Goal: Task Accomplishment & Management: Complete application form

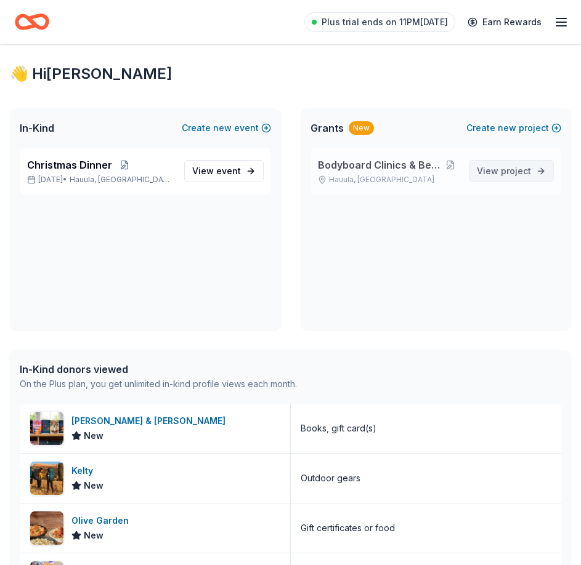
click at [504, 174] on span "project" at bounding box center [516, 171] width 30 height 10
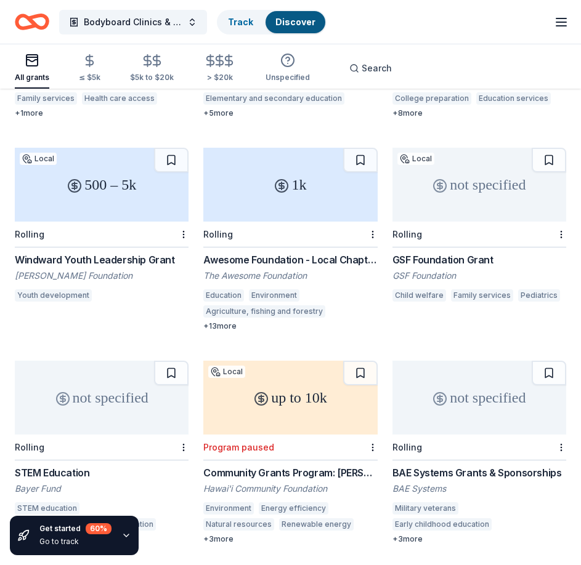
scroll to position [308, 0]
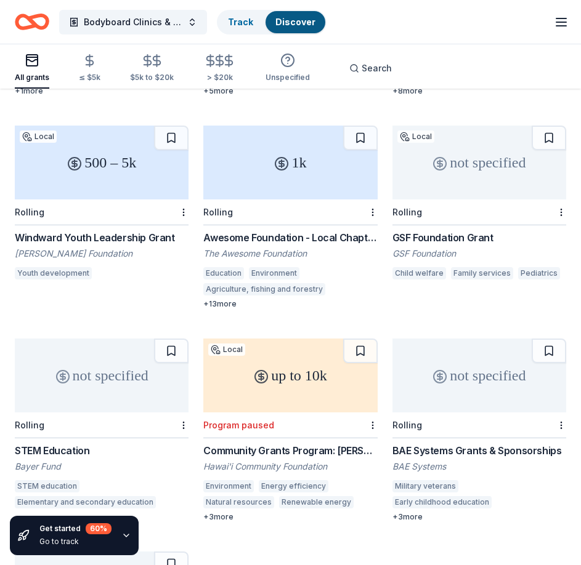
click at [475, 369] on div "not specified" at bounding box center [479, 376] width 174 height 74
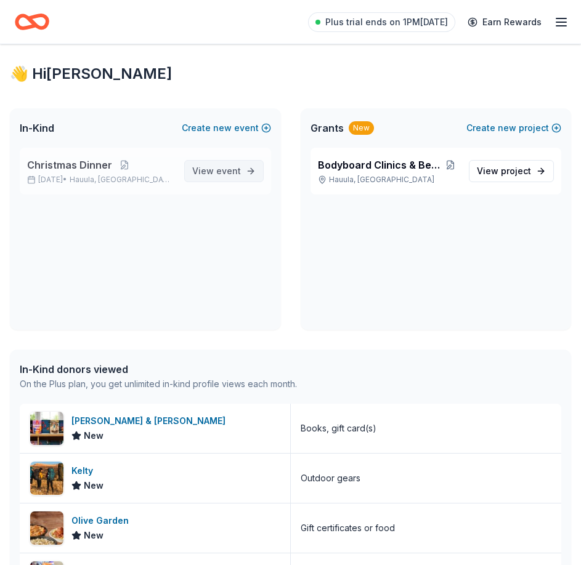
click at [211, 169] on span "View event" at bounding box center [216, 171] width 49 height 15
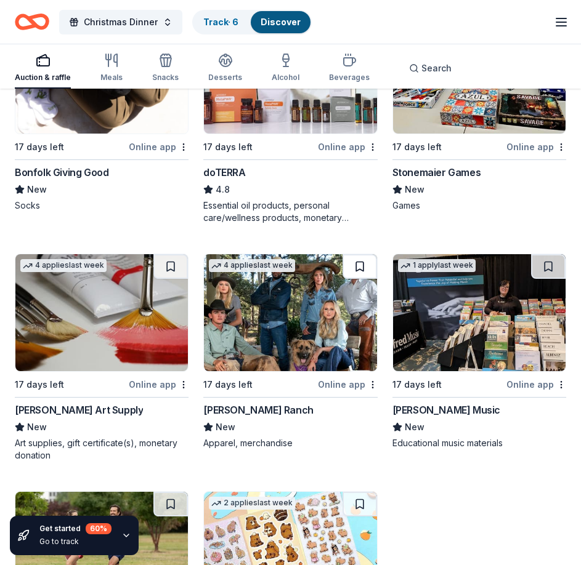
scroll to position [3292, 0]
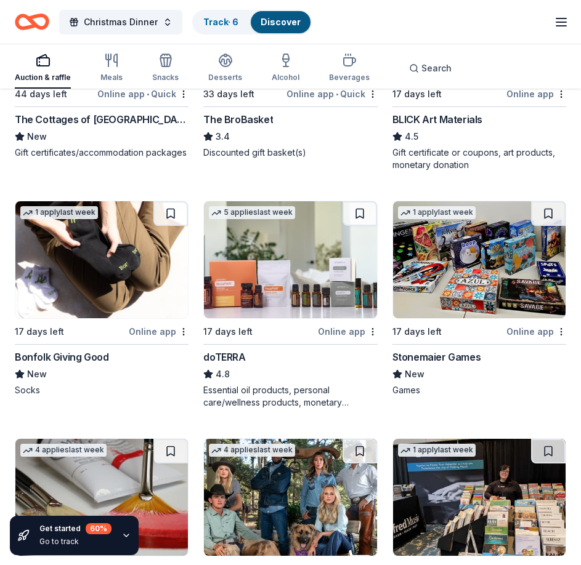
click at [488, 284] on img at bounding box center [479, 259] width 172 height 117
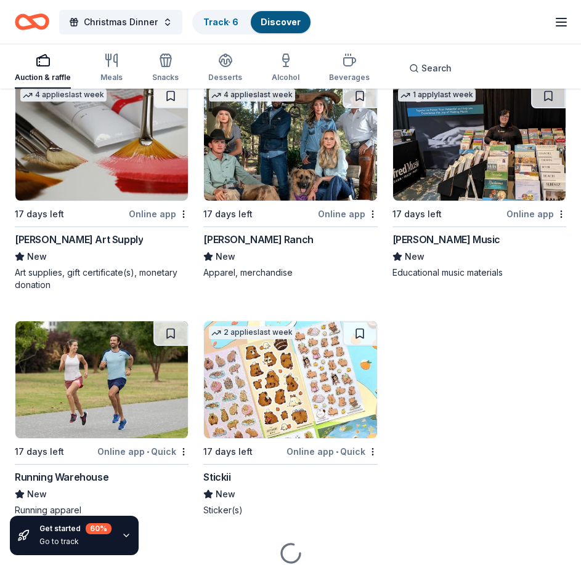
scroll to position [3697, 0]
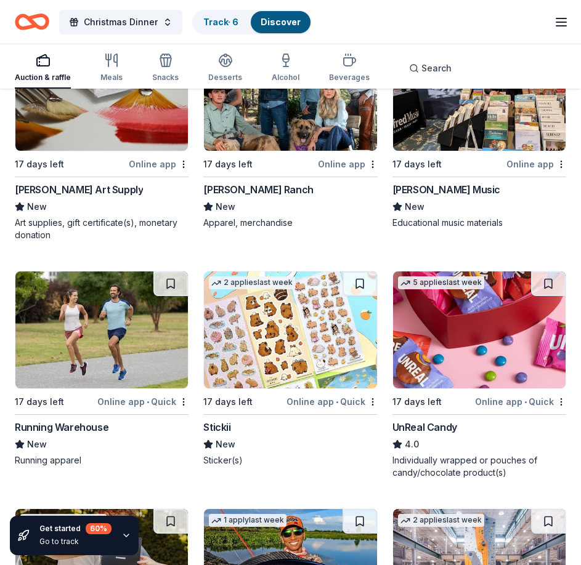
click at [95, 329] on img at bounding box center [101, 330] width 172 height 117
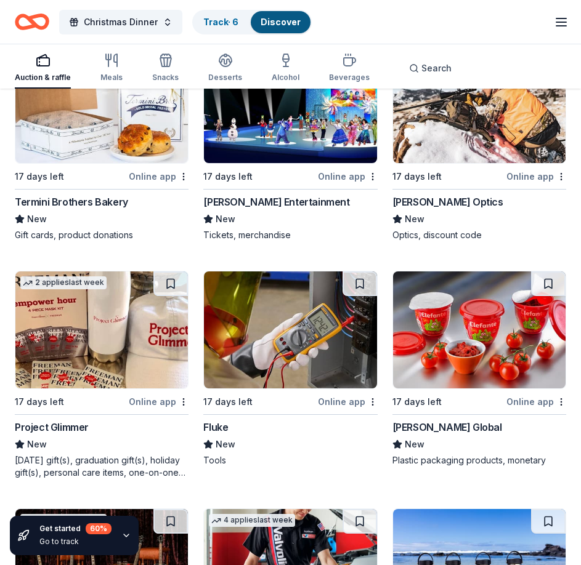
scroll to position [4459, 0]
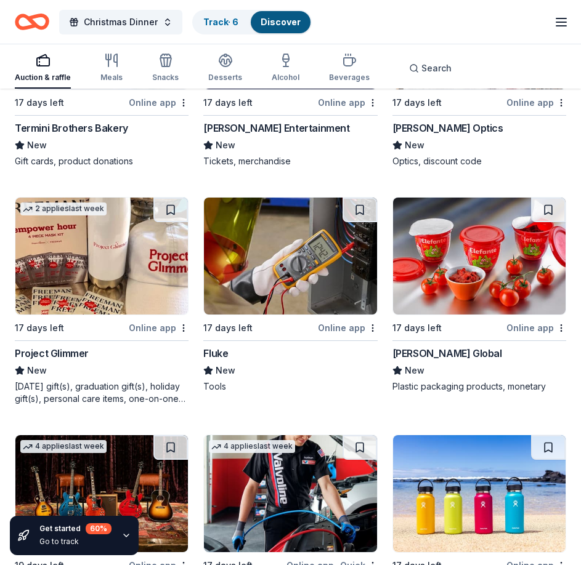
click at [97, 266] on img at bounding box center [101, 256] width 172 height 117
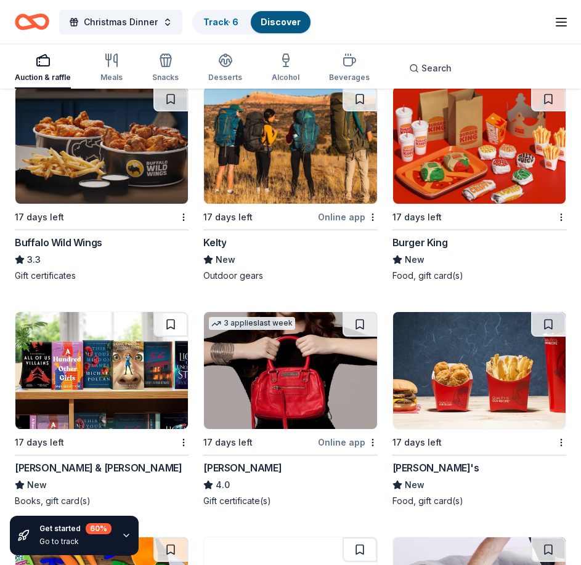
scroll to position [5558, 0]
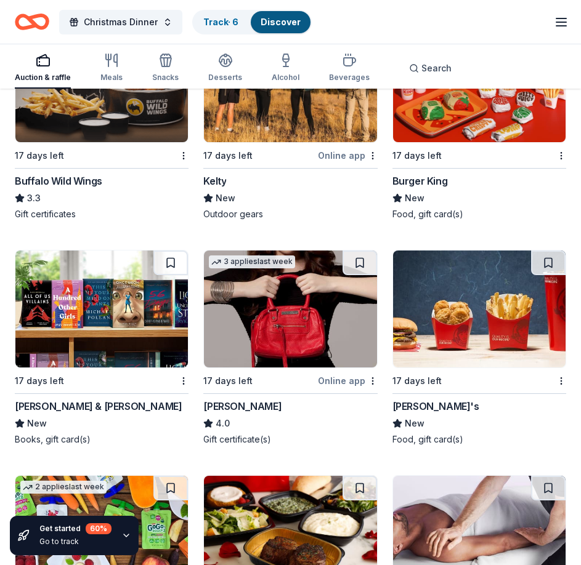
click at [302, 328] on img at bounding box center [290, 309] width 172 height 117
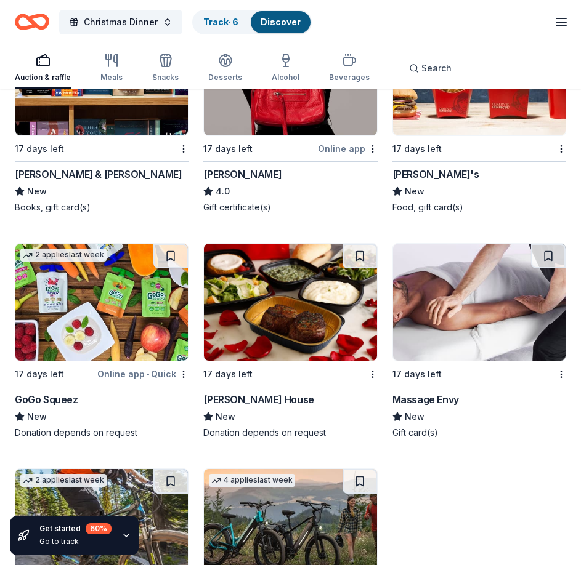
scroll to position [5804, 0]
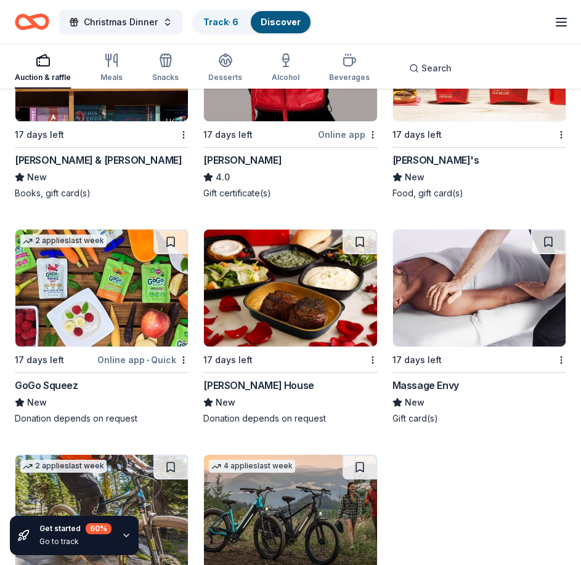
click at [123, 302] on img at bounding box center [101, 288] width 172 height 117
click at [302, 292] on img at bounding box center [290, 288] width 172 height 117
click at [462, 297] on img at bounding box center [479, 288] width 172 height 117
click at [453, 319] on img at bounding box center [479, 288] width 172 height 117
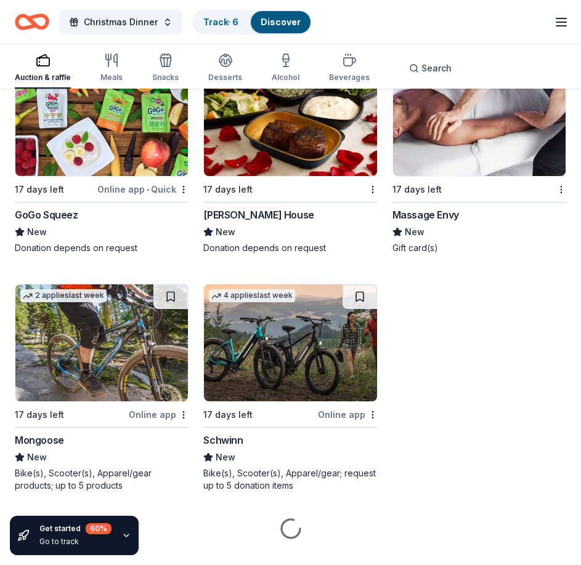
scroll to position [6000, 0]
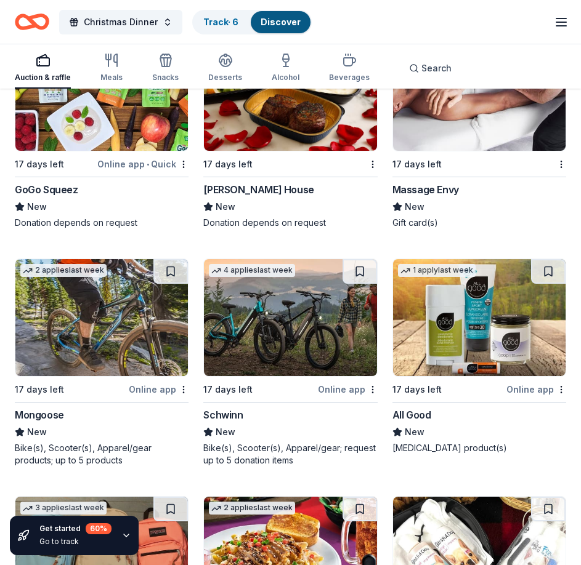
click at [100, 334] on img at bounding box center [101, 317] width 172 height 117
click at [273, 330] on img at bounding box center [290, 317] width 172 height 117
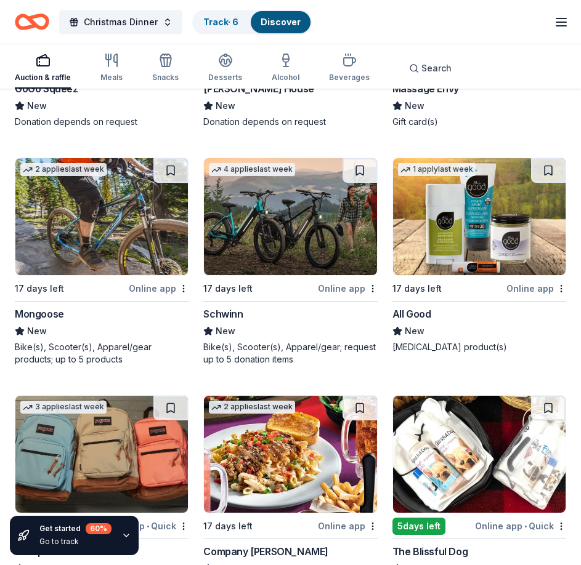
scroll to position [6185, 0]
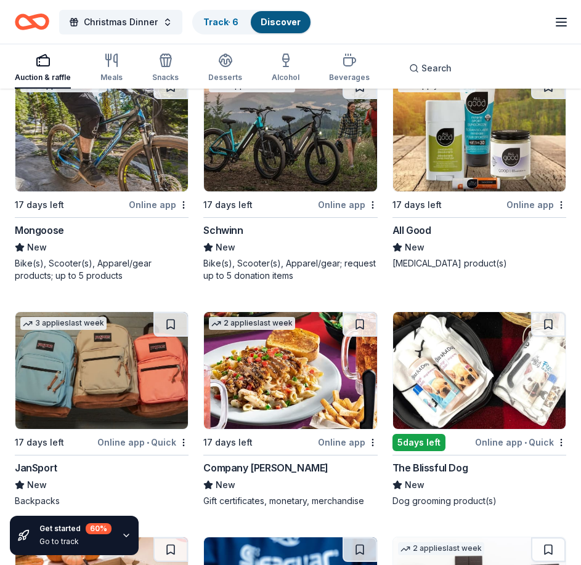
click at [482, 153] on img at bounding box center [479, 133] width 172 height 117
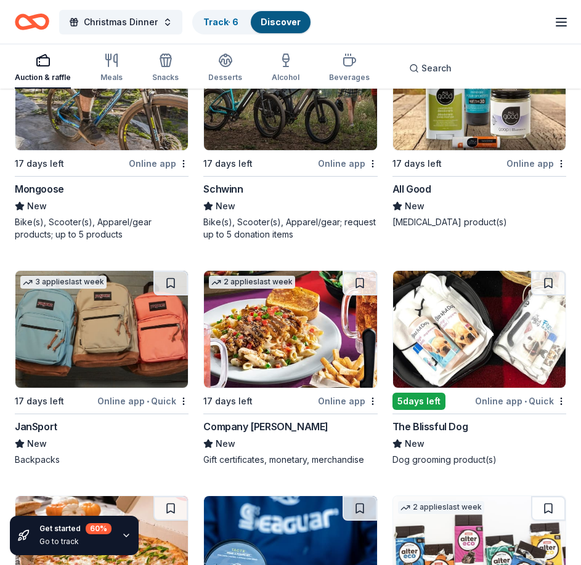
scroll to position [6308, 0]
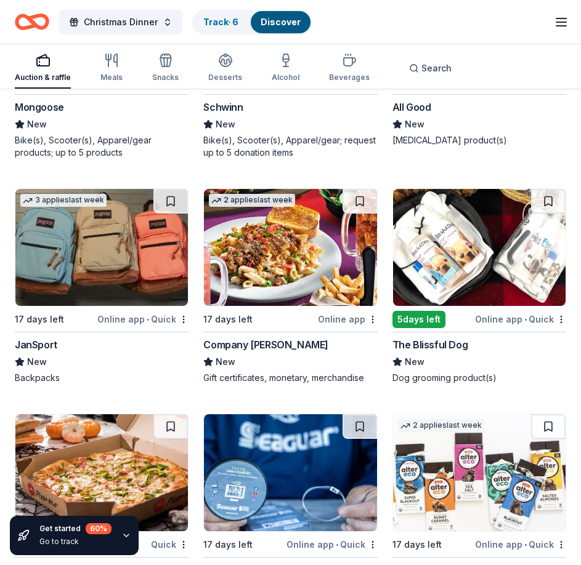
click at [100, 274] on img at bounding box center [101, 247] width 172 height 117
click at [494, 273] on img at bounding box center [479, 247] width 172 height 117
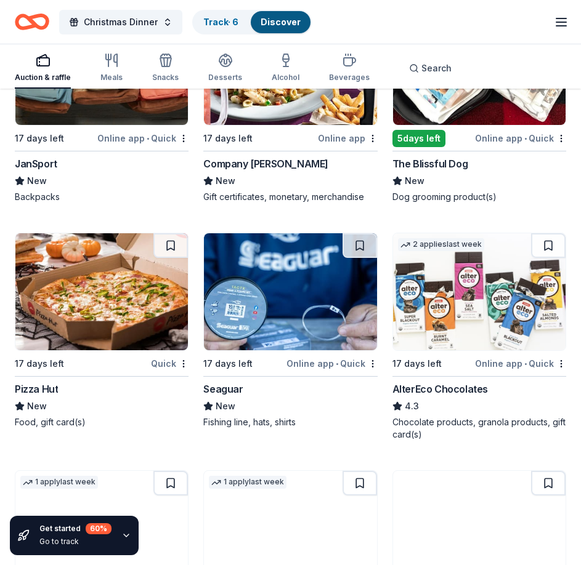
scroll to position [6554, 0]
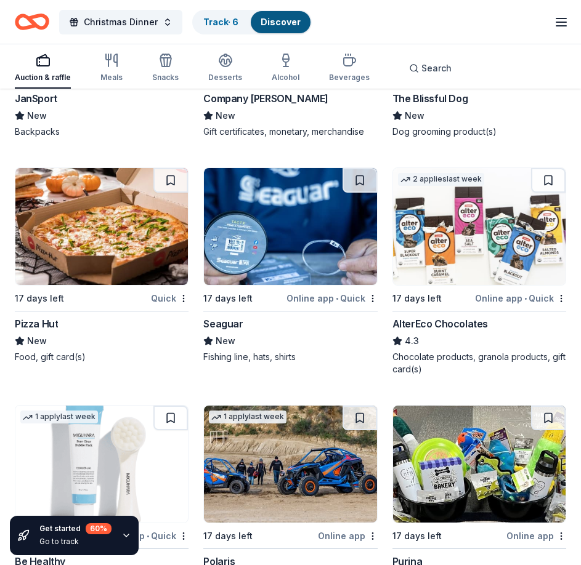
click at [67, 217] on img at bounding box center [101, 226] width 172 height 117
click at [296, 220] on img at bounding box center [290, 226] width 172 height 117
click at [470, 269] on img at bounding box center [479, 226] width 172 height 117
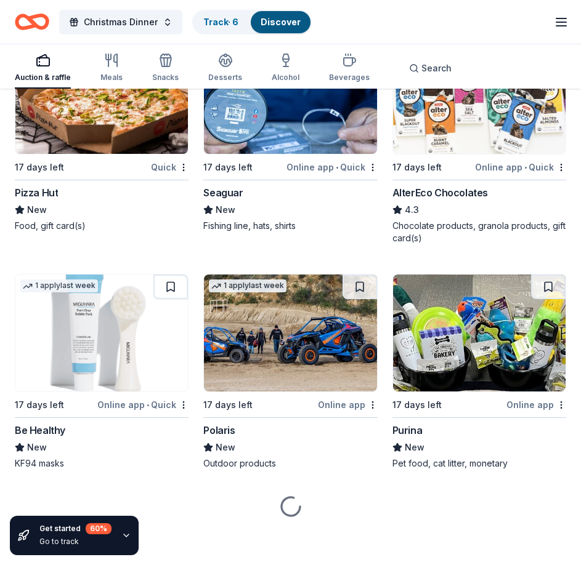
scroll to position [6688, 0]
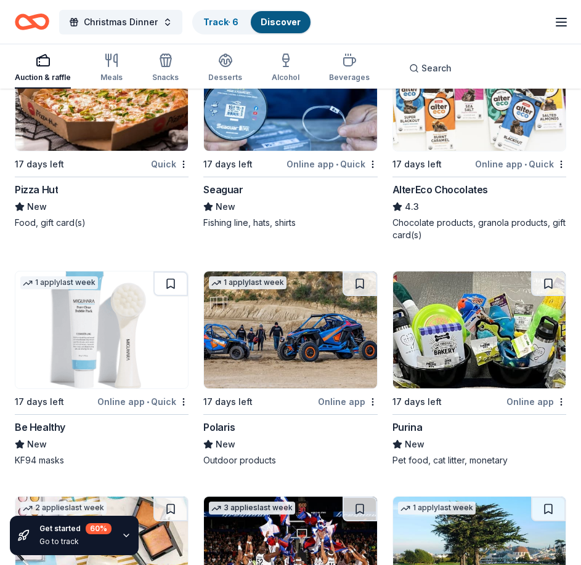
click at [88, 339] on img at bounding box center [101, 330] width 172 height 117
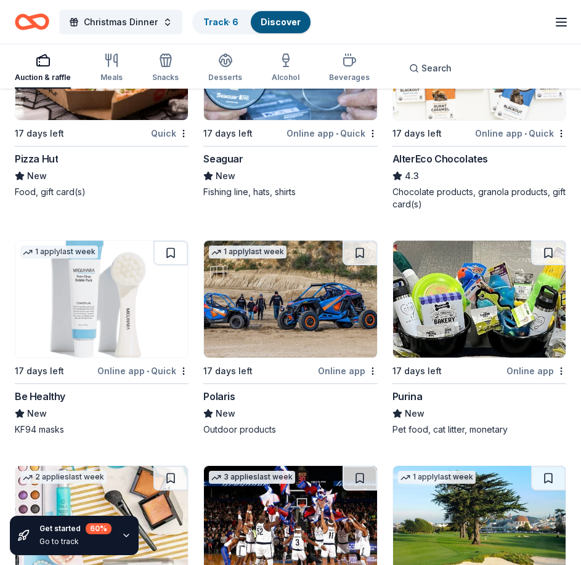
scroll to position [6750, 0]
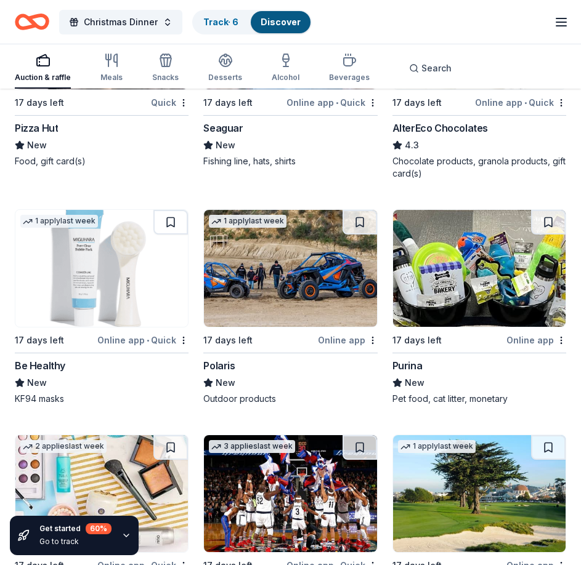
click at [495, 293] on img at bounding box center [479, 268] width 172 height 117
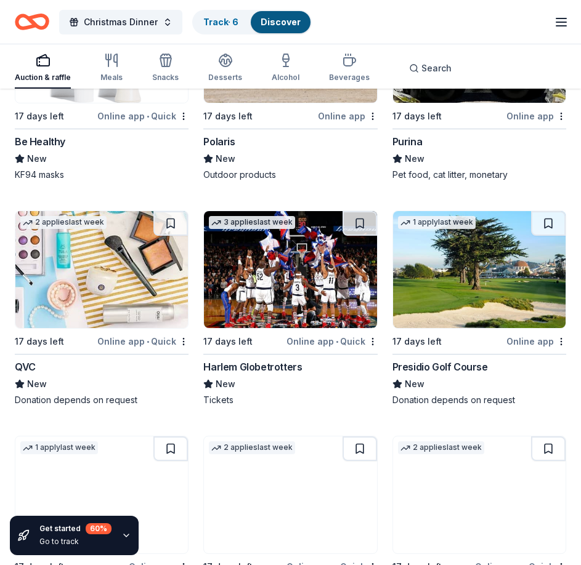
scroll to position [6996, 0]
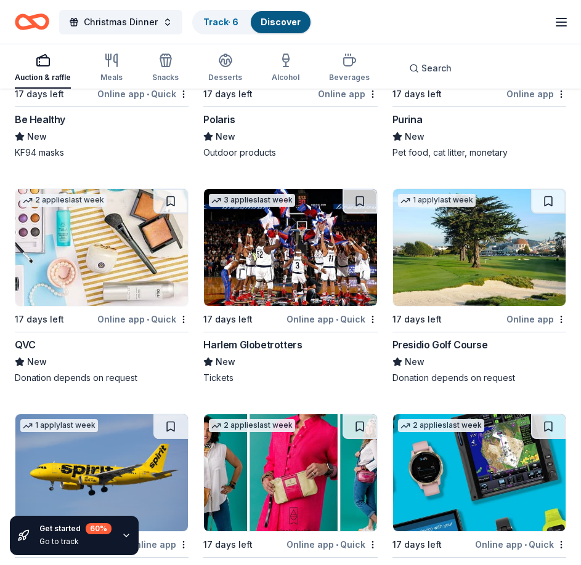
click at [105, 252] on img at bounding box center [101, 247] width 172 height 117
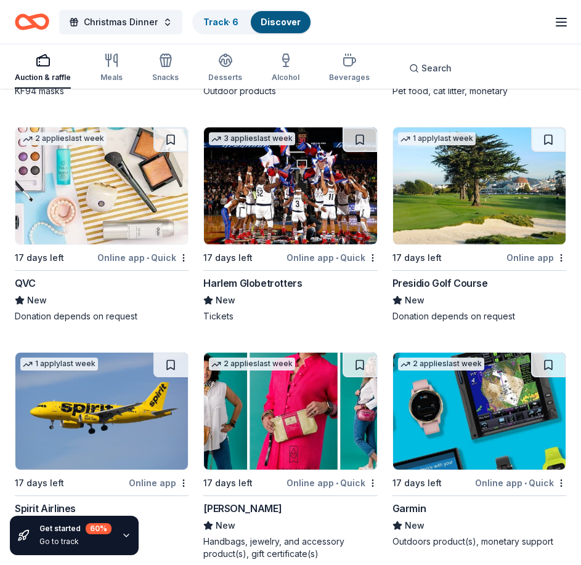
click at [281, 195] on img at bounding box center [290, 185] width 172 height 117
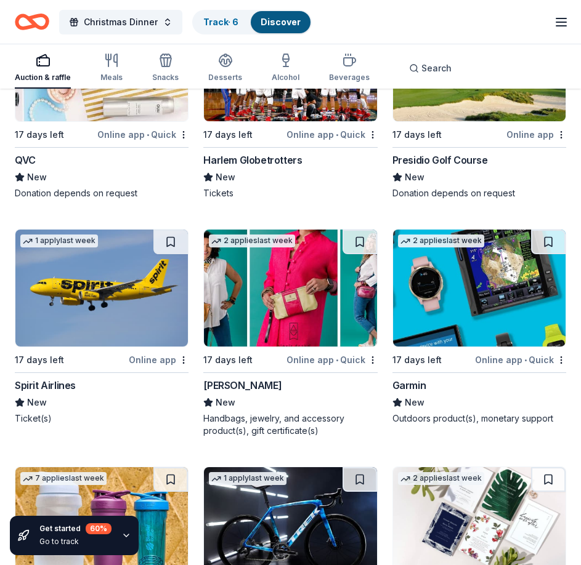
click at [286, 309] on img at bounding box center [290, 288] width 172 height 117
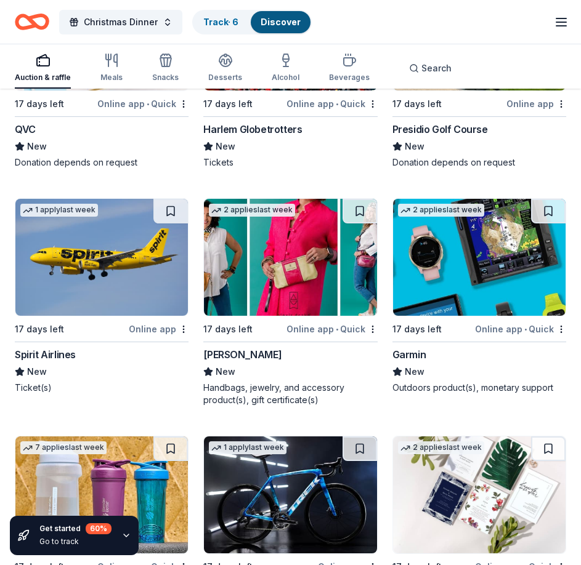
scroll to position [7242, 0]
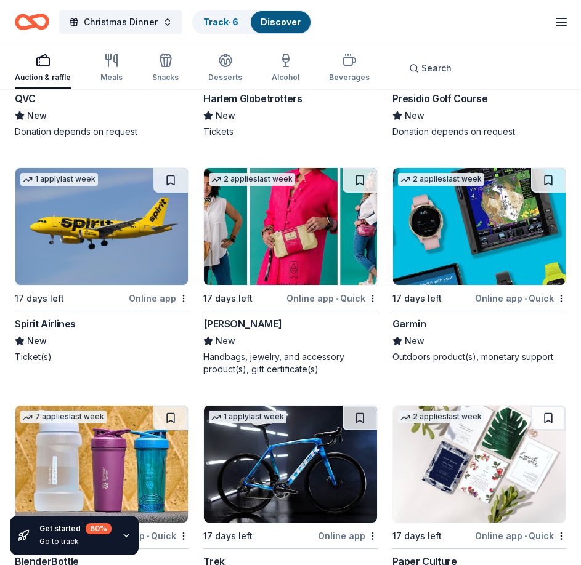
click at [468, 256] on img at bounding box center [479, 226] width 172 height 117
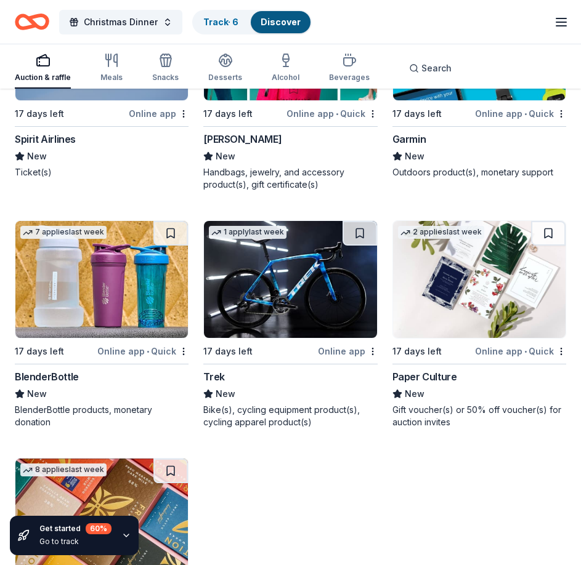
scroll to position [7489, 0]
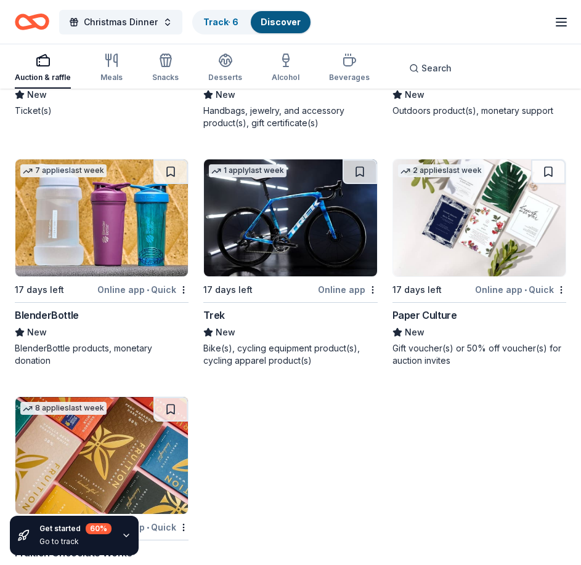
click at [103, 227] on img at bounding box center [101, 217] width 172 height 117
click at [302, 235] on img at bounding box center [290, 217] width 172 height 117
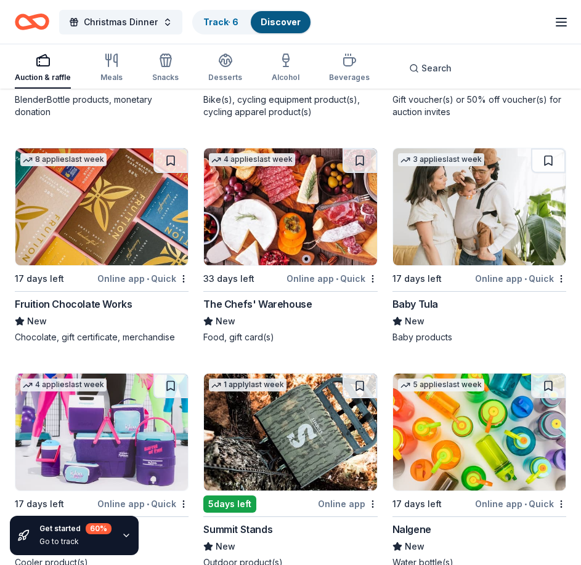
scroll to position [7799, 0]
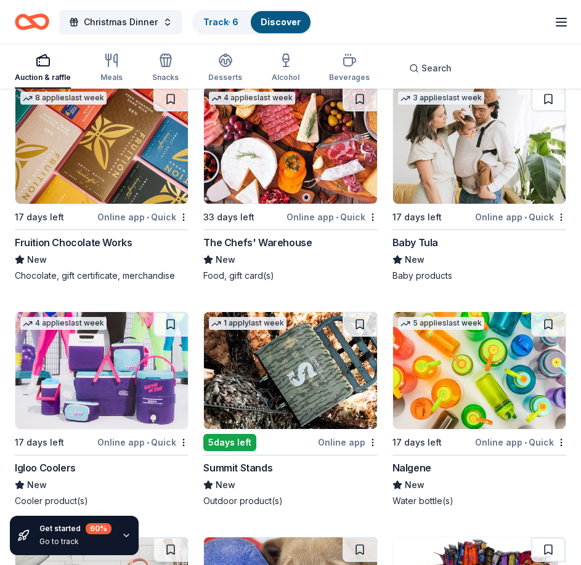
click at [108, 387] on img at bounding box center [101, 370] width 172 height 117
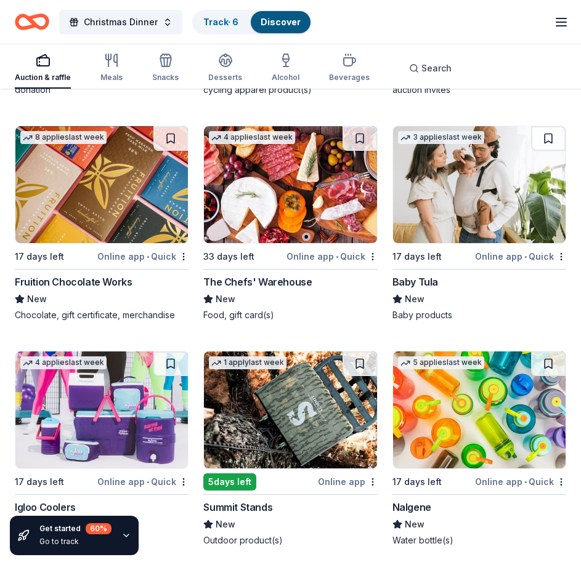
scroll to position [7737, 0]
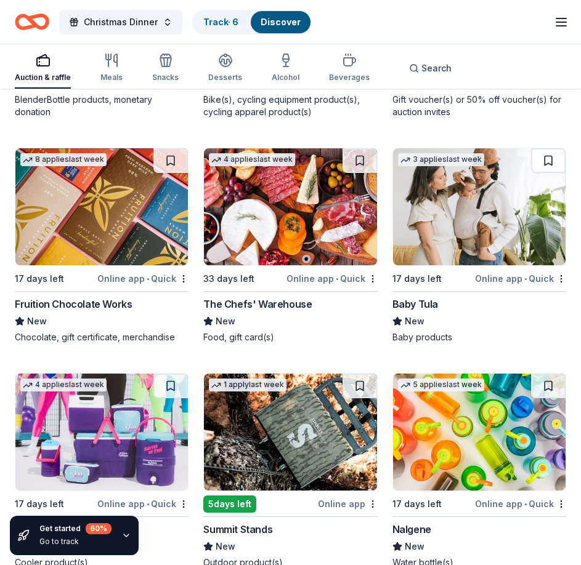
click at [107, 224] on img at bounding box center [101, 206] width 172 height 117
click at [501, 220] on img at bounding box center [479, 206] width 172 height 117
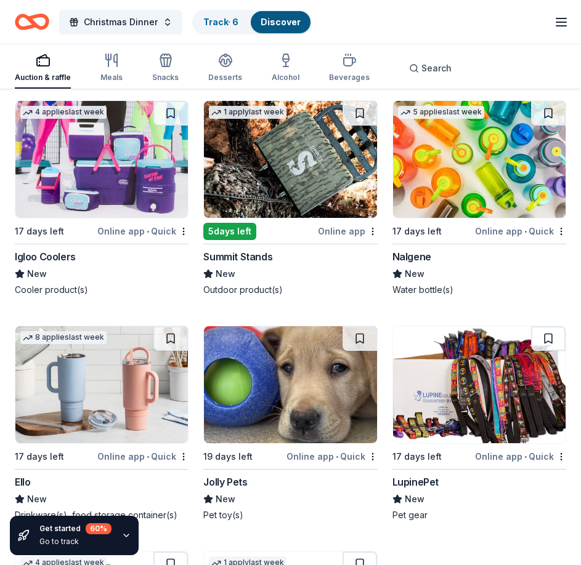
scroll to position [8045, 0]
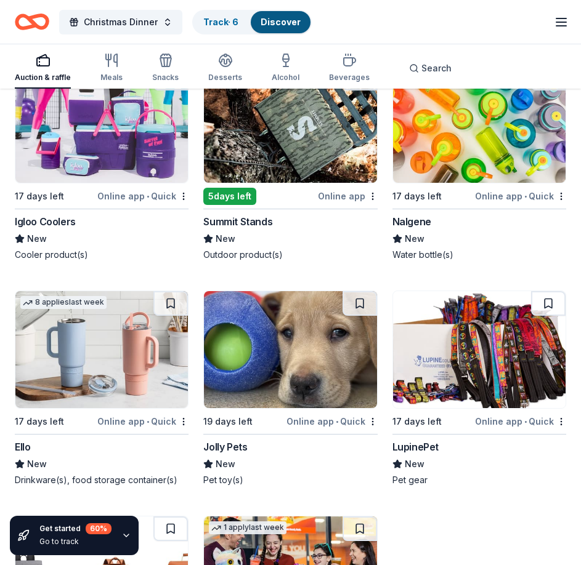
click at [291, 140] on img at bounding box center [290, 124] width 172 height 117
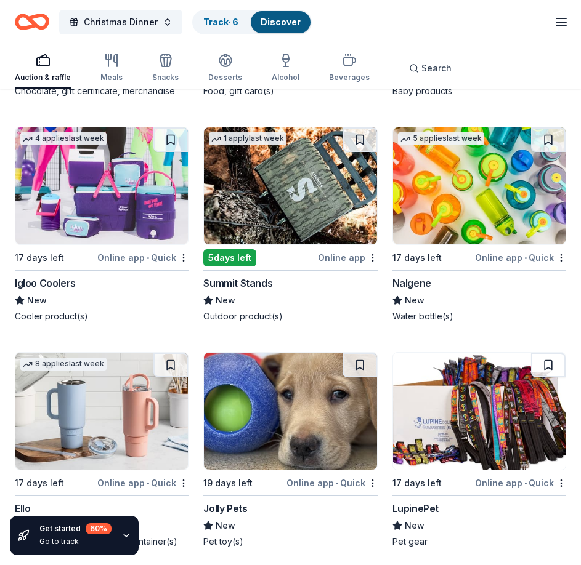
click at [470, 200] on img at bounding box center [479, 185] width 172 height 117
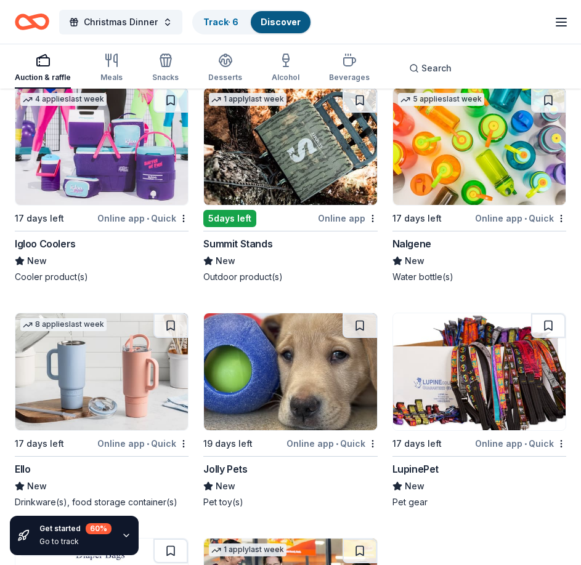
scroll to position [8045, 0]
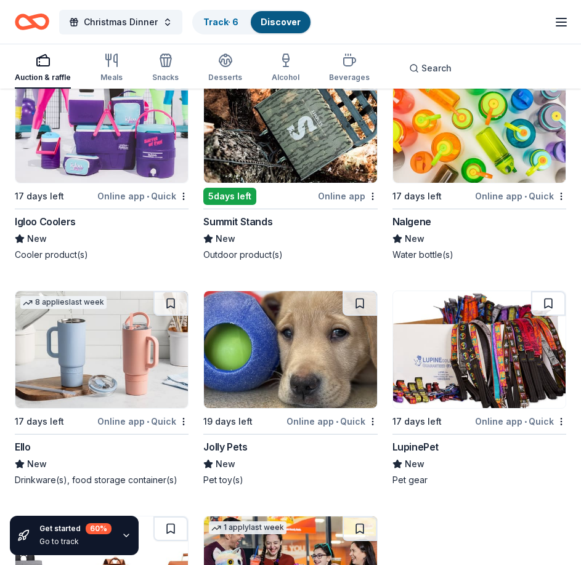
click at [94, 366] on img at bounding box center [101, 349] width 172 height 117
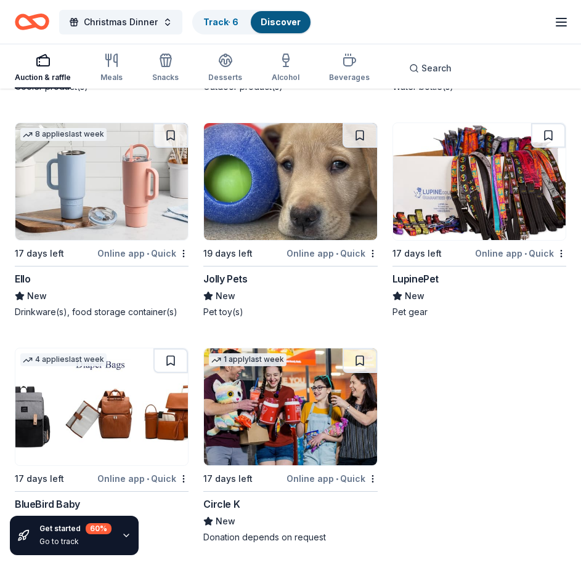
scroll to position [8290, 0]
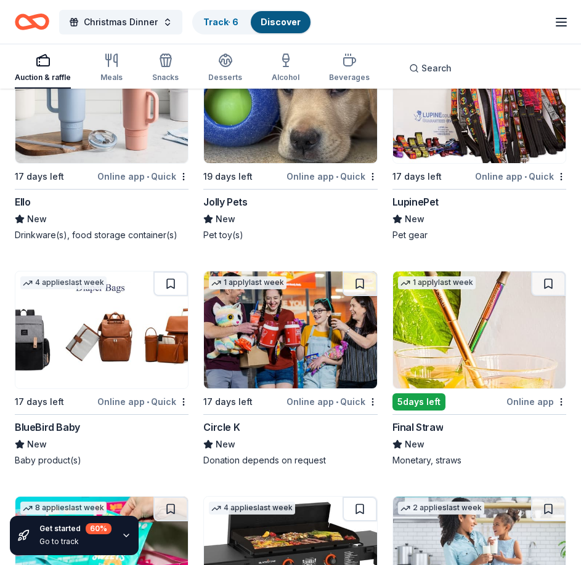
click at [133, 326] on img at bounding box center [101, 330] width 172 height 117
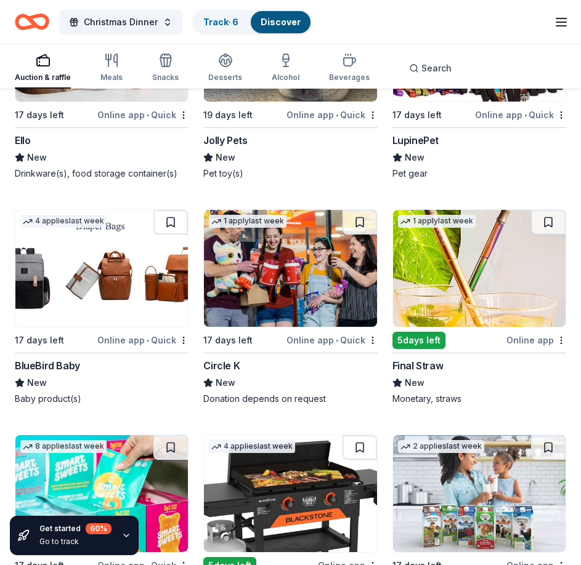
scroll to position [8475, 0]
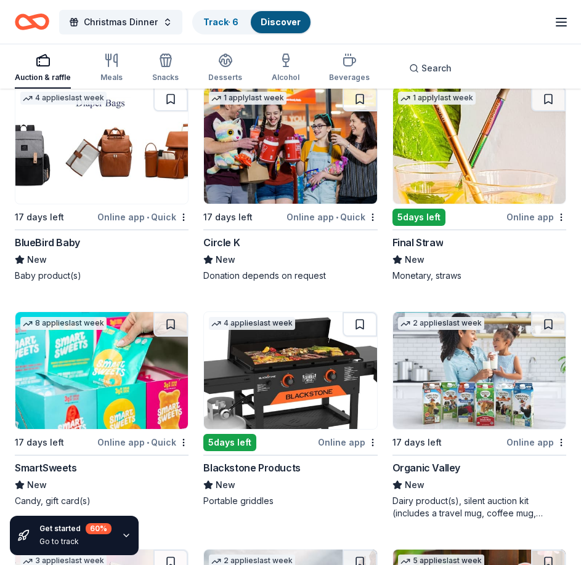
click at [305, 388] on img at bounding box center [290, 370] width 172 height 117
click at [452, 160] on img at bounding box center [479, 145] width 172 height 117
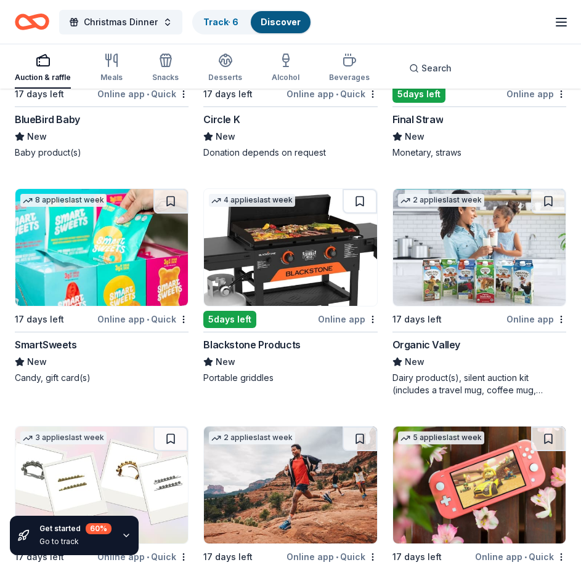
scroll to position [8721, 0]
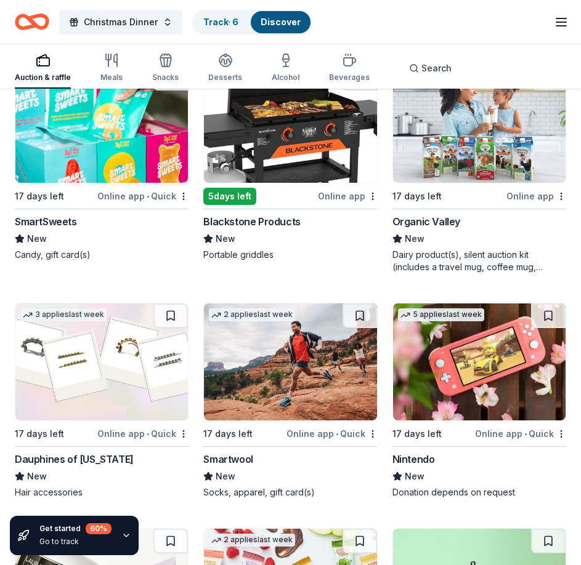
click at [480, 374] on img at bounding box center [479, 362] width 172 height 117
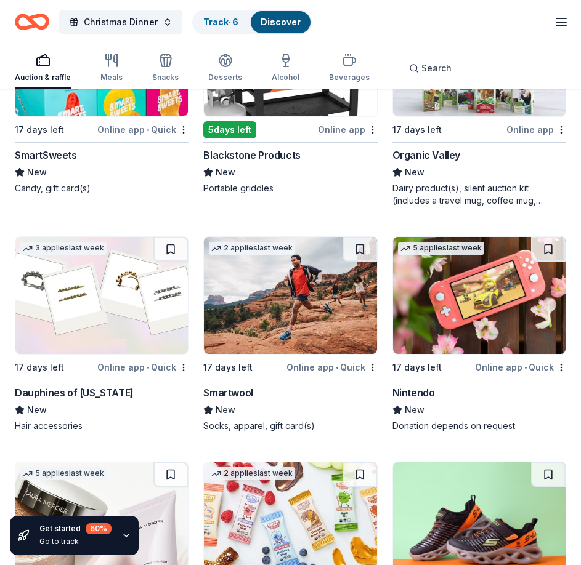
scroll to position [8783, 0]
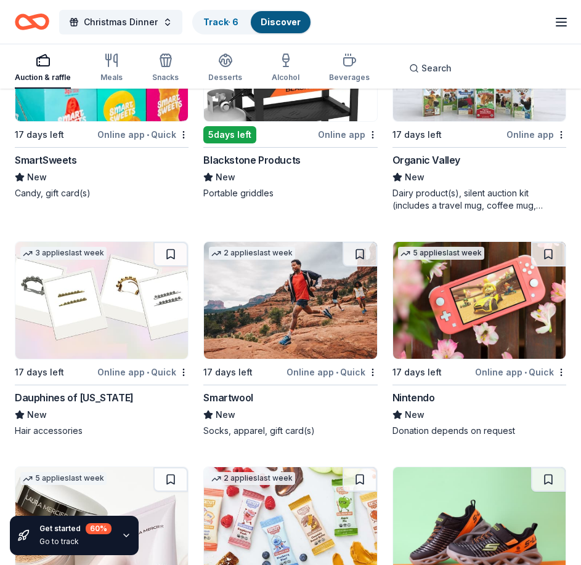
click at [476, 108] on img at bounding box center [479, 62] width 172 height 117
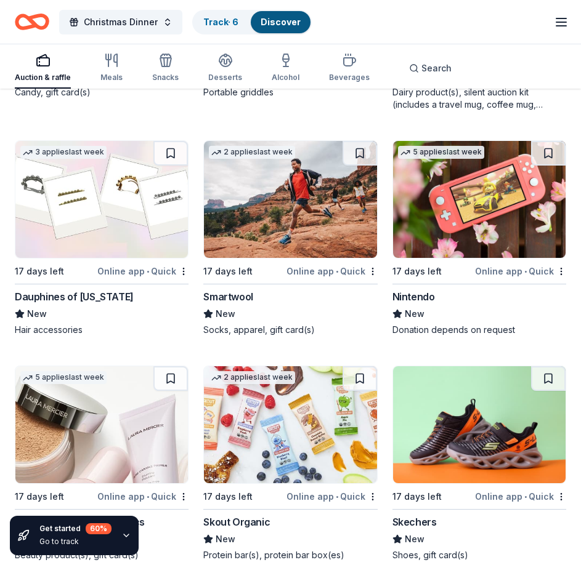
scroll to position [8906, 0]
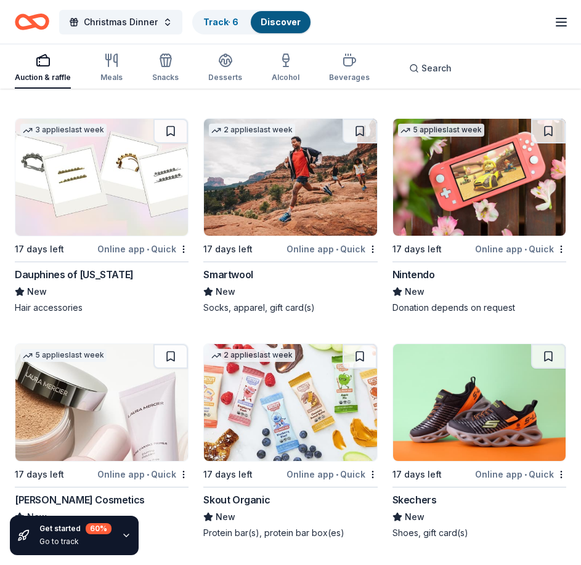
click at [450, 409] on img at bounding box center [479, 402] width 172 height 117
click at [304, 195] on img at bounding box center [290, 177] width 172 height 117
click at [100, 177] on img at bounding box center [101, 177] width 172 height 117
click at [97, 413] on img at bounding box center [101, 402] width 172 height 117
click at [296, 433] on img at bounding box center [290, 402] width 172 height 117
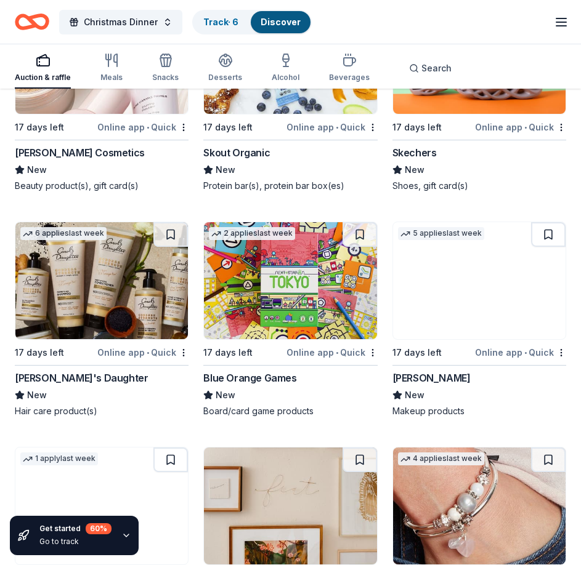
scroll to position [9276, 0]
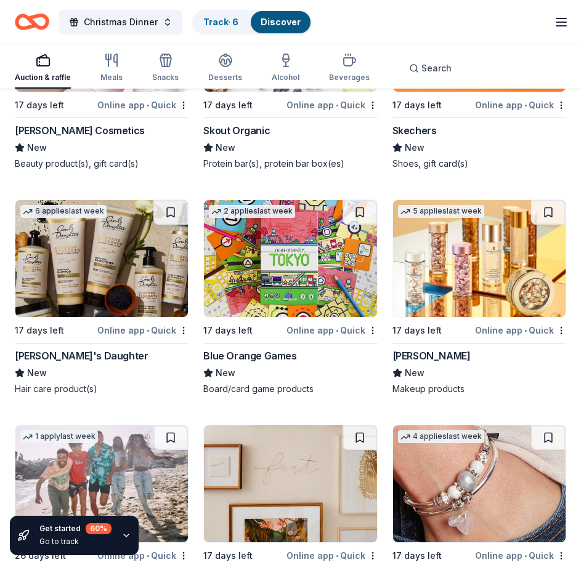
click at [107, 289] on img at bounding box center [101, 258] width 172 height 117
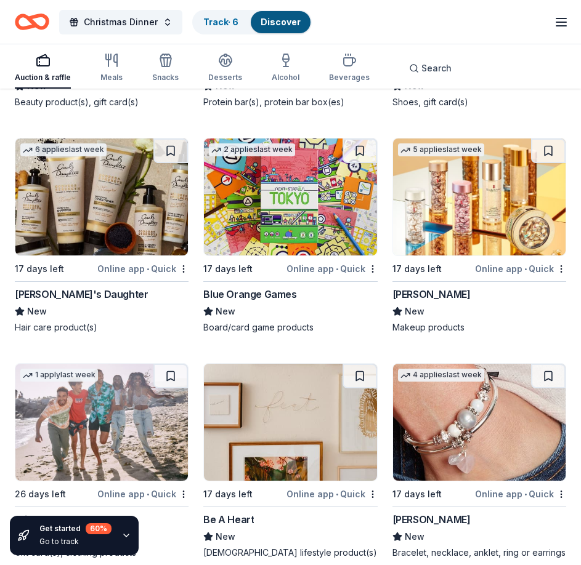
scroll to position [9399, 0]
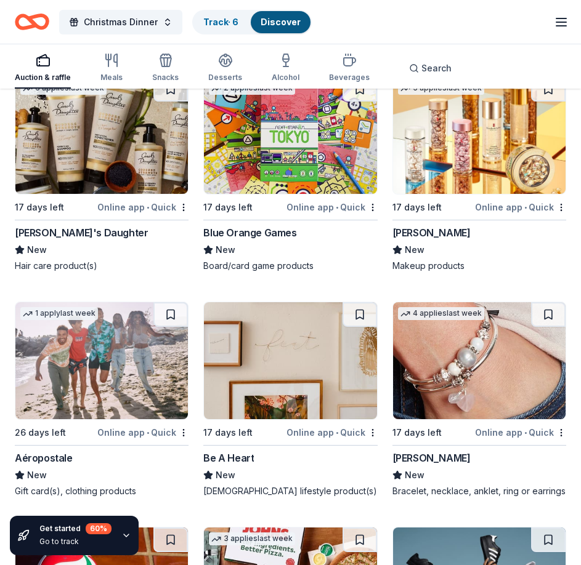
click at [92, 371] on img at bounding box center [101, 360] width 172 height 117
click at [324, 159] on img at bounding box center [290, 135] width 172 height 117
click at [514, 164] on img at bounding box center [479, 135] width 172 height 117
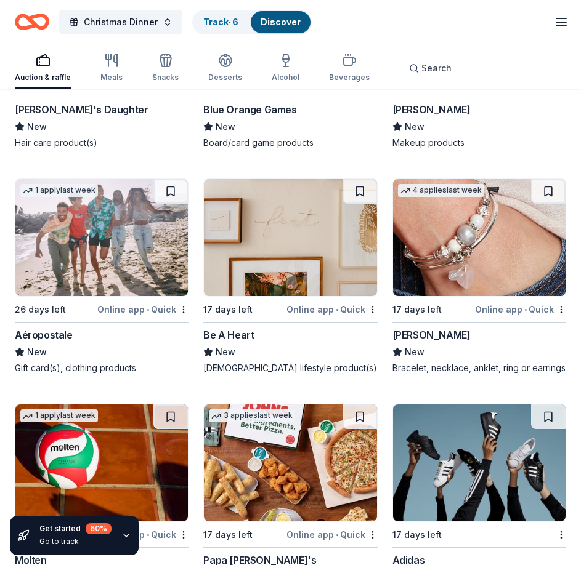
scroll to position [9583, 0]
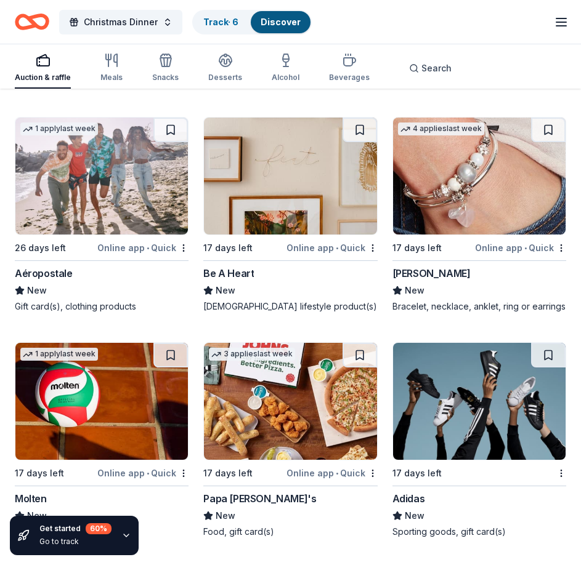
click at [304, 195] on img at bounding box center [290, 176] width 172 height 117
click at [498, 185] on img at bounding box center [479, 176] width 172 height 117
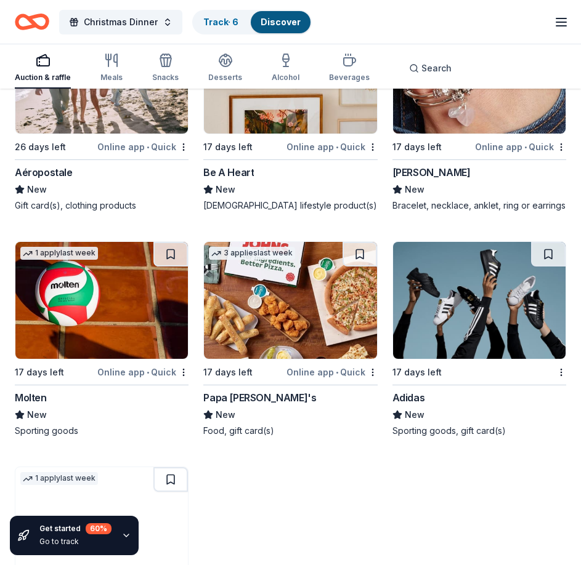
scroll to position [9707, 0]
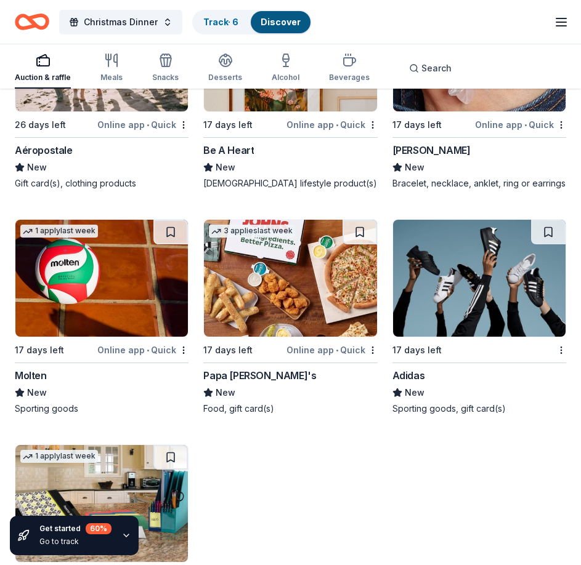
click at [95, 282] on img at bounding box center [101, 278] width 172 height 117
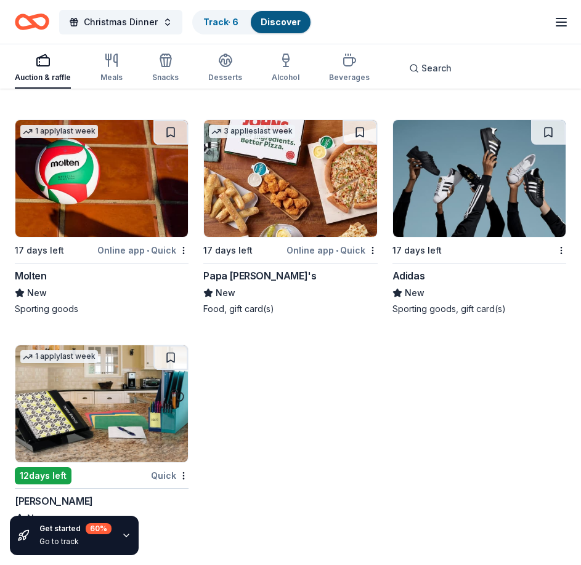
scroll to position [9806, 0]
click at [301, 180] on img at bounding box center [290, 178] width 172 height 117
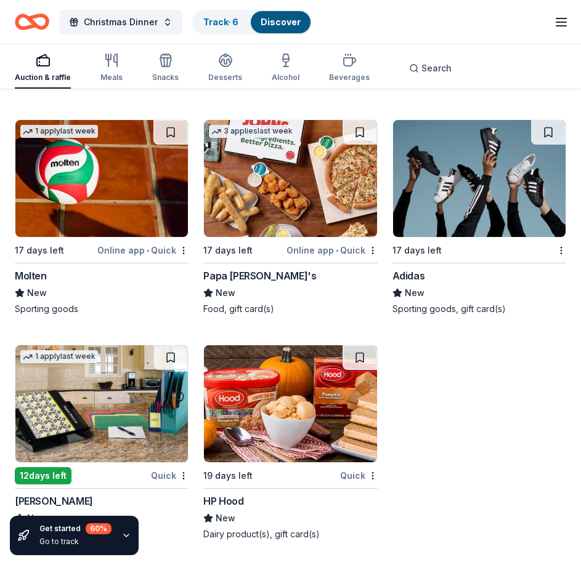
click at [473, 179] on img at bounding box center [479, 178] width 172 height 117
click at [81, 406] on img at bounding box center [101, 403] width 172 height 117
click at [250, 417] on img at bounding box center [290, 403] width 172 height 117
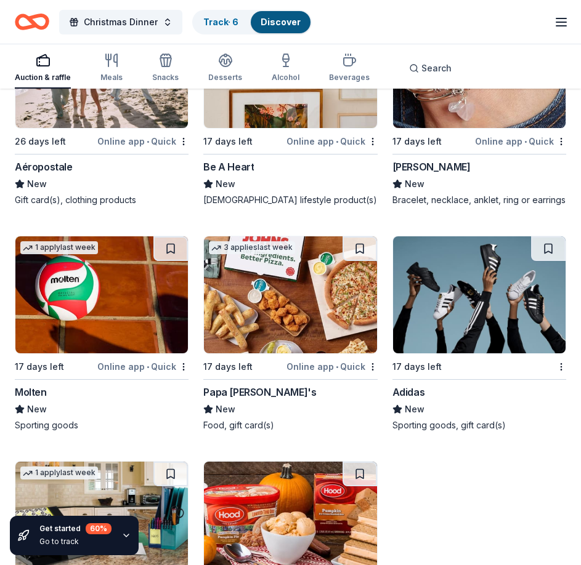
scroll to position [9560, 0]
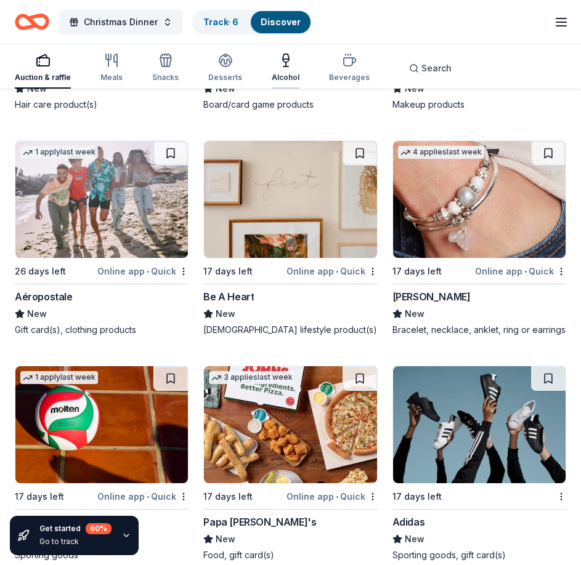
click at [283, 67] on icon "button" at bounding box center [285, 67] width 5 height 0
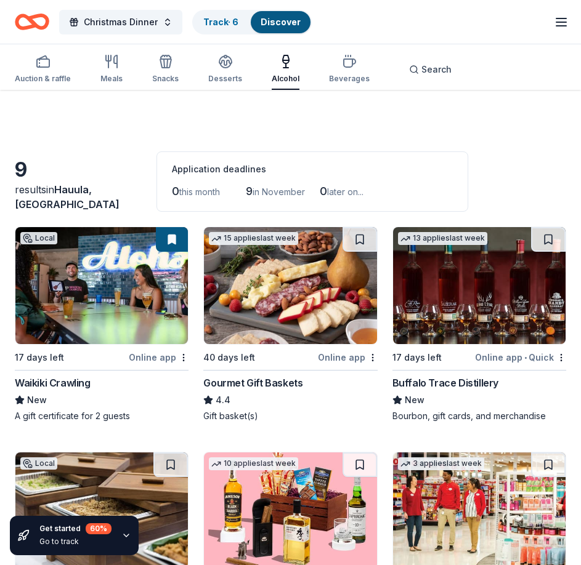
scroll to position [62, 0]
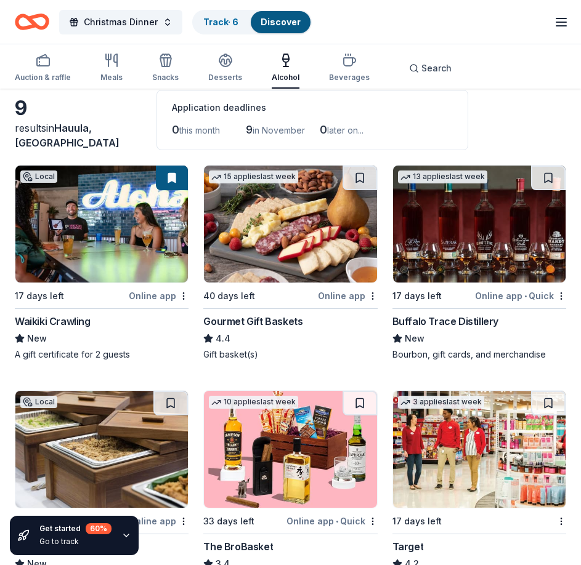
click at [475, 256] on img at bounding box center [479, 224] width 172 height 117
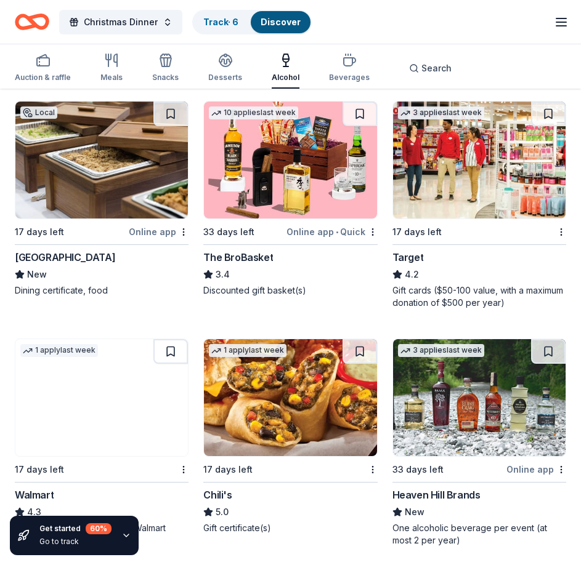
scroll to position [357, 0]
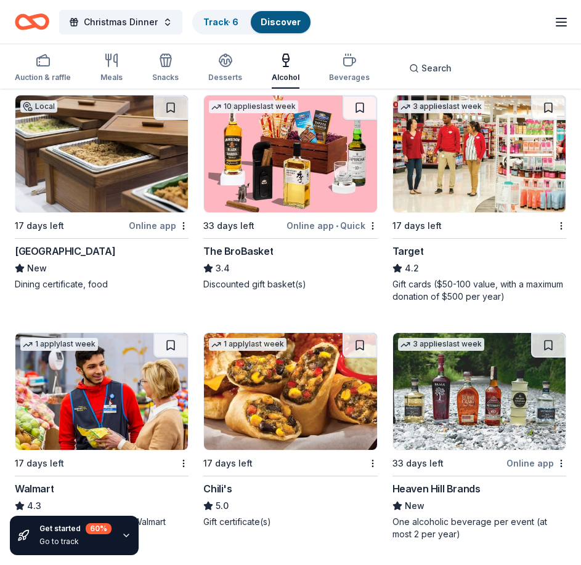
click at [473, 406] on img at bounding box center [479, 391] width 172 height 117
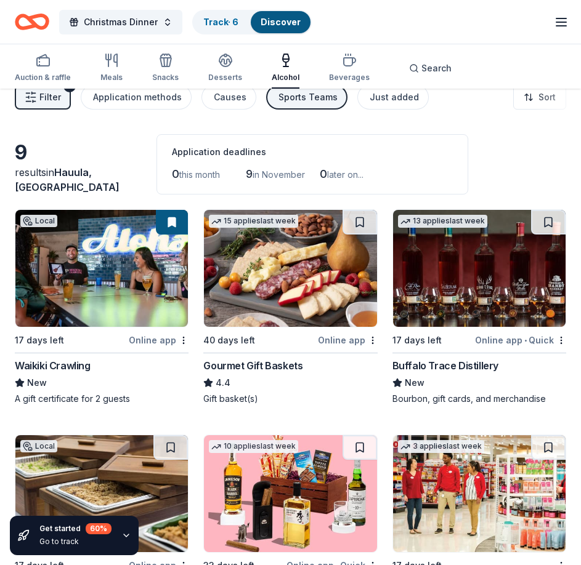
scroll to position [0, 0]
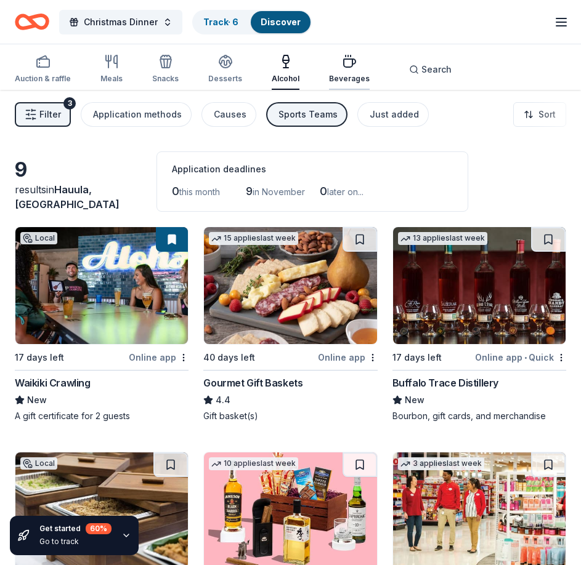
click at [344, 68] on icon "button" at bounding box center [349, 61] width 15 height 15
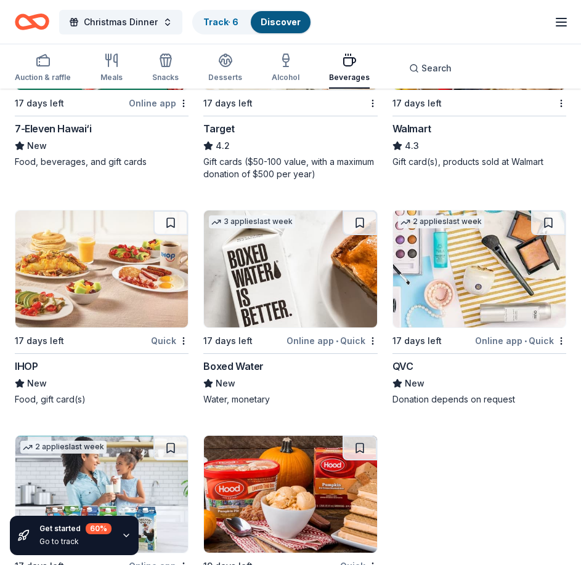
scroll to position [554, 0]
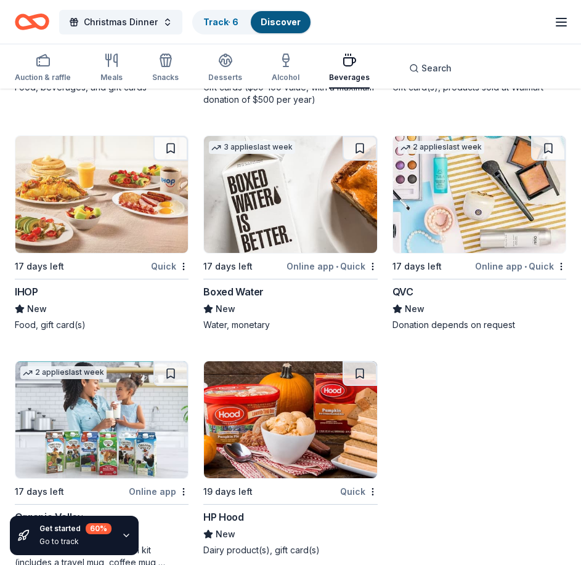
click at [285, 220] on img at bounding box center [290, 194] width 172 height 117
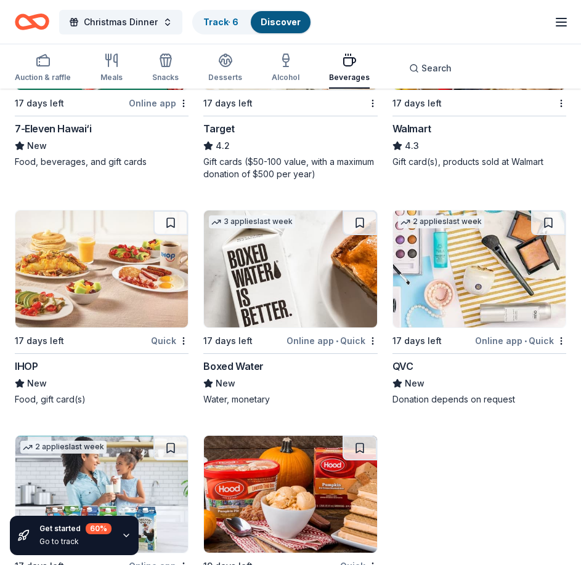
scroll to position [275, 0]
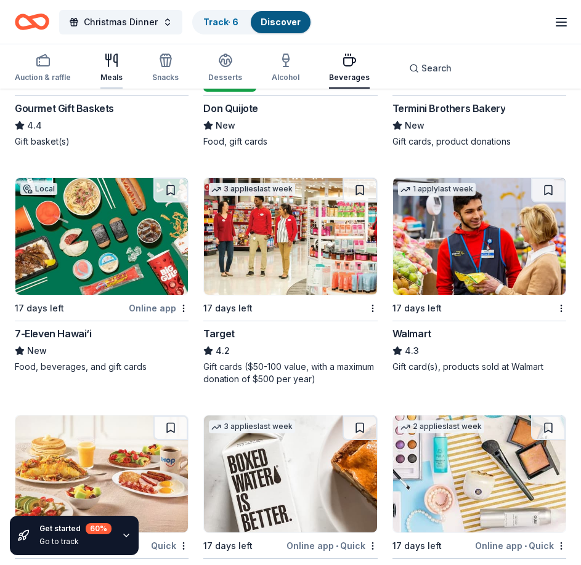
click at [113, 72] on div "Meals" at bounding box center [111, 68] width 22 height 30
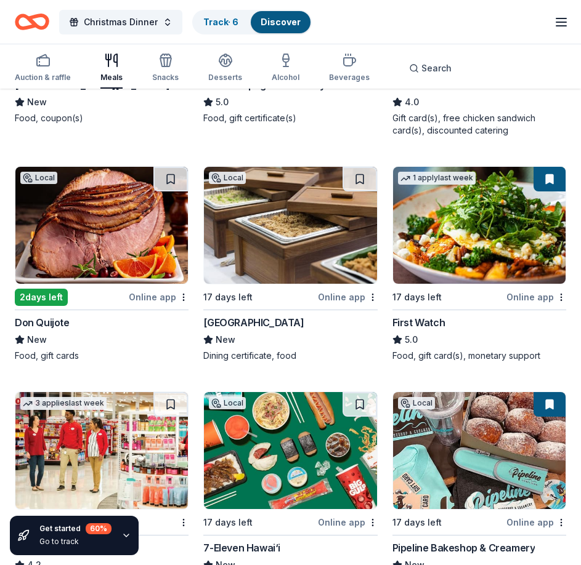
scroll to position [369, 0]
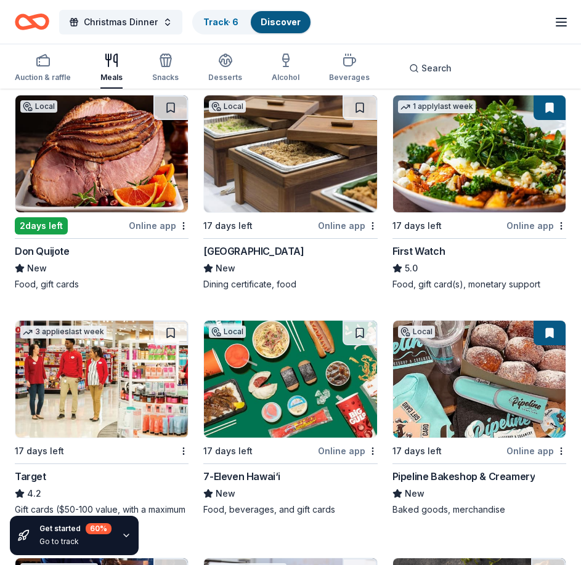
click at [479, 182] on img at bounding box center [479, 153] width 172 height 117
click at [165, 68] on div "Snacks" at bounding box center [165, 68] width 26 height 30
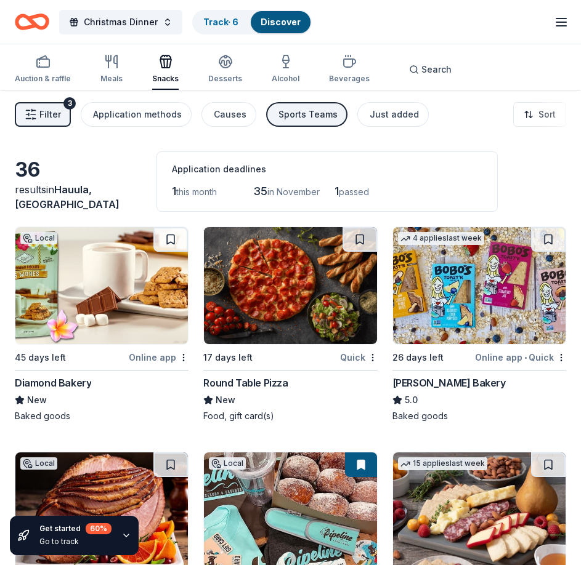
click at [109, 299] on img at bounding box center [101, 285] width 172 height 117
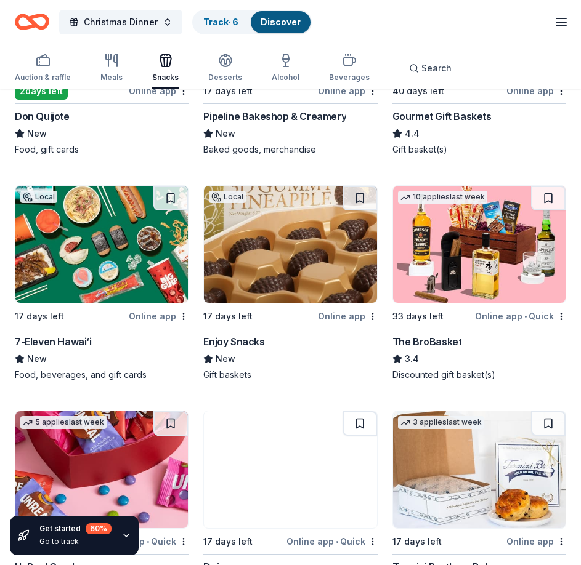
scroll to position [493, 0]
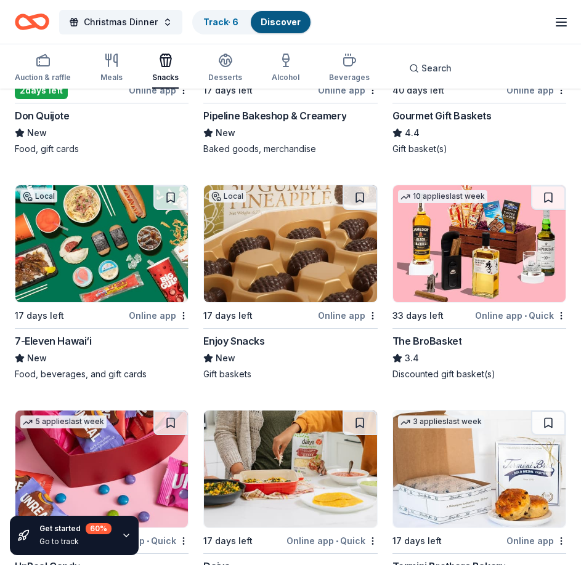
click at [301, 256] on img at bounding box center [290, 243] width 172 height 117
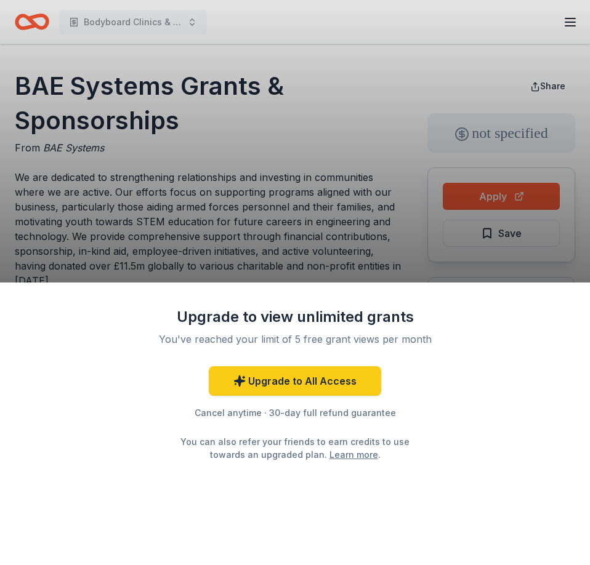
click at [341, 216] on div "Upgrade to view unlimited grants You've reached your limit of 5 free grant view…" at bounding box center [295, 282] width 590 height 565
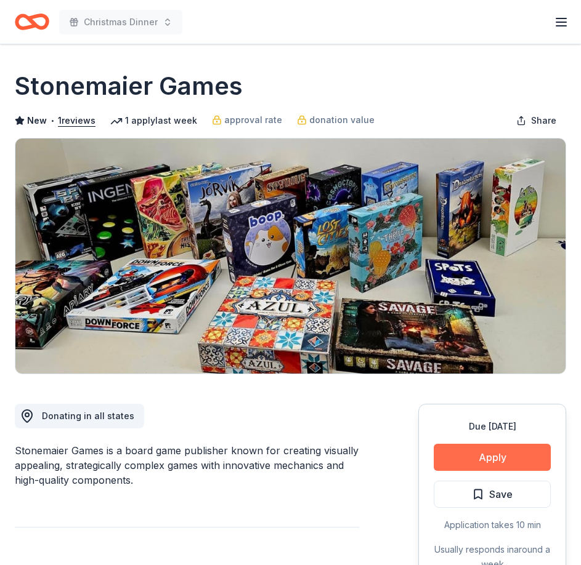
click at [497, 461] on button "Apply" at bounding box center [491, 457] width 117 height 27
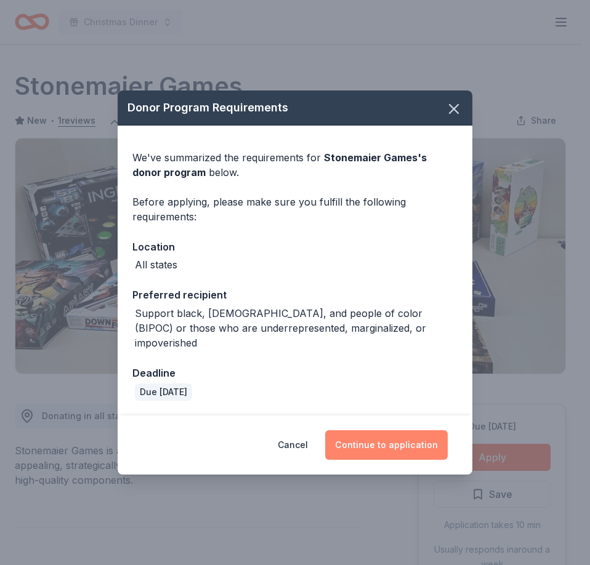
click at [381, 443] on button "Continue to application" at bounding box center [386, 445] width 123 height 30
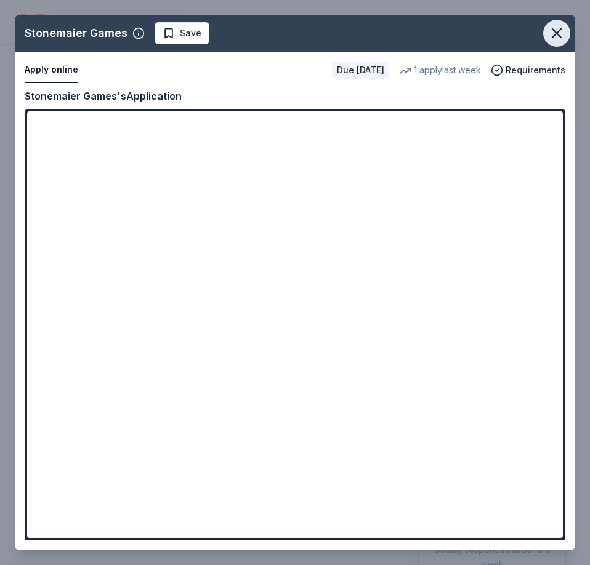
click at [555, 38] on icon "button" at bounding box center [556, 33] width 17 height 17
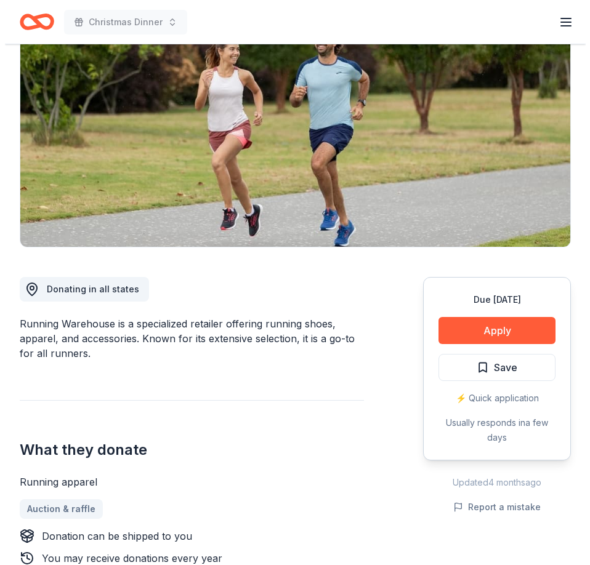
scroll to position [246, 0]
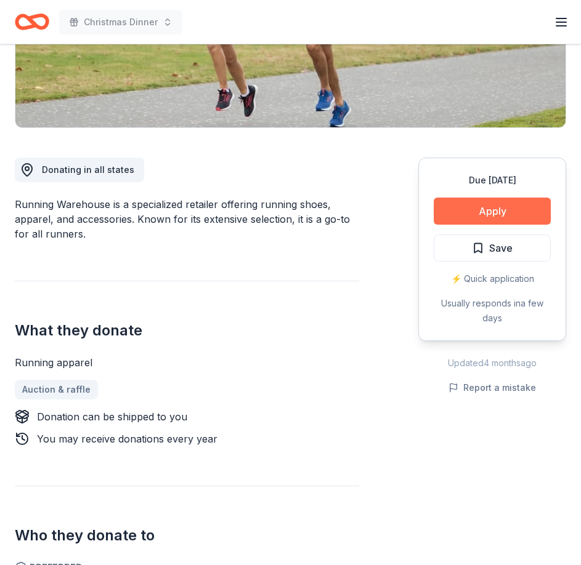
click at [493, 210] on button "Apply" at bounding box center [491, 211] width 117 height 27
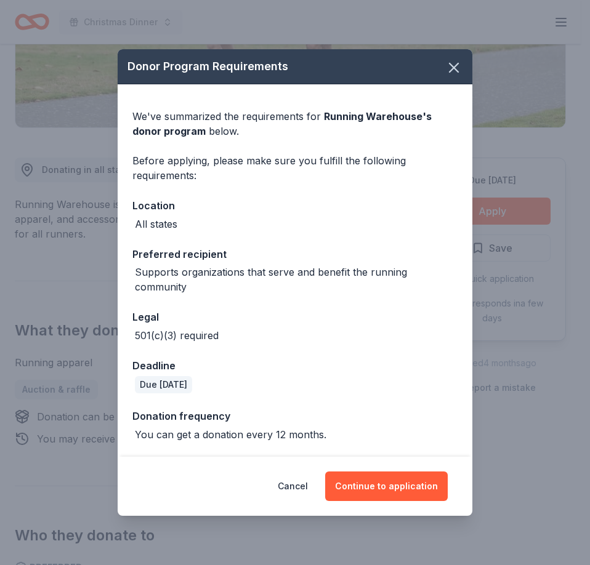
click at [387, 466] on div "Cancel Continue to application" at bounding box center [295, 486] width 355 height 59
click at [392, 489] on button "Continue to application" at bounding box center [386, 487] width 123 height 30
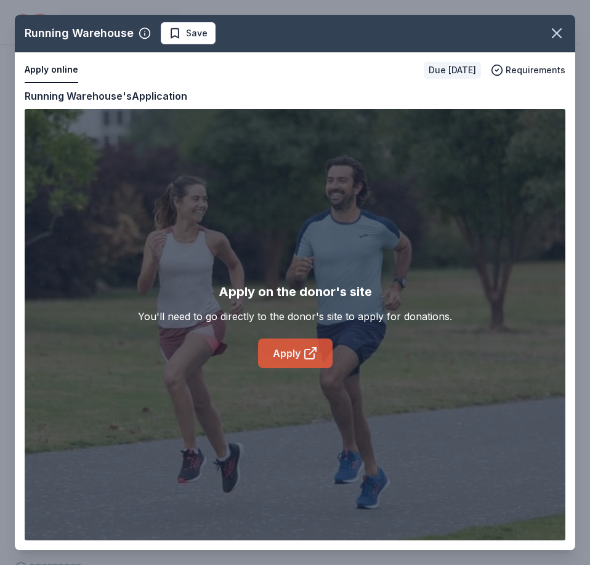
click at [303, 357] on icon at bounding box center [310, 353] width 15 height 15
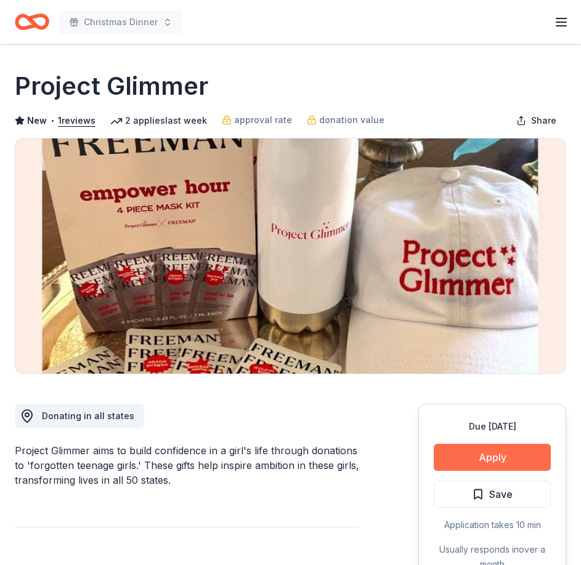
click at [515, 458] on button "Apply" at bounding box center [491, 457] width 117 height 27
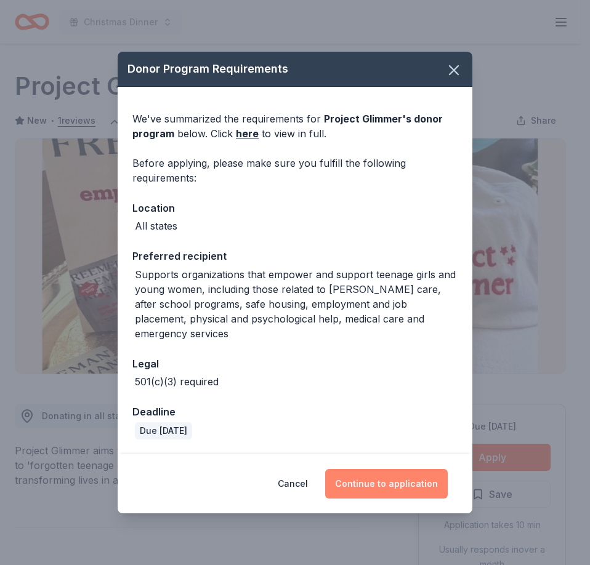
drag, startPoint x: 408, startPoint y: 470, endPoint x: 411, endPoint y: 476, distance: 6.7
click at [410, 475] on button "Continue to application" at bounding box center [386, 484] width 123 height 30
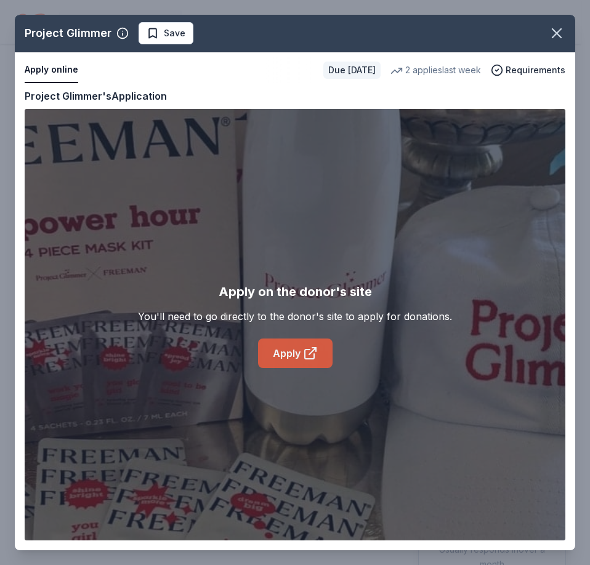
click at [318, 356] on link "Apply" at bounding box center [295, 354] width 75 height 30
drag, startPoint x: 560, startPoint y: 30, endPoint x: 553, endPoint y: 23, distance: 10.0
click at [560, 30] on icon "button" at bounding box center [556, 33] width 9 height 9
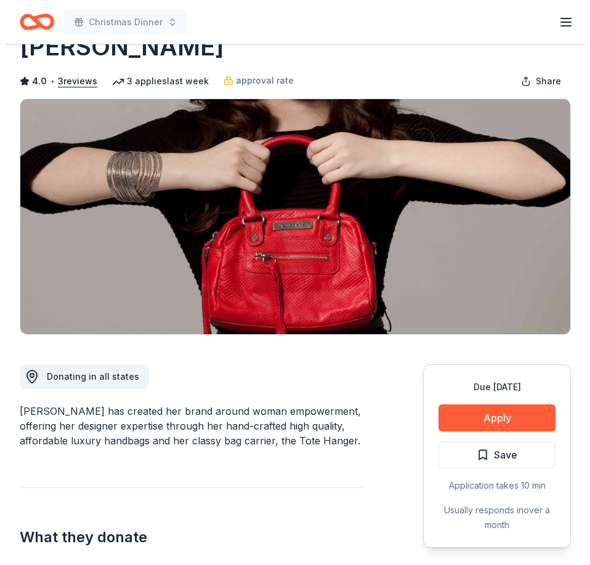
scroll to position [62, 0]
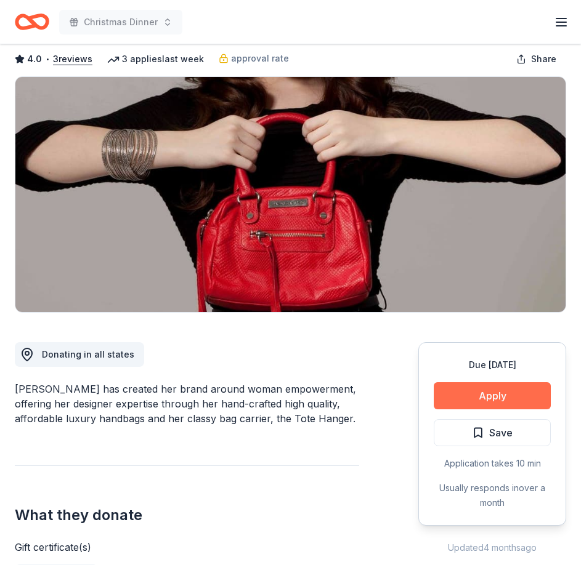
click at [507, 392] on button "Apply" at bounding box center [491, 395] width 117 height 27
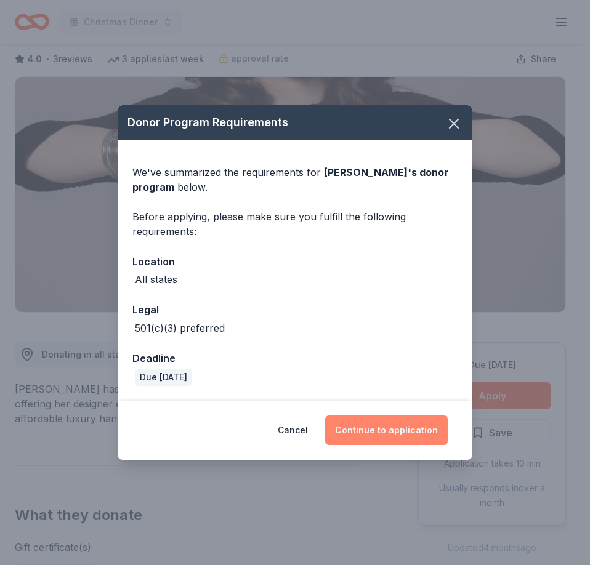
click at [387, 432] on button "Continue to application" at bounding box center [386, 431] width 123 height 30
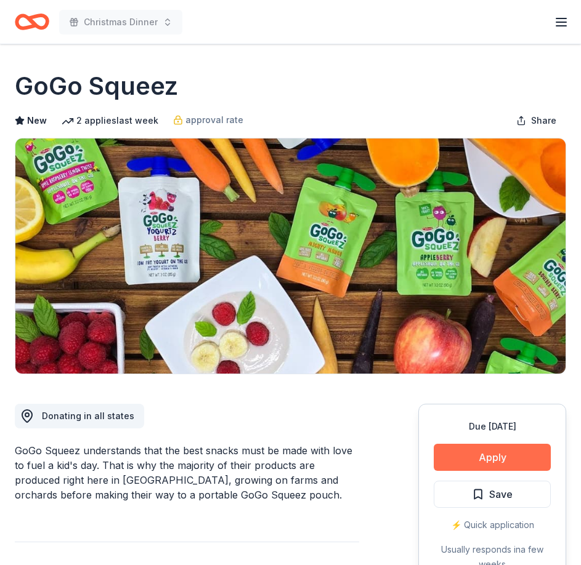
click at [494, 459] on button "Apply" at bounding box center [491, 457] width 117 height 27
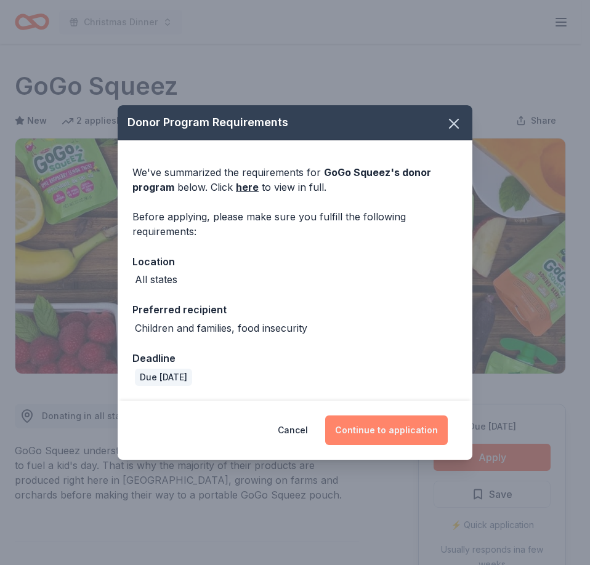
click at [391, 430] on button "Continue to application" at bounding box center [386, 431] width 123 height 30
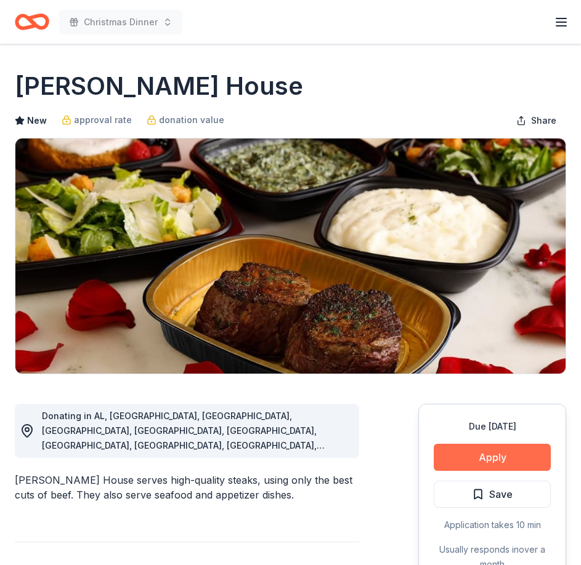
click at [504, 457] on button "Apply" at bounding box center [491, 457] width 117 height 27
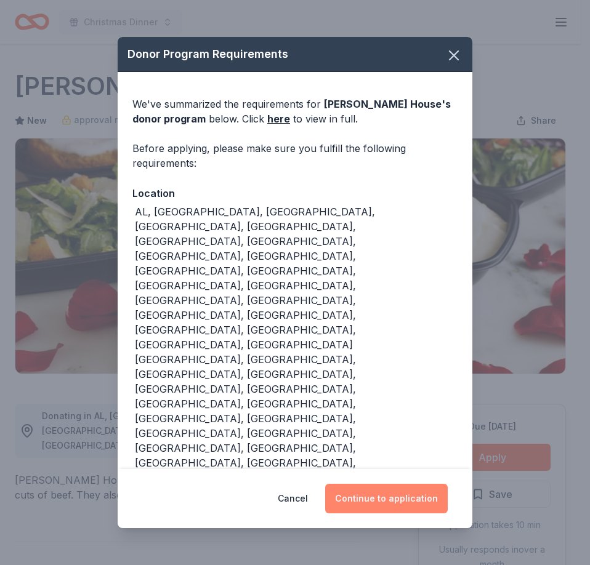
click at [398, 484] on button "Continue to application" at bounding box center [386, 499] width 123 height 30
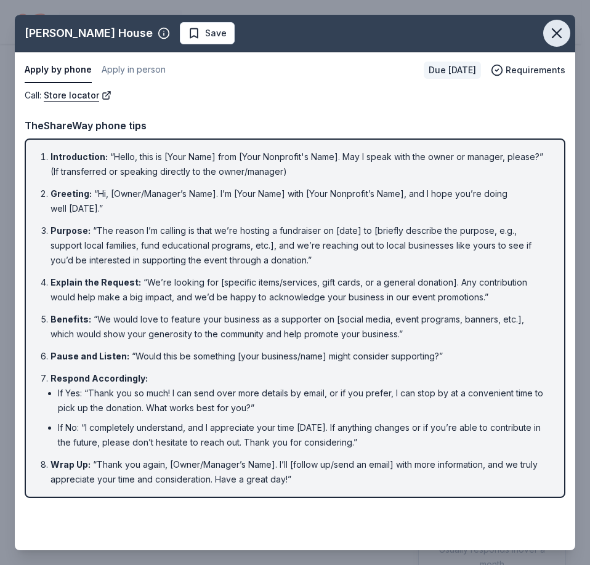
click at [555, 35] on icon "button" at bounding box center [556, 33] width 9 height 9
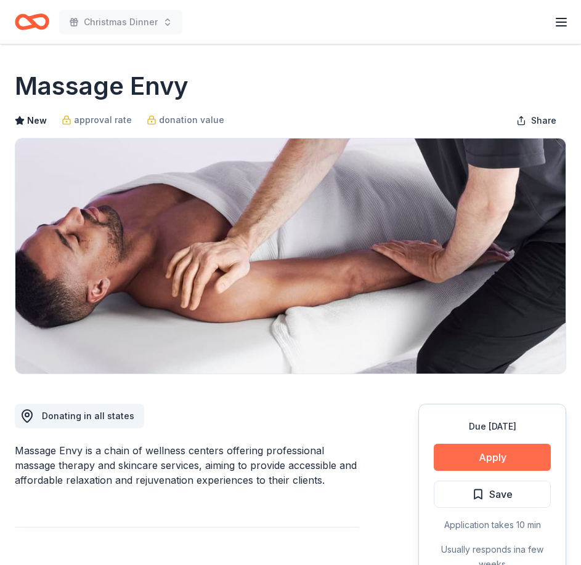
click at [486, 447] on button "Apply" at bounding box center [491, 457] width 117 height 27
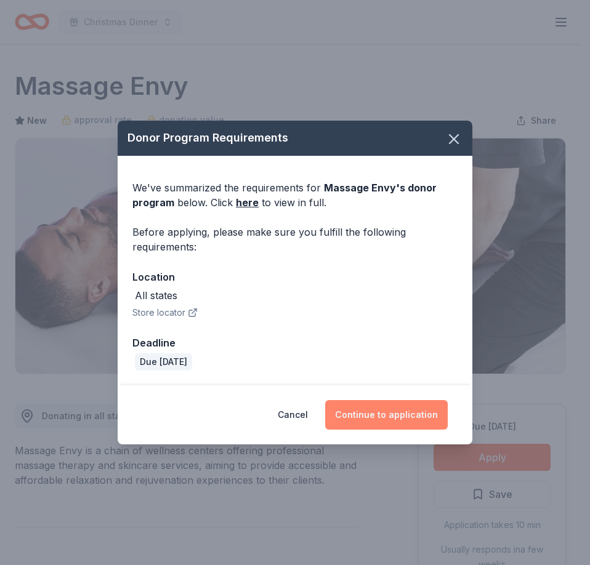
drag, startPoint x: 401, startPoint y: 409, endPoint x: 395, endPoint y: 408, distance: 7.0
click at [401, 410] on button "Continue to application" at bounding box center [386, 415] width 123 height 30
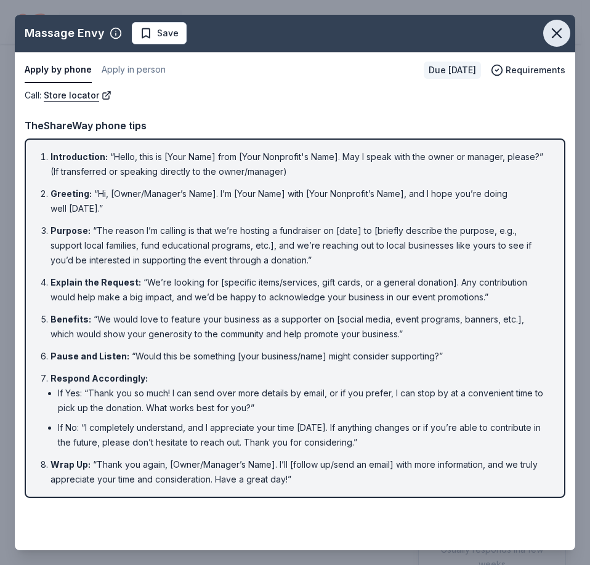
click at [557, 39] on icon "button" at bounding box center [556, 33] width 17 height 17
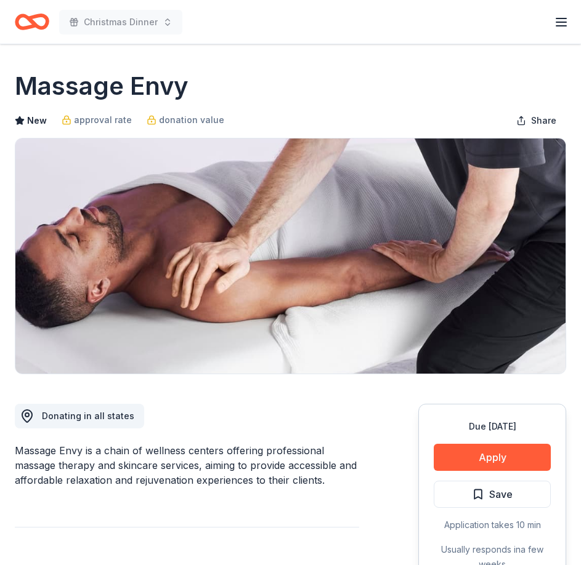
scroll to position [185, 0]
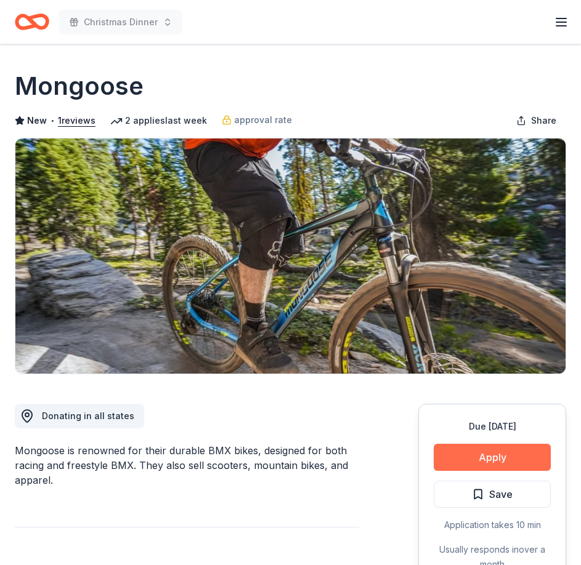
click at [491, 451] on button "Apply" at bounding box center [491, 457] width 117 height 27
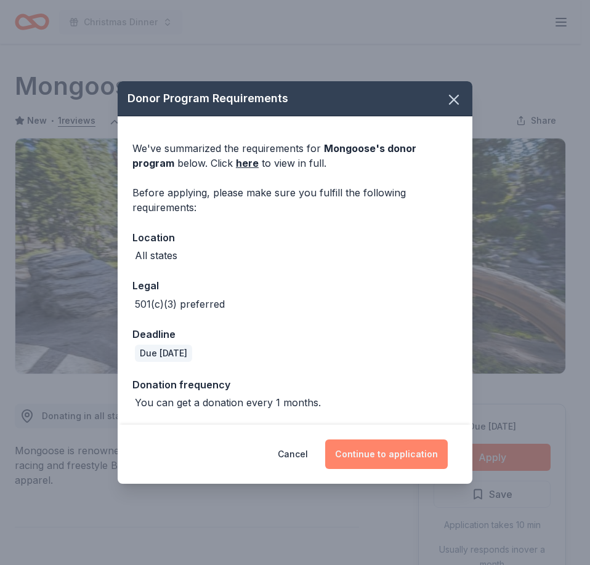
click at [377, 451] on button "Continue to application" at bounding box center [386, 455] width 123 height 30
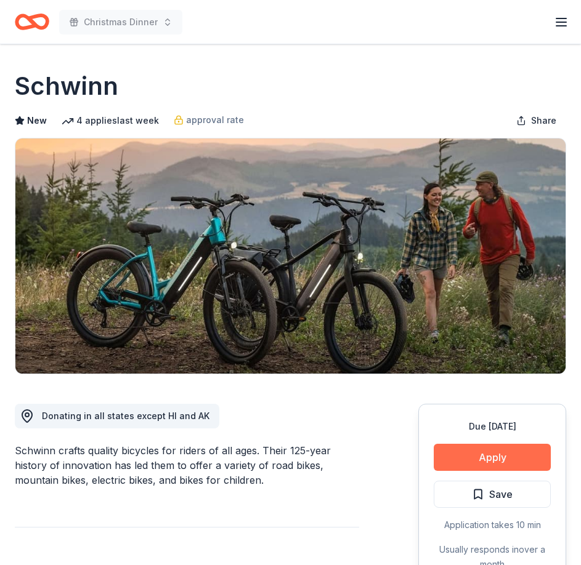
click at [493, 453] on button "Apply" at bounding box center [491, 457] width 117 height 27
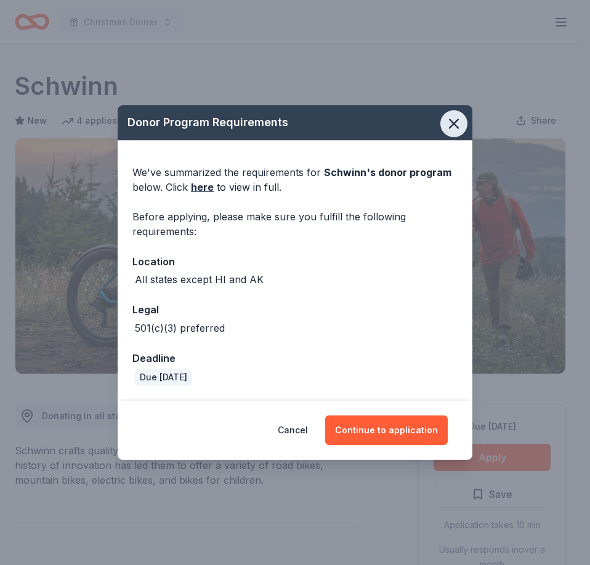
click at [453, 126] on icon "button" at bounding box center [453, 123] width 17 height 17
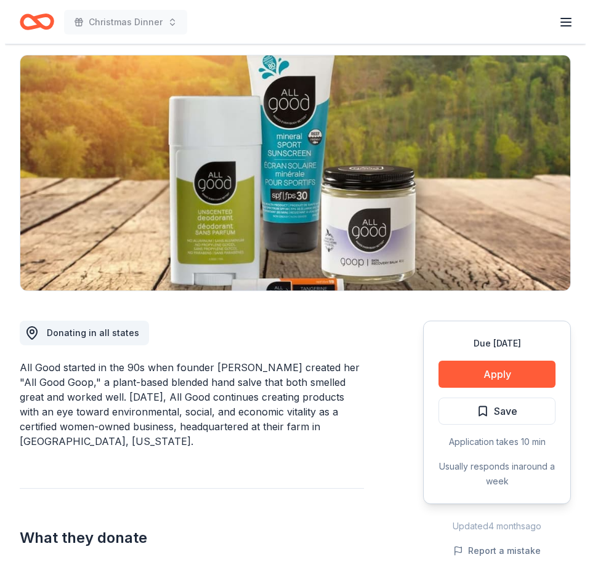
scroll to position [185, 0]
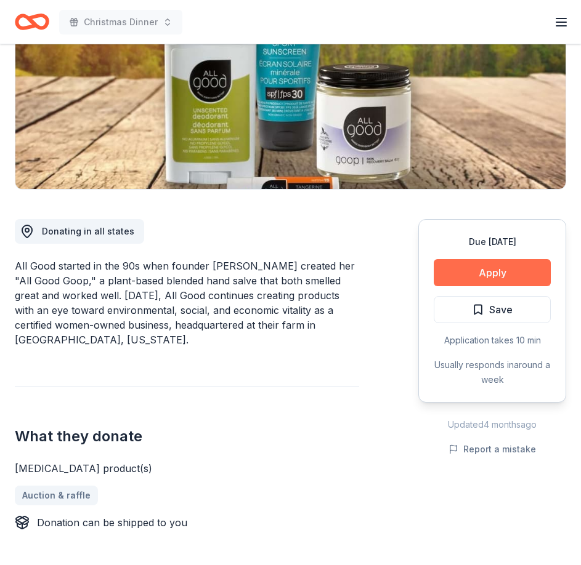
click at [500, 273] on button "Apply" at bounding box center [491, 272] width 117 height 27
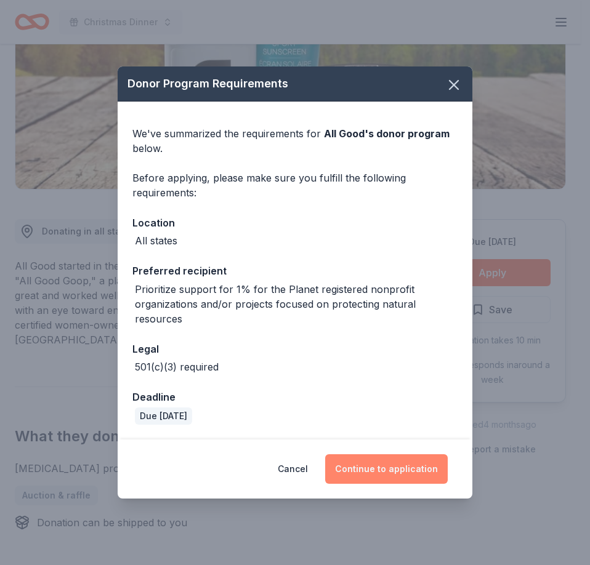
click at [378, 472] on button "Continue to application" at bounding box center [386, 469] width 123 height 30
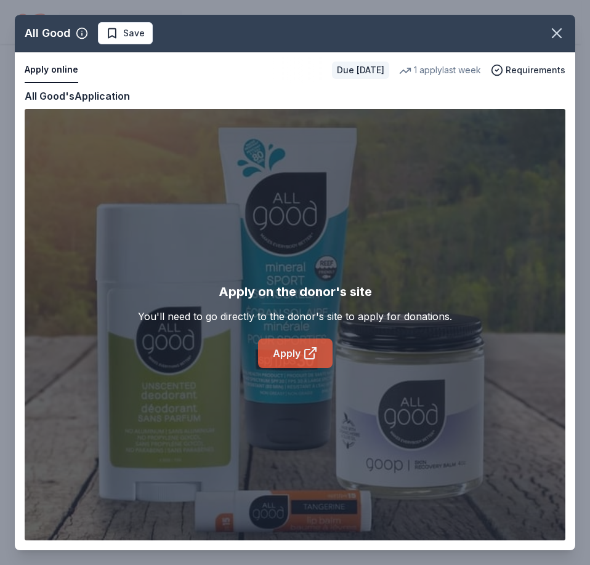
click at [318, 353] on link "Apply" at bounding box center [295, 354] width 75 height 30
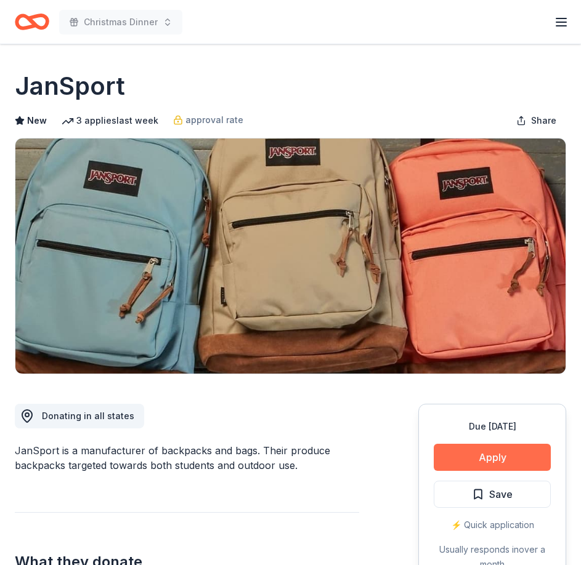
click at [488, 462] on button "Apply" at bounding box center [491, 457] width 117 height 27
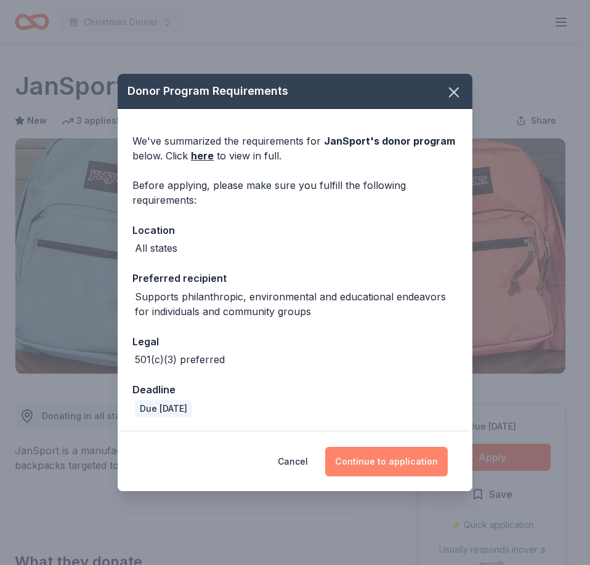
click at [394, 464] on button "Continue to application" at bounding box center [386, 462] width 123 height 30
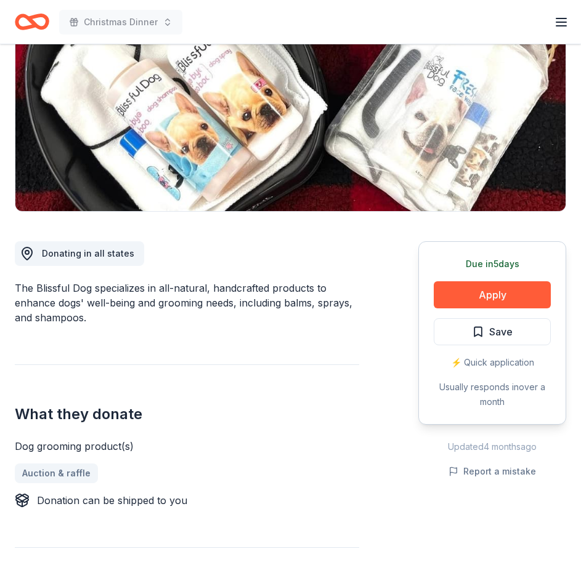
scroll to position [185, 0]
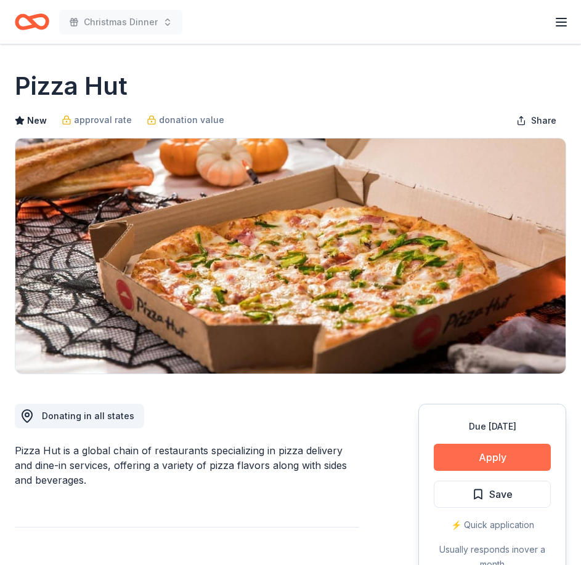
click at [499, 456] on button "Apply" at bounding box center [491, 457] width 117 height 27
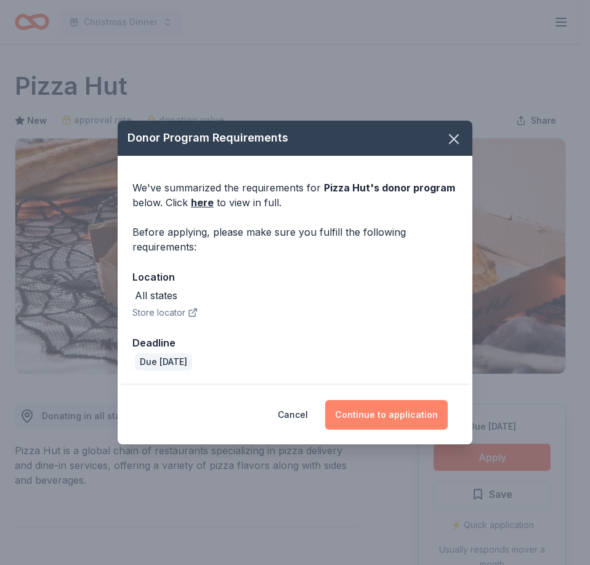
click at [395, 419] on button "Continue to application" at bounding box center [386, 415] width 123 height 30
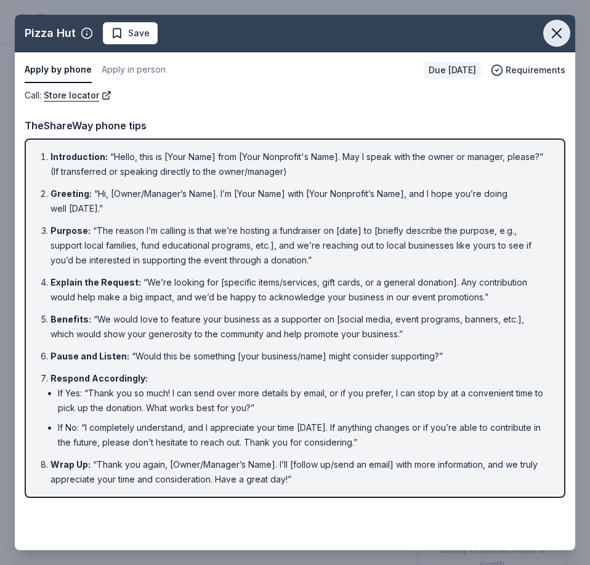
click at [556, 33] on icon "button" at bounding box center [556, 33] width 9 height 9
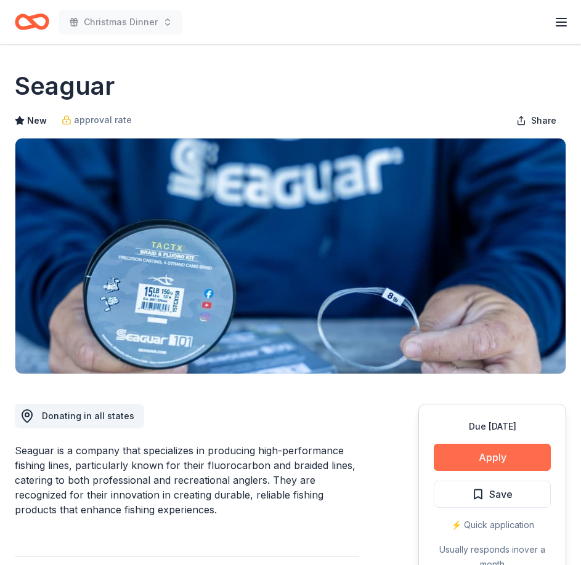
click at [474, 451] on button "Apply" at bounding box center [491, 457] width 117 height 27
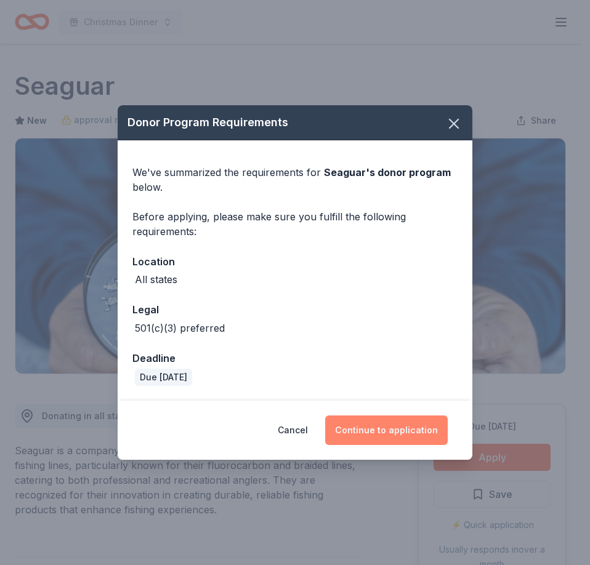
click at [379, 436] on button "Continue to application" at bounding box center [386, 431] width 123 height 30
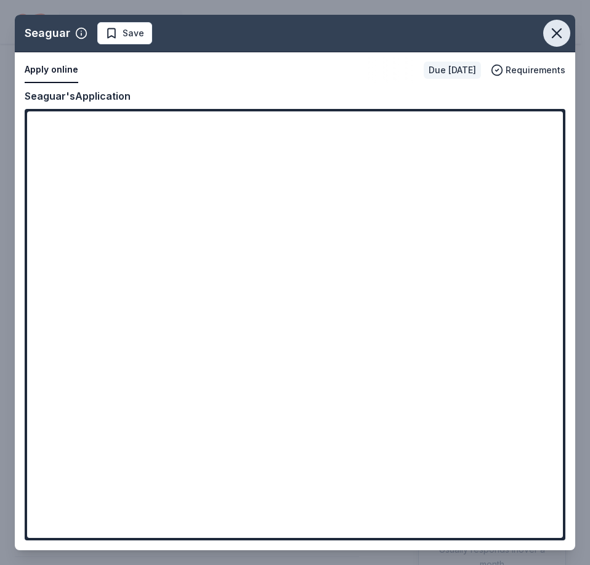
click at [556, 35] on icon "button" at bounding box center [556, 33] width 17 height 17
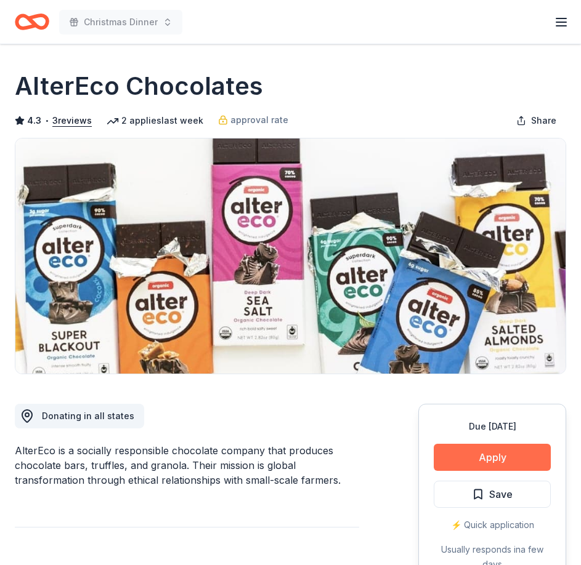
click at [495, 461] on button "Apply" at bounding box center [491, 457] width 117 height 27
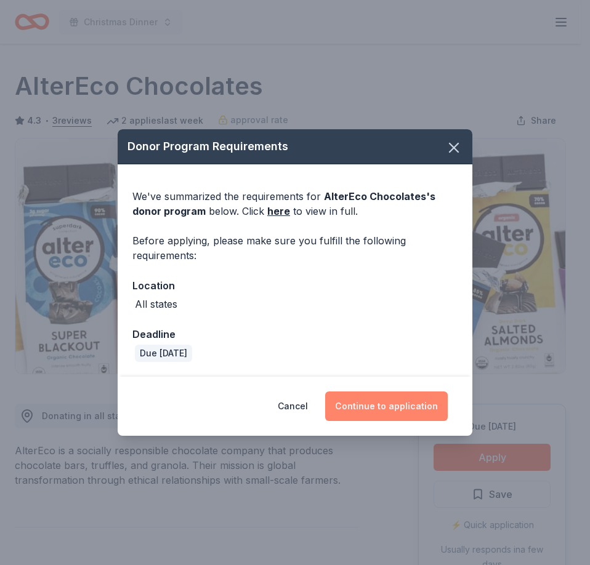
click at [403, 400] on button "Continue to application" at bounding box center [386, 407] width 123 height 30
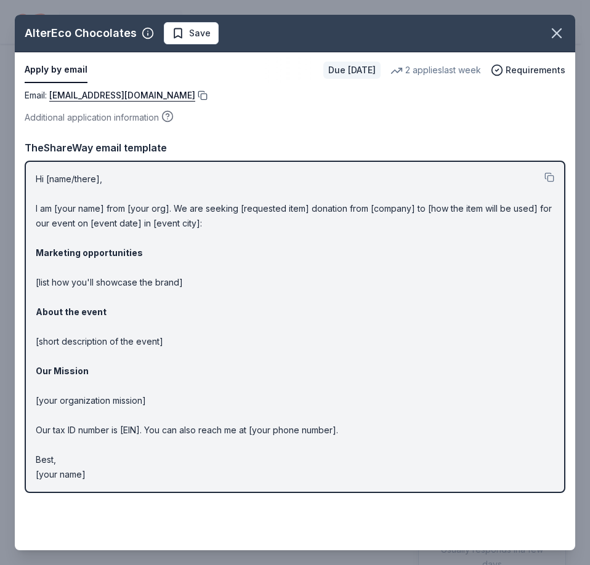
click at [195, 97] on button at bounding box center [201, 96] width 12 height 10
click at [550, 33] on icon "button" at bounding box center [556, 33] width 17 height 17
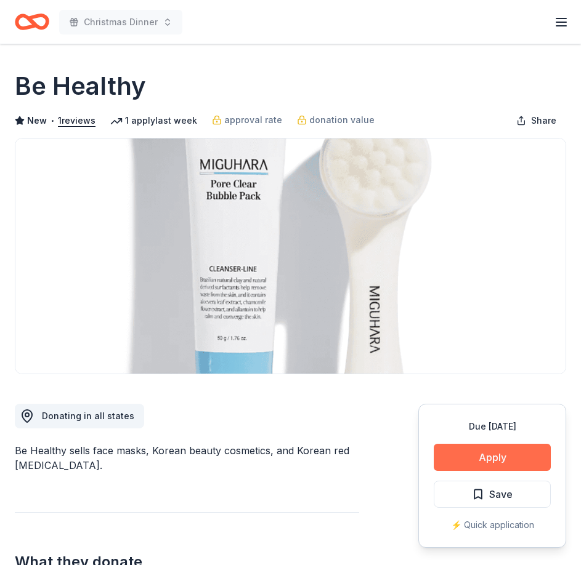
click at [505, 453] on button "Apply" at bounding box center [491, 457] width 117 height 27
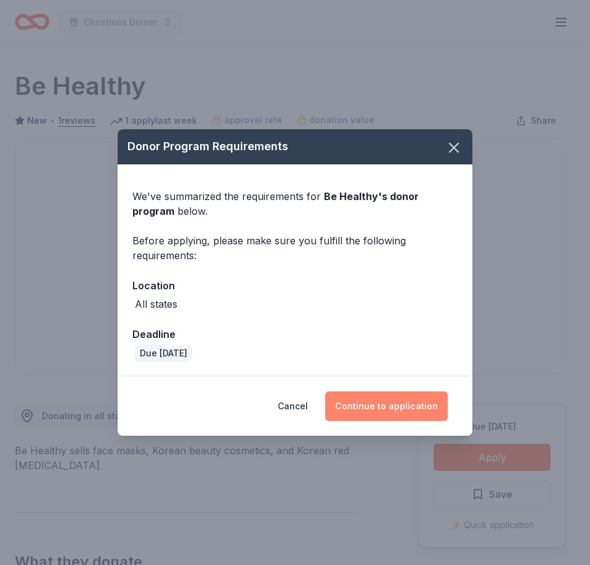
click at [380, 412] on button "Continue to application" at bounding box center [386, 407] width 123 height 30
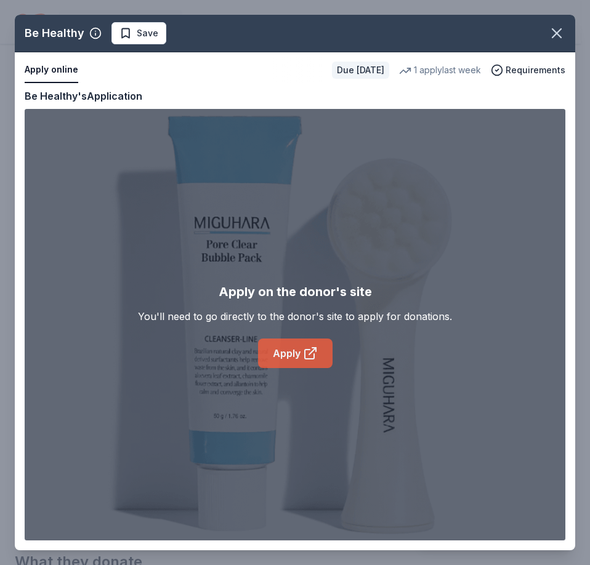
click at [280, 352] on link "Apply" at bounding box center [295, 354] width 75 height 30
click at [557, 31] on icon "button" at bounding box center [556, 33] width 17 height 17
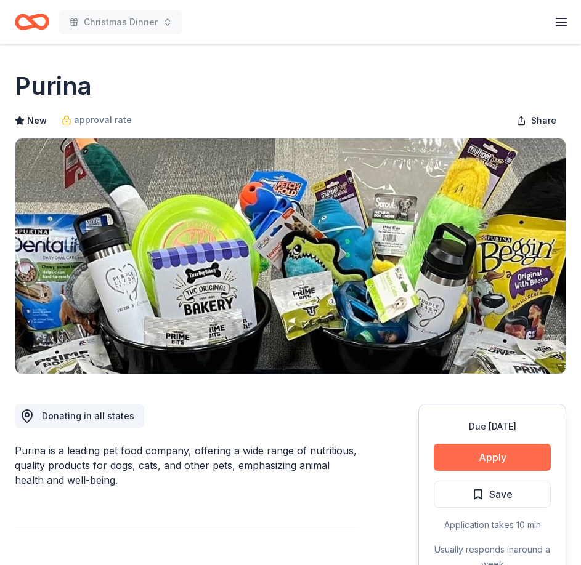
click at [509, 458] on button "Apply" at bounding box center [491, 457] width 117 height 27
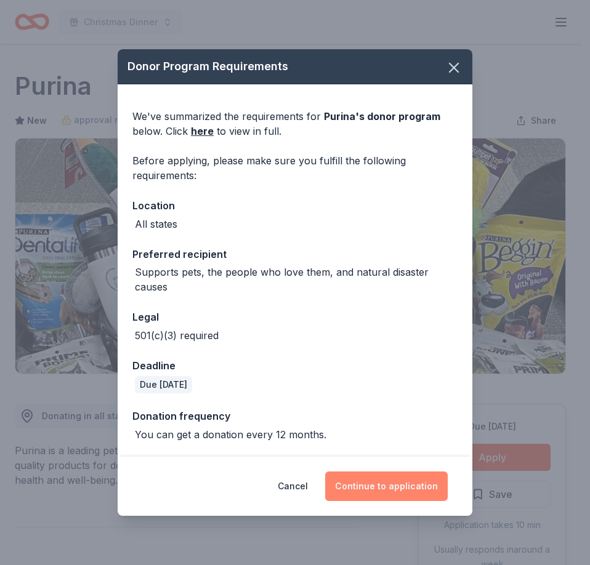
click at [387, 483] on button "Continue to application" at bounding box center [386, 487] width 123 height 30
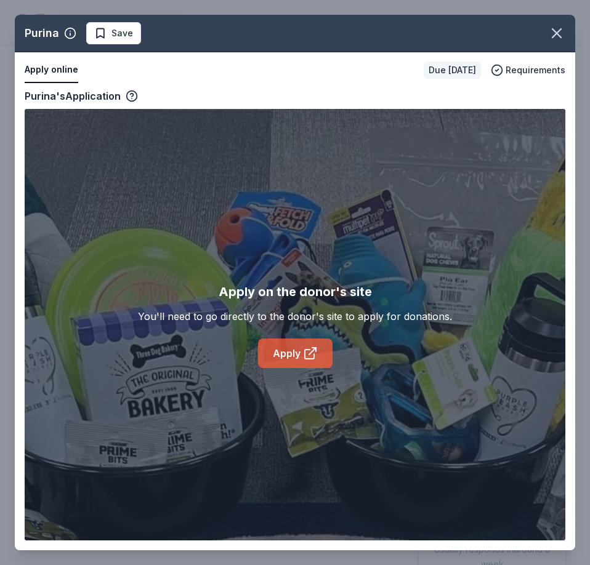
click at [294, 357] on link "Apply" at bounding box center [295, 354] width 75 height 30
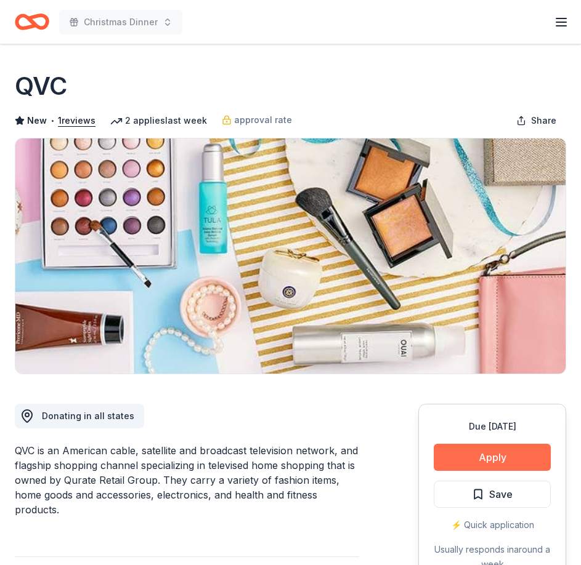
click at [500, 455] on button "Apply" at bounding box center [491, 457] width 117 height 27
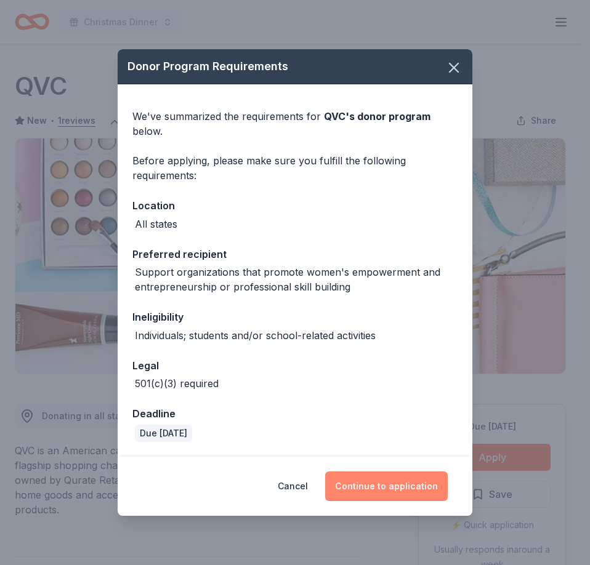
click at [386, 478] on button "Continue to application" at bounding box center [386, 487] width 123 height 30
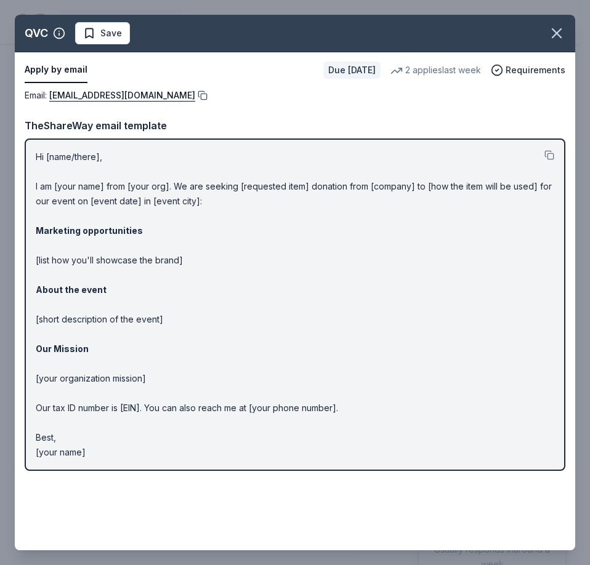
click at [195, 95] on button at bounding box center [201, 96] width 12 height 10
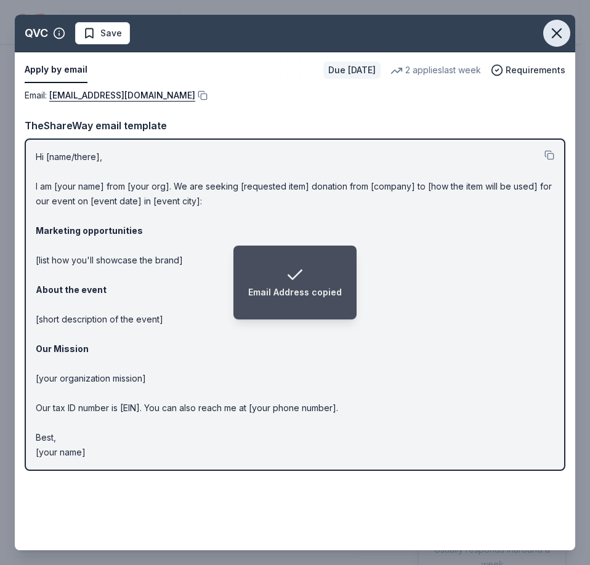
click at [562, 37] on icon "button" at bounding box center [556, 33] width 17 height 17
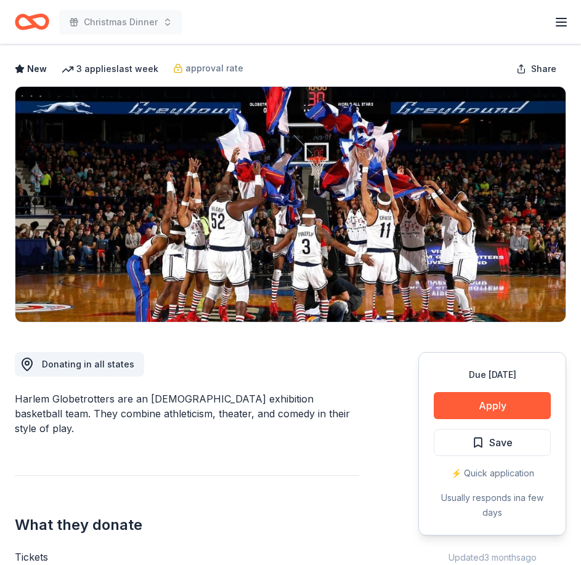
scroll to position [123, 0]
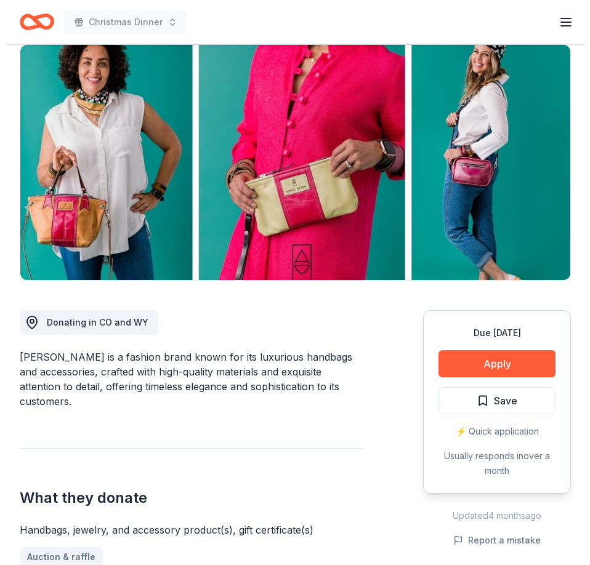
scroll to position [185, 0]
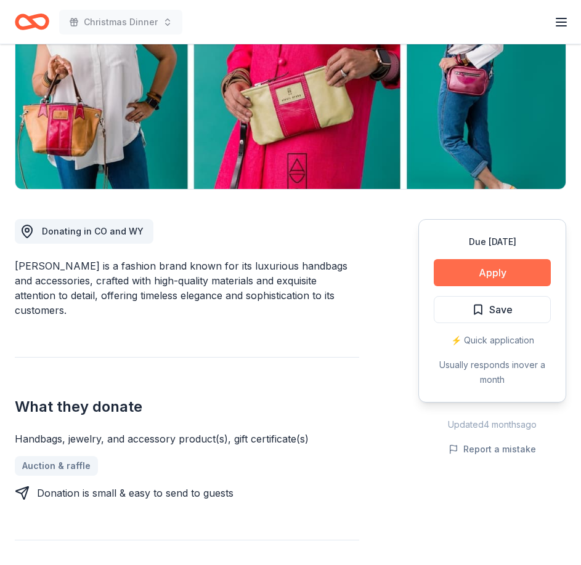
click at [497, 276] on button "Apply" at bounding box center [491, 272] width 117 height 27
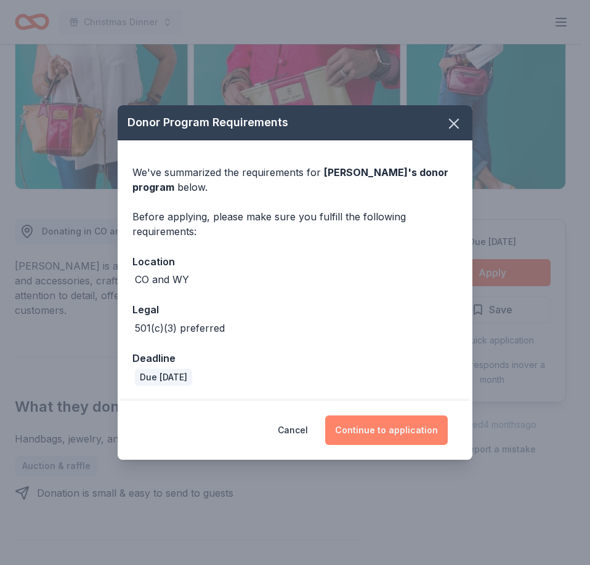
click at [408, 432] on button "Continue to application" at bounding box center [386, 431] width 123 height 30
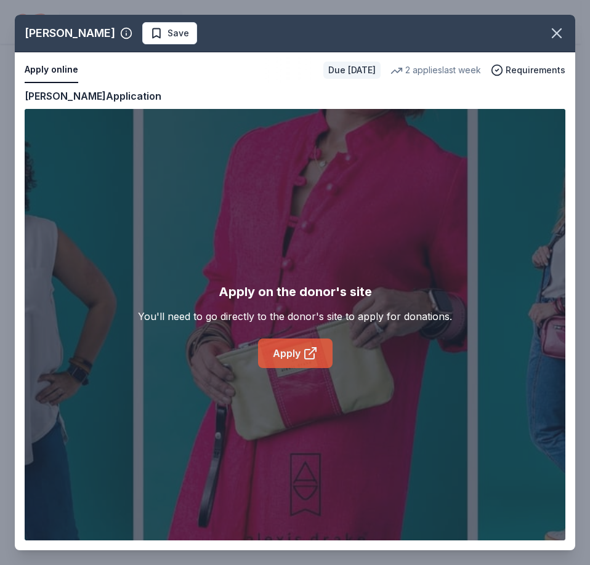
click at [299, 352] on link "Apply" at bounding box center [295, 354] width 75 height 30
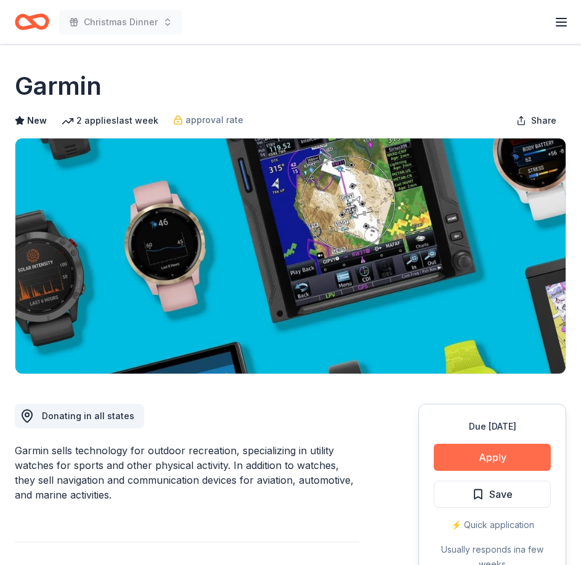
click at [464, 464] on button "Apply" at bounding box center [491, 457] width 117 height 27
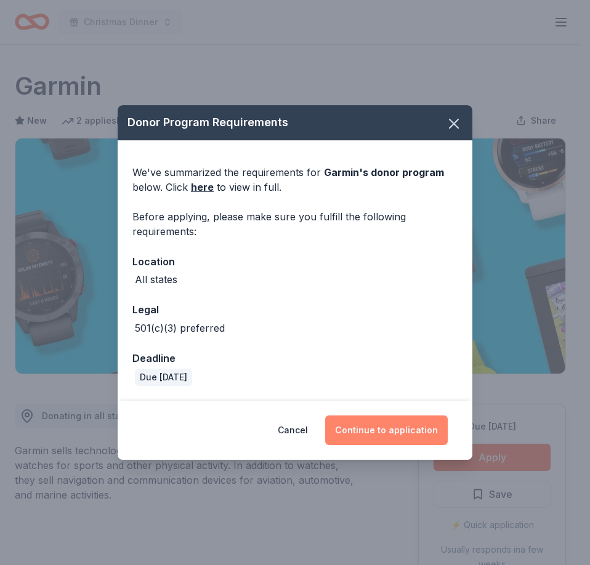
click at [368, 434] on button "Continue to application" at bounding box center [386, 431] width 123 height 30
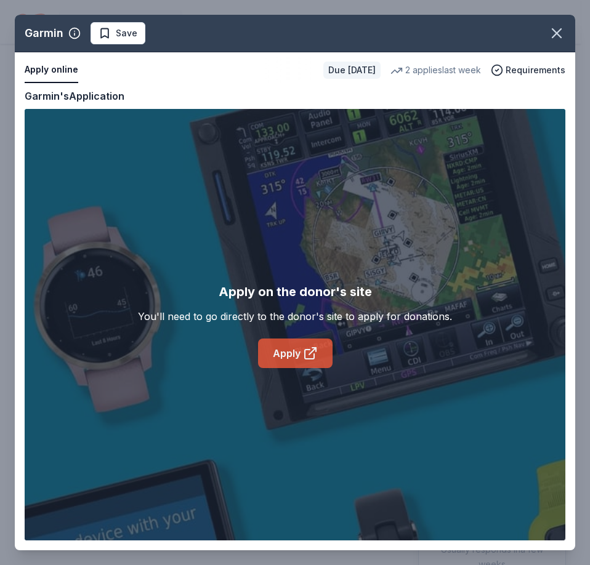
click at [299, 347] on link "Apply" at bounding box center [295, 354] width 75 height 30
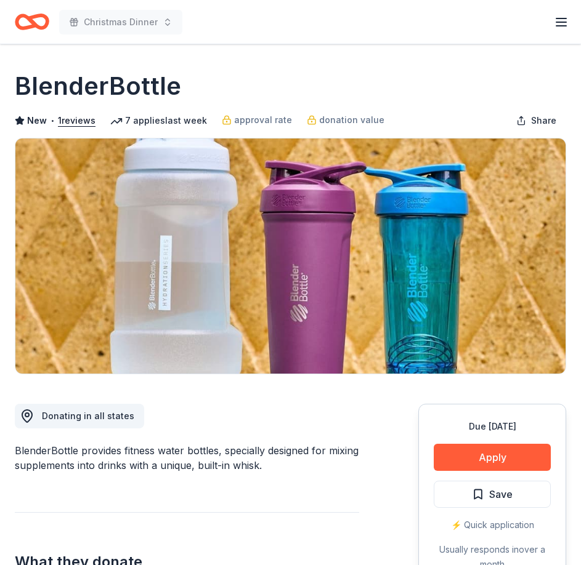
click at [493, 441] on div "Due in 17 days Apply Save ⚡️ Quick application Usually responds in over a month" at bounding box center [492, 495] width 148 height 183
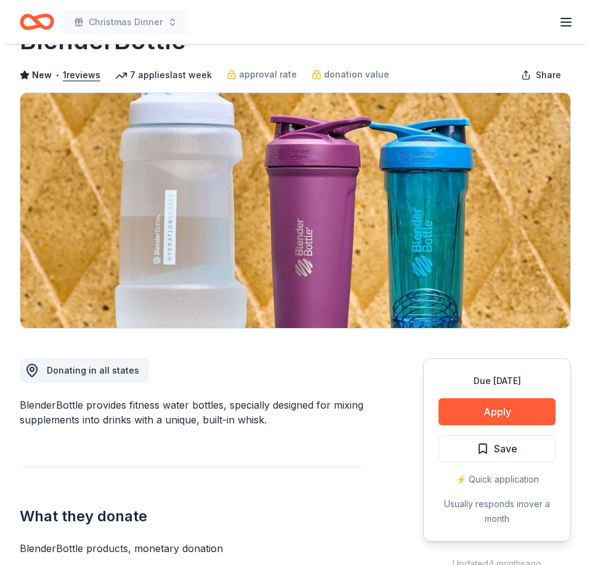
scroll to position [123, 0]
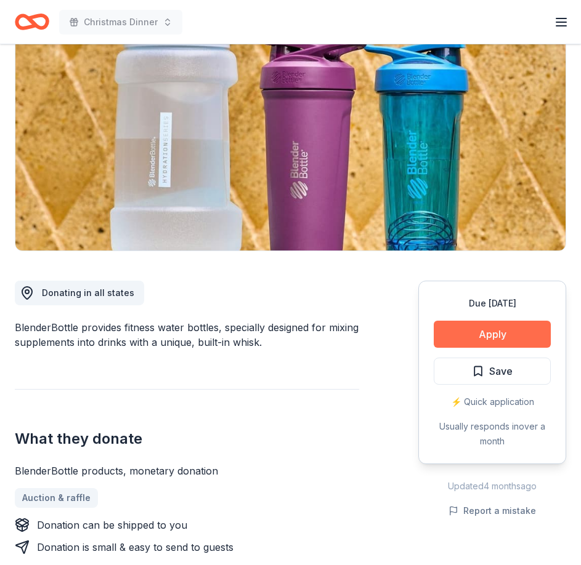
click at [506, 329] on button "Apply" at bounding box center [491, 334] width 117 height 27
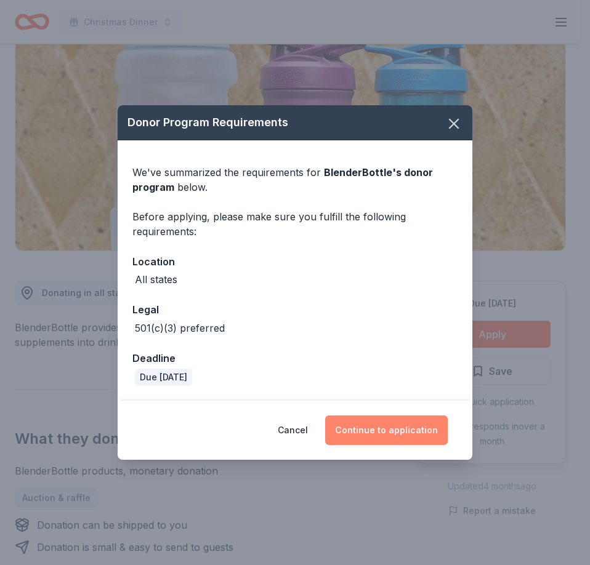
click at [391, 432] on button "Continue to application" at bounding box center [386, 431] width 123 height 30
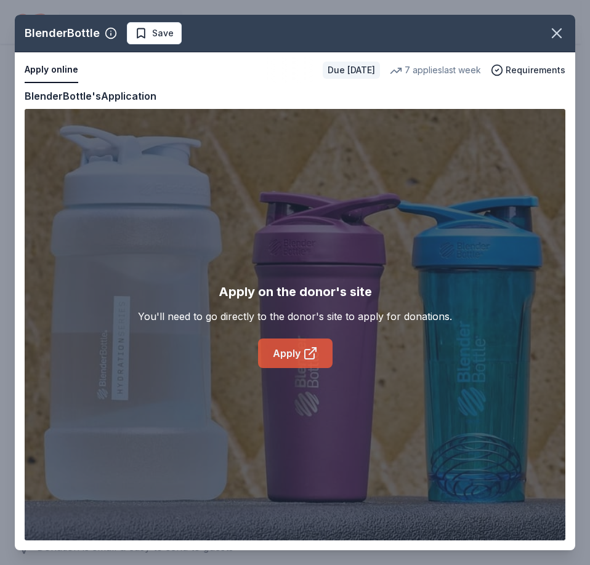
click at [303, 352] on icon at bounding box center [310, 353] width 15 height 15
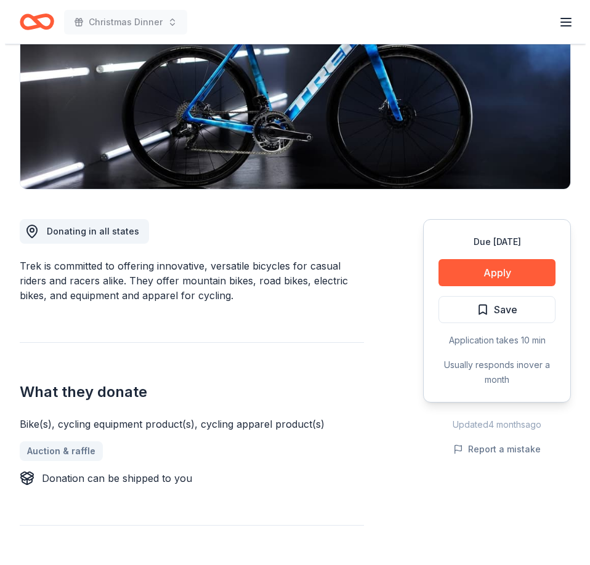
scroll to position [246, 0]
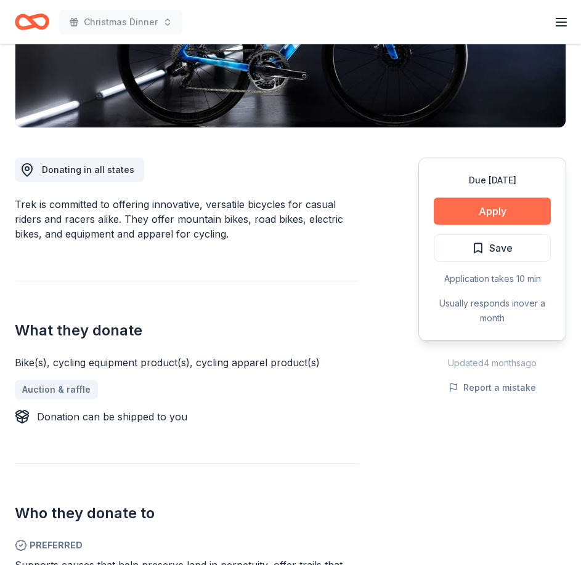
click at [491, 216] on button "Apply" at bounding box center [491, 211] width 117 height 27
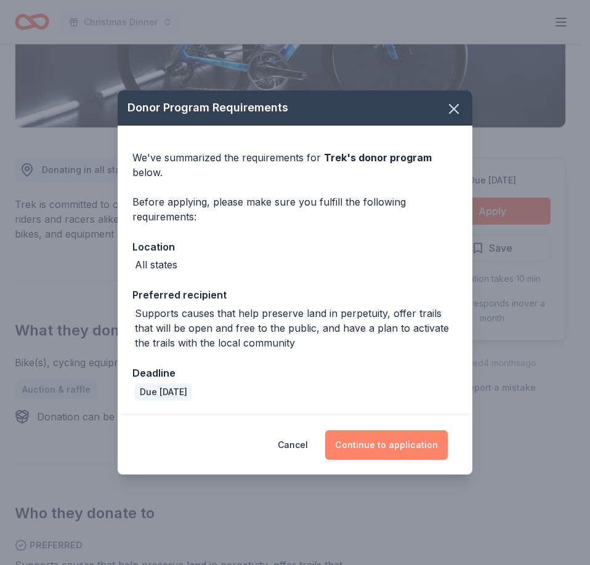
click at [388, 449] on button "Continue to application" at bounding box center [386, 445] width 123 height 30
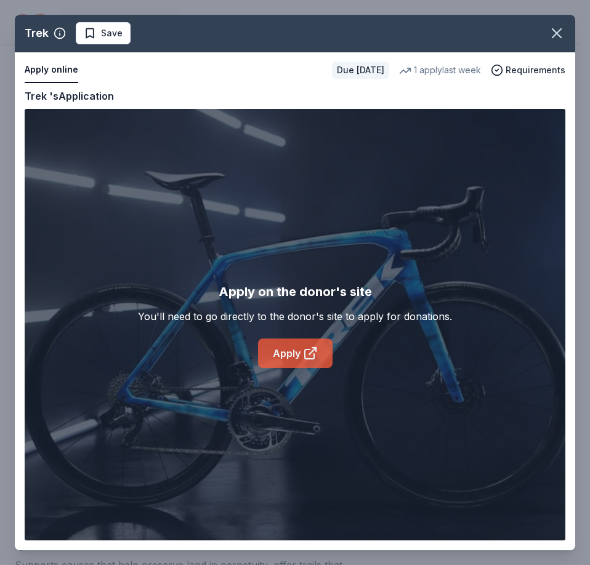
click at [291, 351] on link "Apply" at bounding box center [295, 354] width 75 height 30
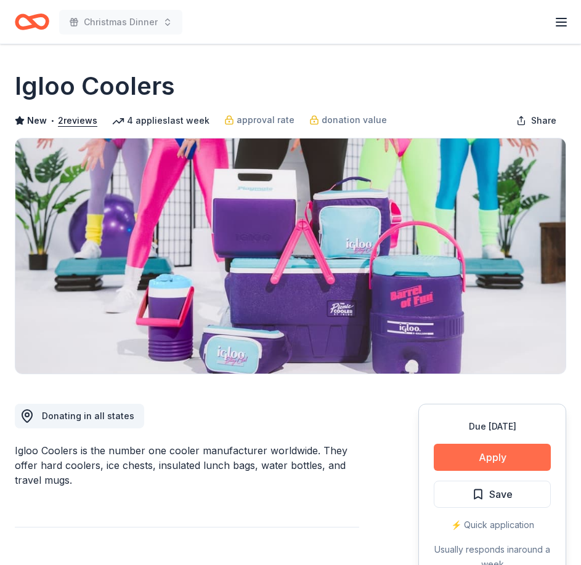
click at [491, 458] on button "Apply" at bounding box center [491, 457] width 117 height 27
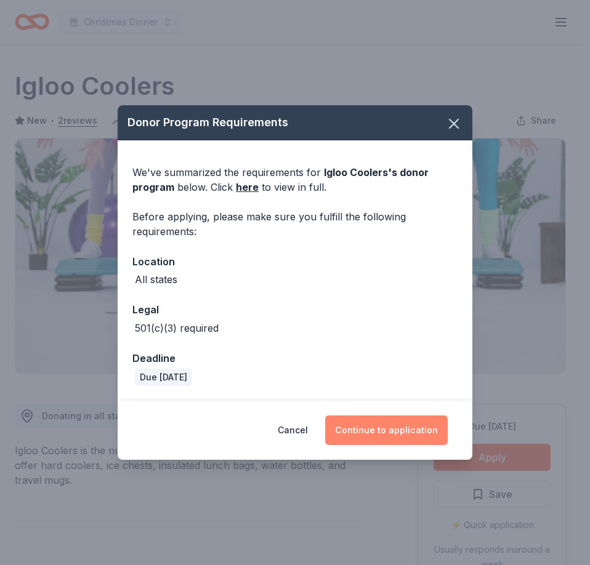
click at [392, 430] on button "Continue to application" at bounding box center [386, 431] width 123 height 30
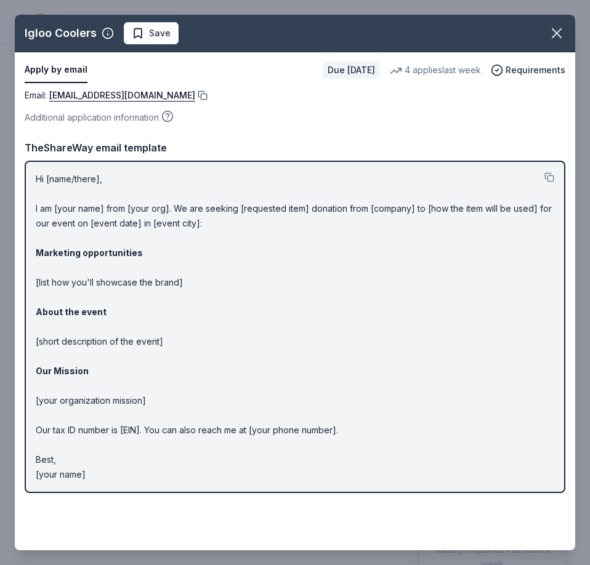
click at [195, 94] on button at bounding box center [201, 96] width 12 height 10
drag, startPoint x: 554, startPoint y: 25, endPoint x: 477, endPoint y: 0, distance: 81.4
click at [554, 25] on icon "button" at bounding box center [556, 33] width 17 height 17
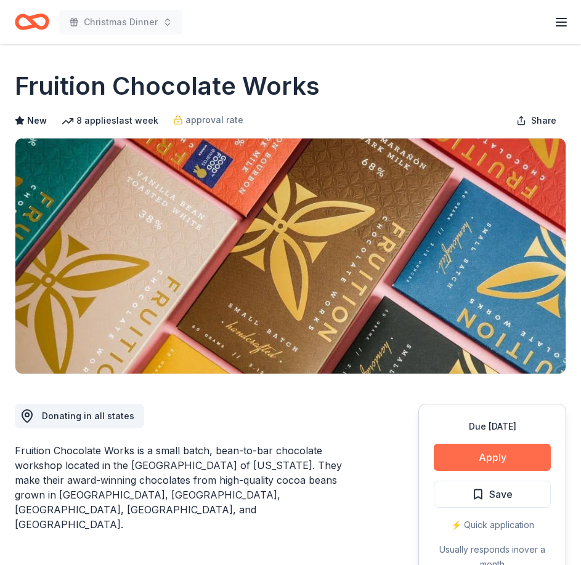
click at [512, 454] on button "Apply" at bounding box center [491, 457] width 117 height 27
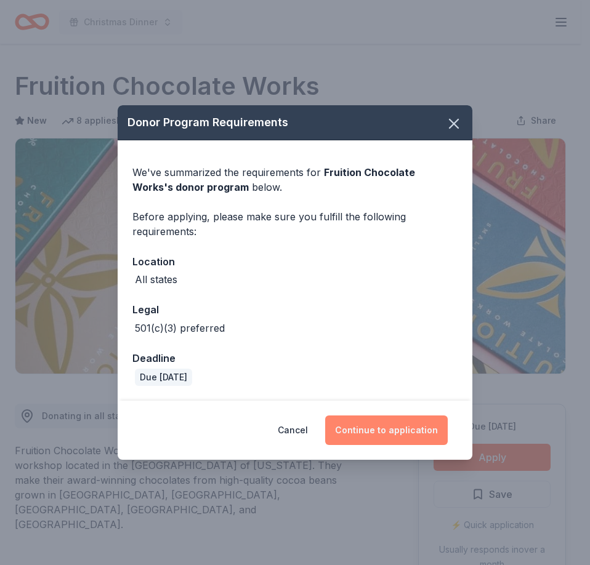
click at [390, 435] on button "Continue to application" at bounding box center [386, 431] width 123 height 30
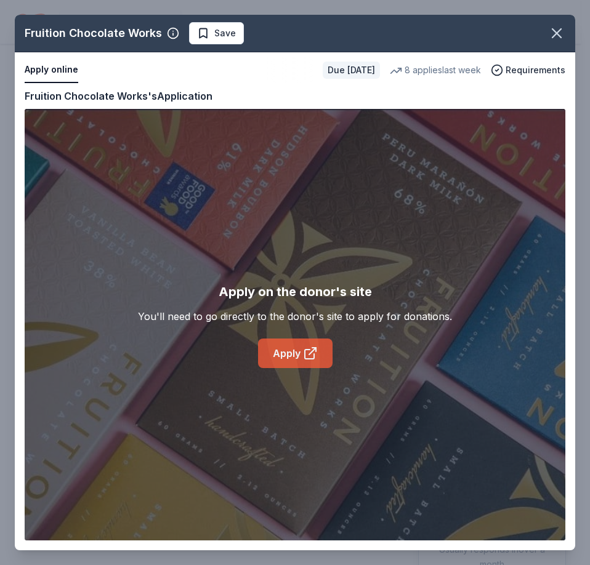
click at [304, 356] on icon at bounding box center [310, 353] width 15 height 15
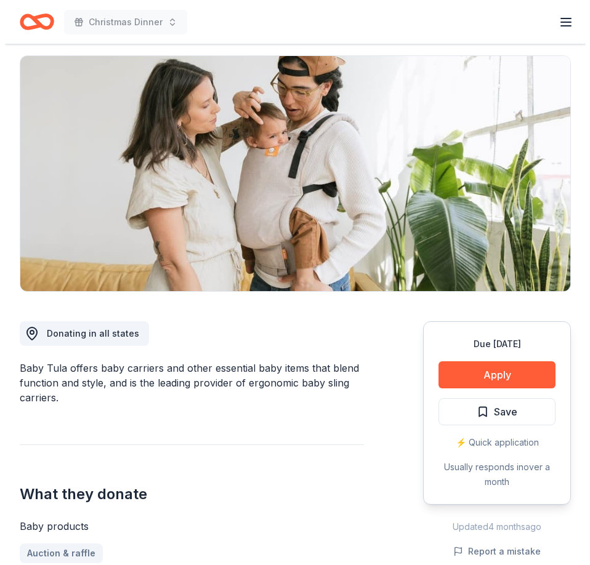
scroll to position [185, 0]
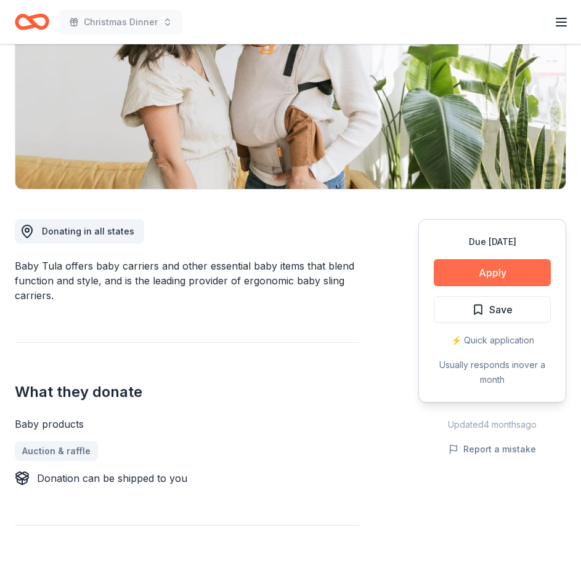
click at [483, 270] on button "Apply" at bounding box center [491, 272] width 117 height 27
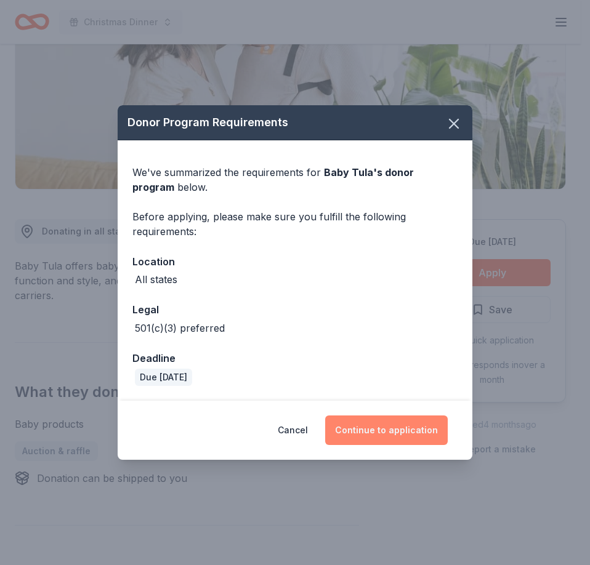
click at [391, 429] on button "Continue to application" at bounding box center [386, 431] width 123 height 30
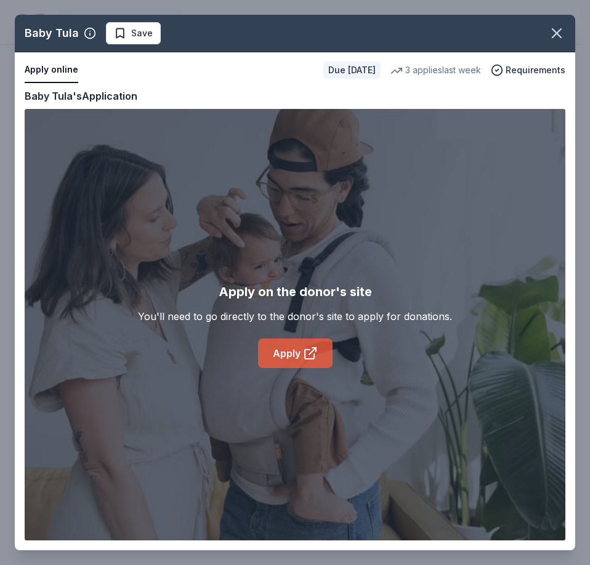
click at [302, 342] on link "Apply" at bounding box center [295, 354] width 75 height 30
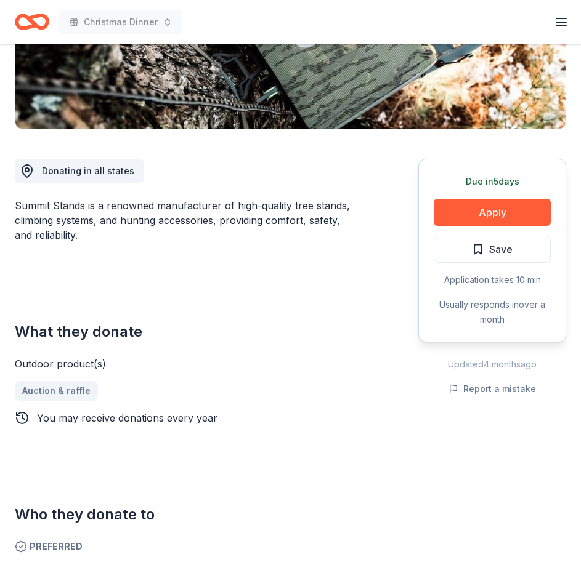
scroll to position [246, 0]
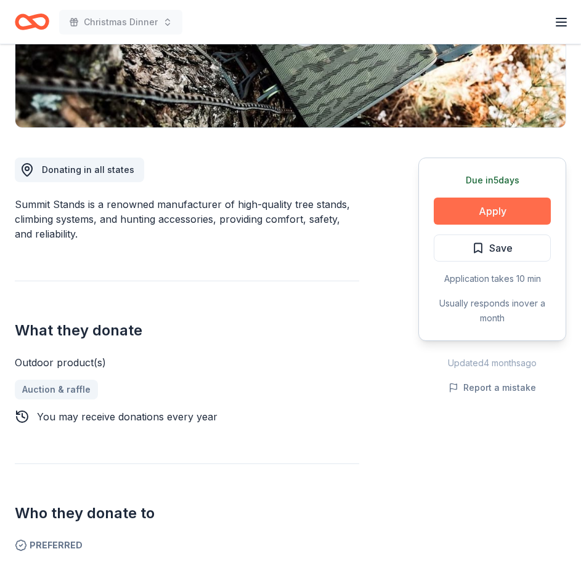
click at [505, 212] on button "Apply" at bounding box center [491, 211] width 117 height 27
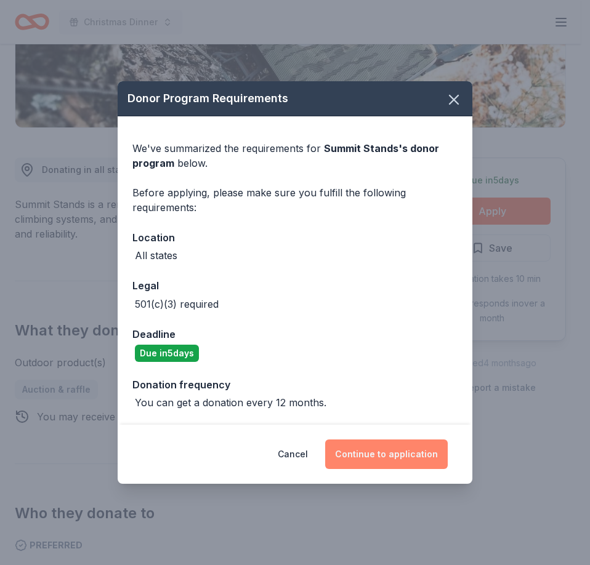
click at [386, 457] on button "Continue to application" at bounding box center [386, 455] width 123 height 30
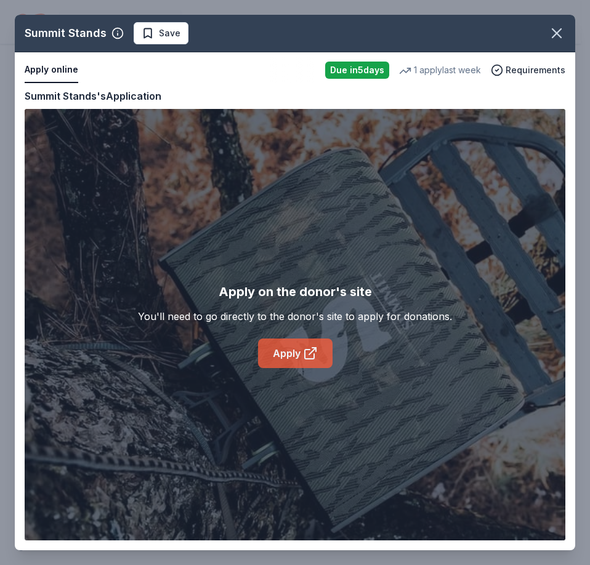
click at [300, 354] on link "Apply" at bounding box center [295, 354] width 75 height 30
click at [550, 38] on icon "button" at bounding box center [556, 33] width 17 height 17
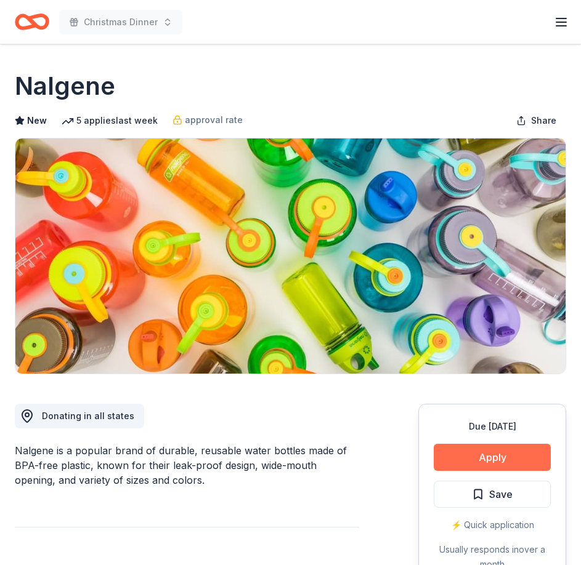
click at [494, 456] on button "Apply" at bounding box center [491, 457] width 117 height 27
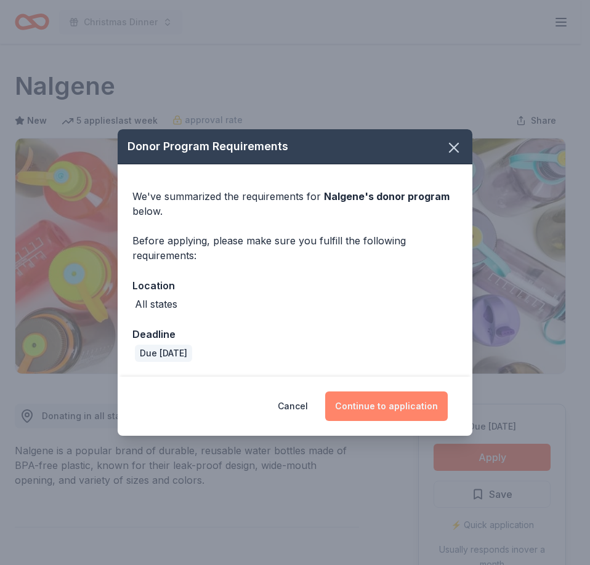
click at [398, 403] on button "Continue to application" at bounding box center [386, 407] width 123 height 30
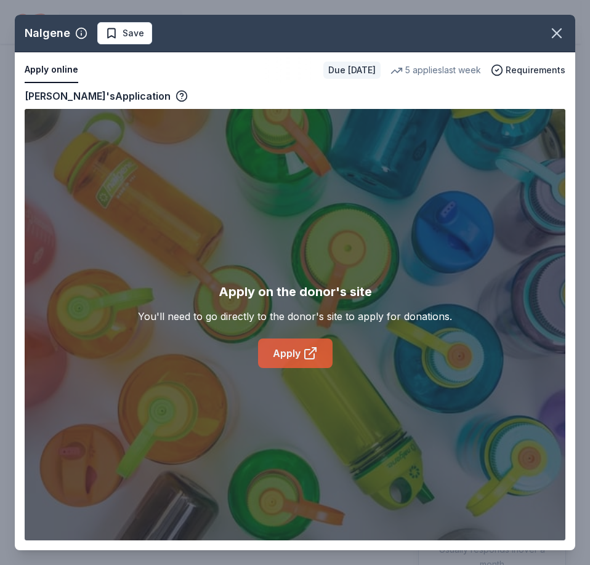
click at [300, 353] on link "Apply" at bounding box center [295, 354] width 75 height 30
click at [557, 31] on icon "button" at bounding box center [556, 33] width 17 height 17
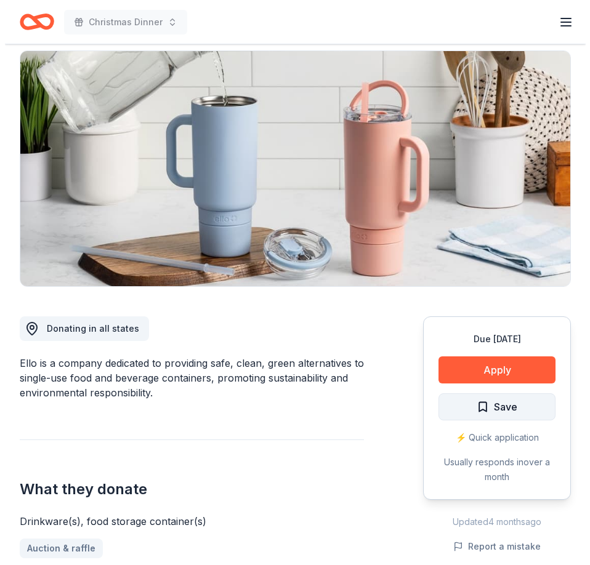
scroll to position [185, 0]
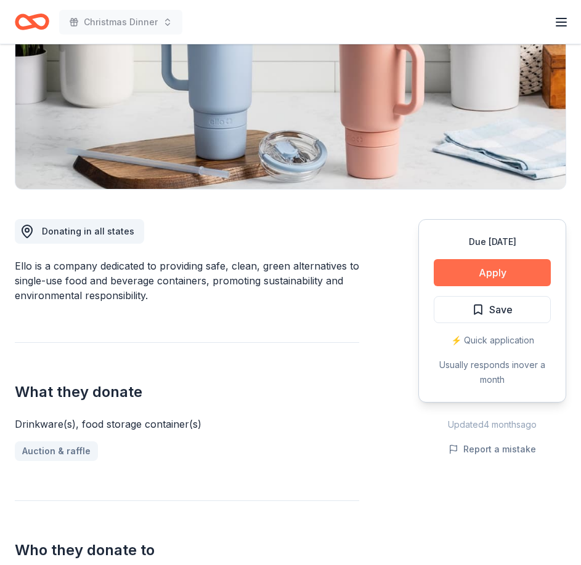
click at [502, 272] on button "Apply" at bounding box center [491, 272] width 117 height 27
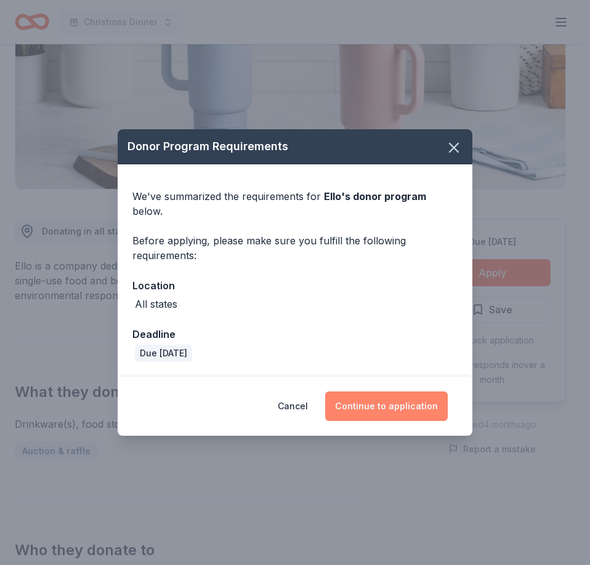
click at [403, 400] on button "Continue to application" at bounding box center [386, 407] width 123 height 30
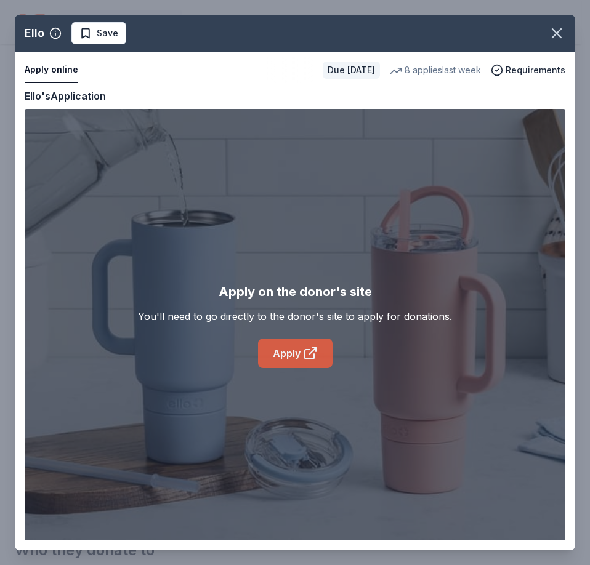
click at [300, 352] on link "Apply" at bounding box center [295, 354] width 75 height 30
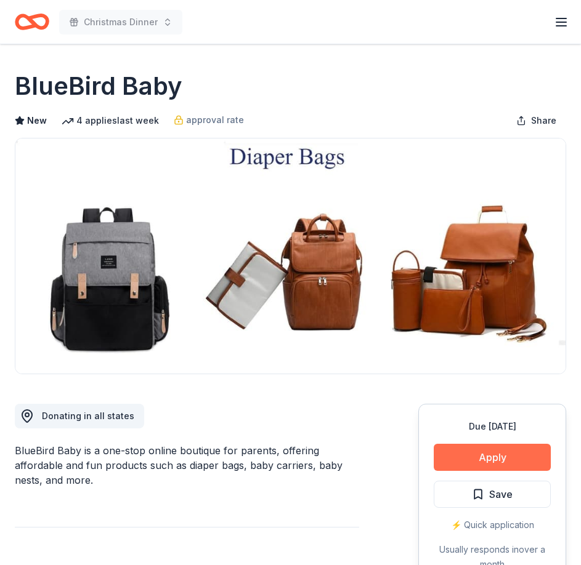
click at [513, 454] on button "Apply" at bounding box center [491, 457] width 117 height 27
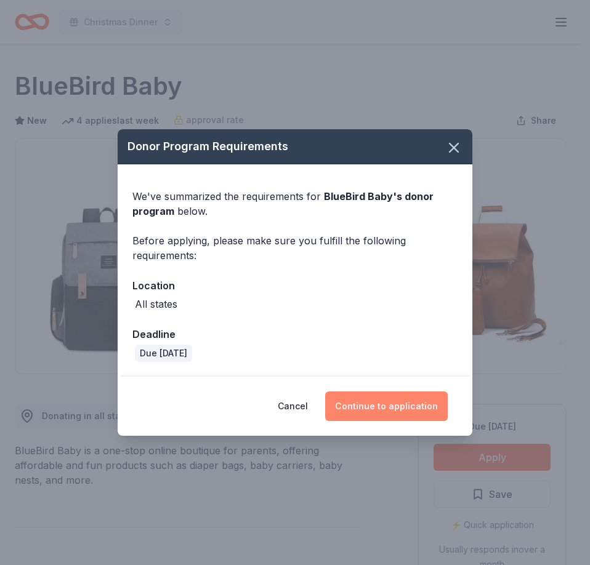
click at [387, 401] on button "Continue to application" at bounding box center [386, 407] width 123 height 30
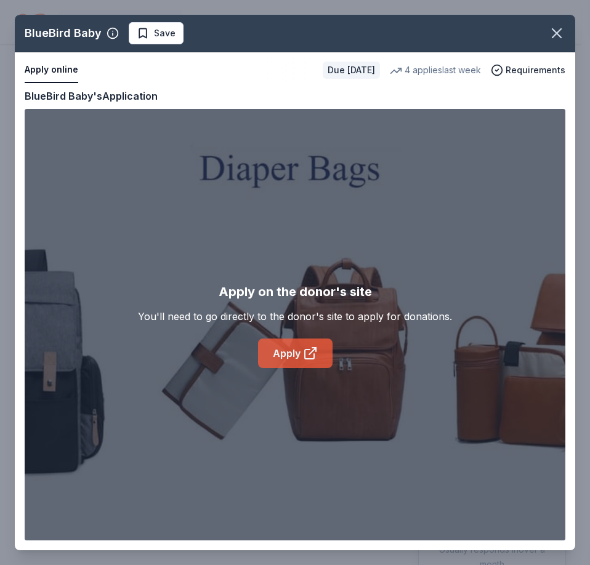
click at [288, 358] on link "Apply" at bounding box center [295, 354] width 75 height 30
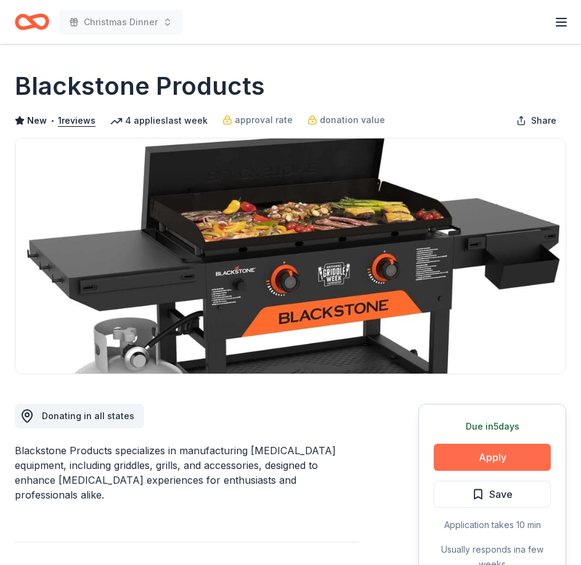
click at [498, 454] on button "Apply" at bounding box center [491, 457] width 117 height 27
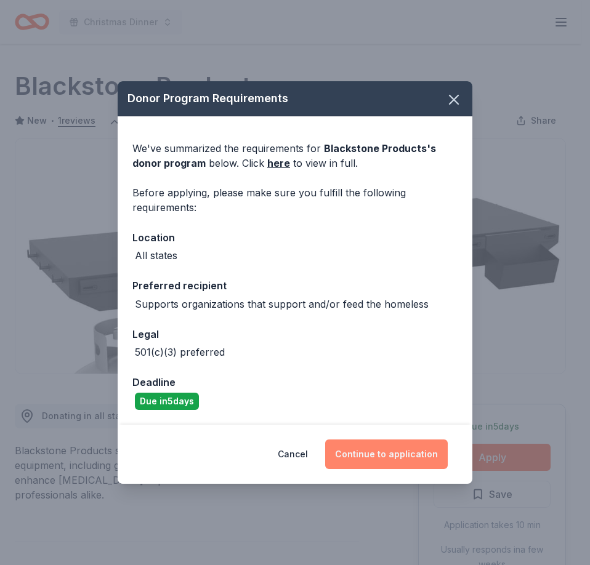
click at [364, 449] on button "Continue to application" at bounding box center [386, 455] width 123 height 30
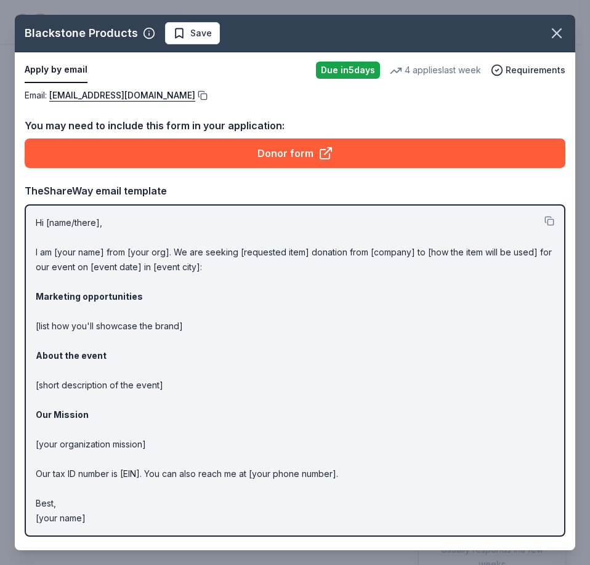
click at [208, 95] on button at bounding box center [201, 96] width 12 height 10
click at [552, 38] on icon "button" at bounding box center [556, 33] width 9 height 9
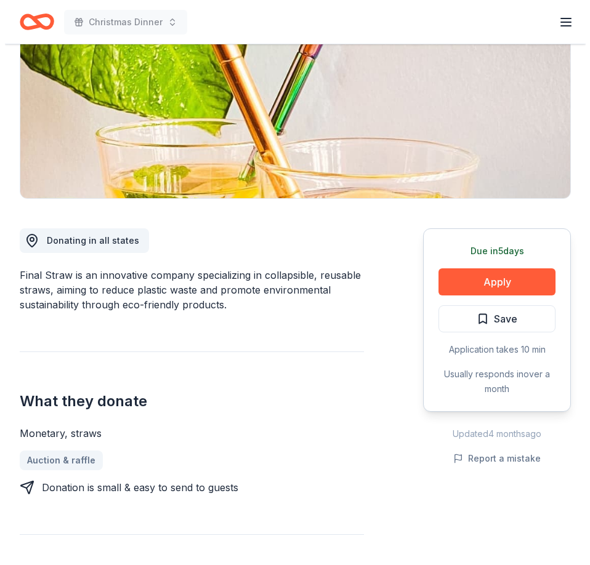
scroll to position [246, 0]
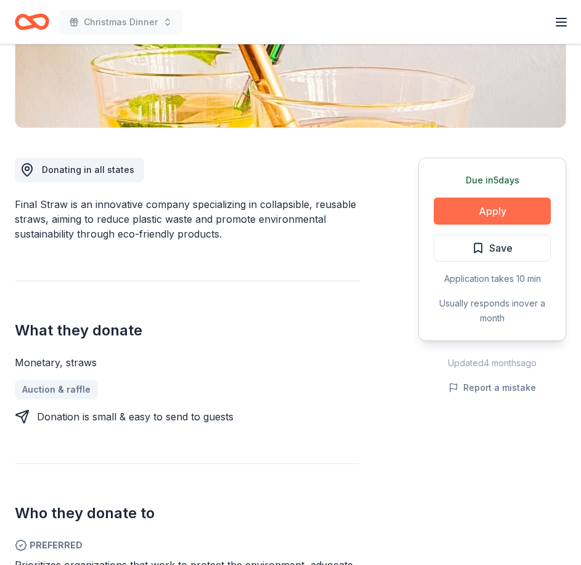
click at [492, 210] on button "Apply" at bounding box center [491, 211] width 117 height 27
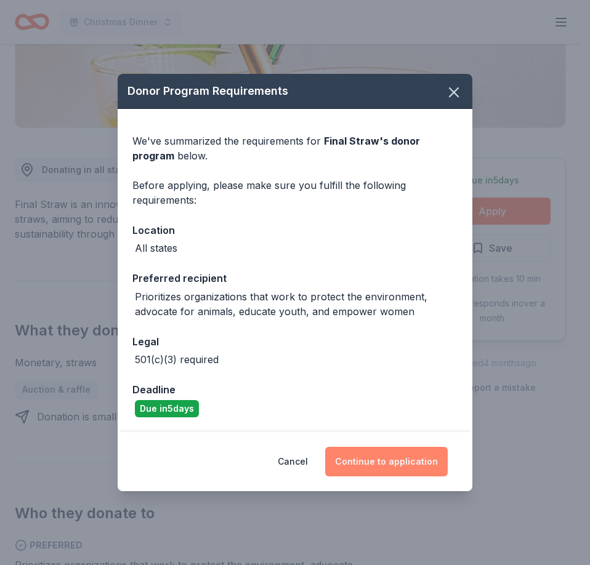
click at [377, 458] on button "Continue to application" at bounding box center [386, 462] width 123 height 30
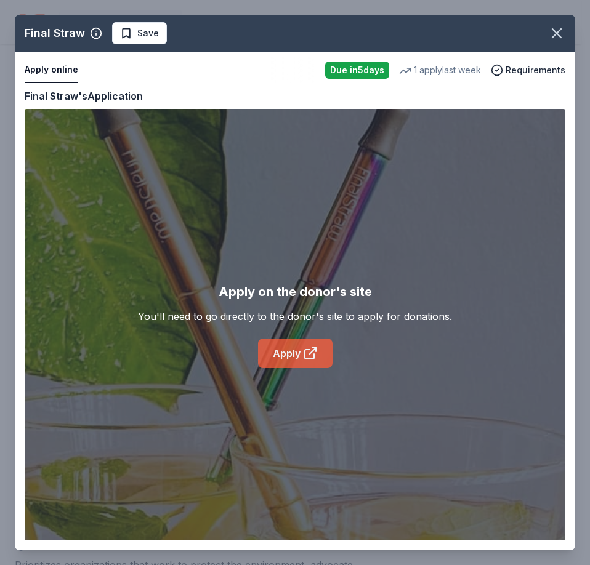
click at [307, 356] on icon at bounding box center [310, 353] width 15 height 15
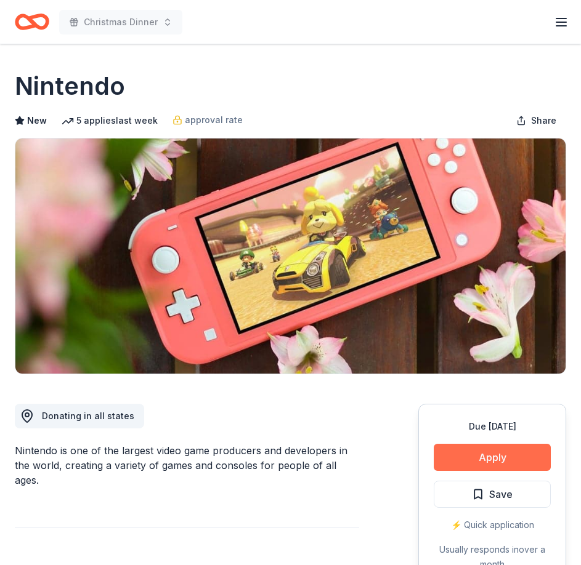
click at [486, 464] on button "Apply" at bounding box center [491, 457] width 117 height 27
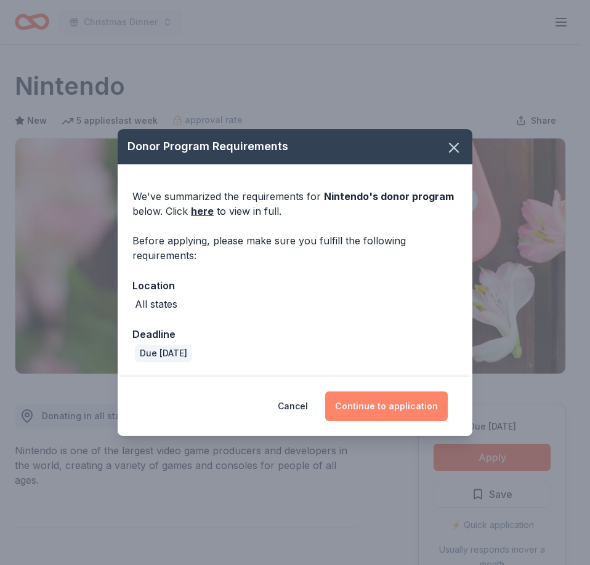
click at [389, 405] on button "Continue to application" at bounding box center [386, 407] width 123 height 30
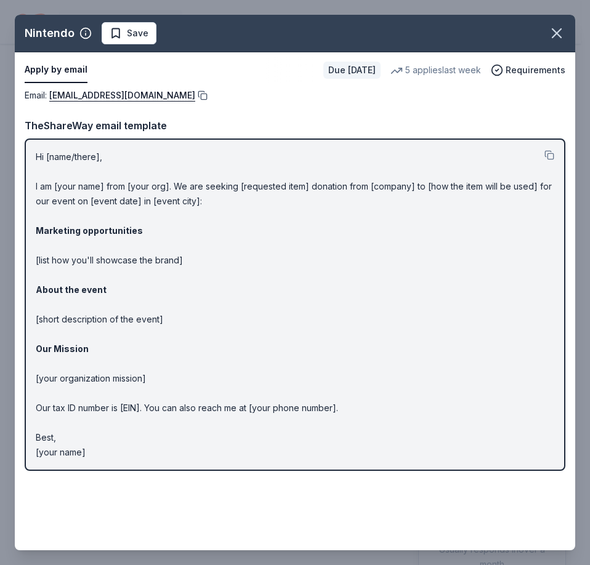
click at [208, 92] on button at bounding box center [201, 96] width 12 height 10
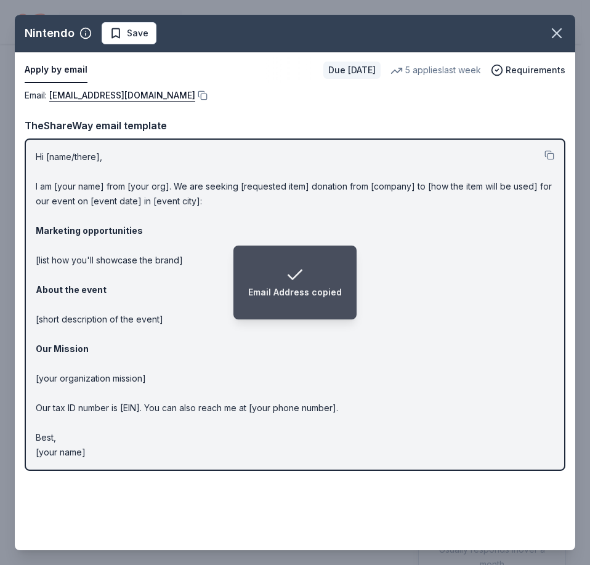
click at [408, 113] on div "Email : charitablecontributionrequest@noa.nintendo.com Email : charitablecontri…" at bounding box center [295, 284] width 560 height 393
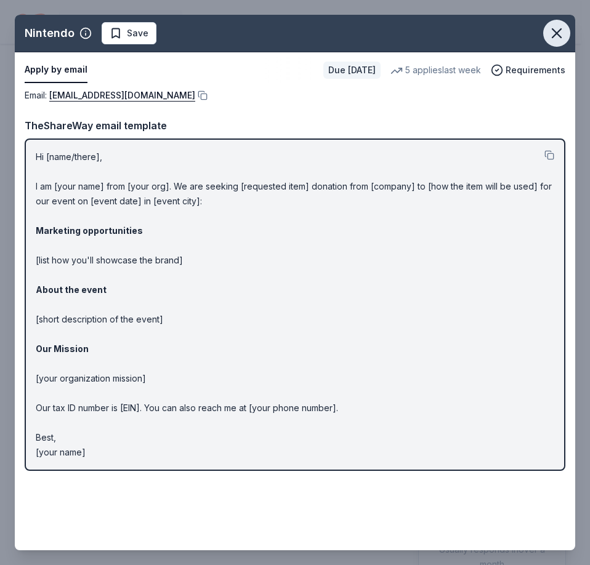
click at [554, 37] on icon "button" at bounding box center [556, 33] width 9 height 9
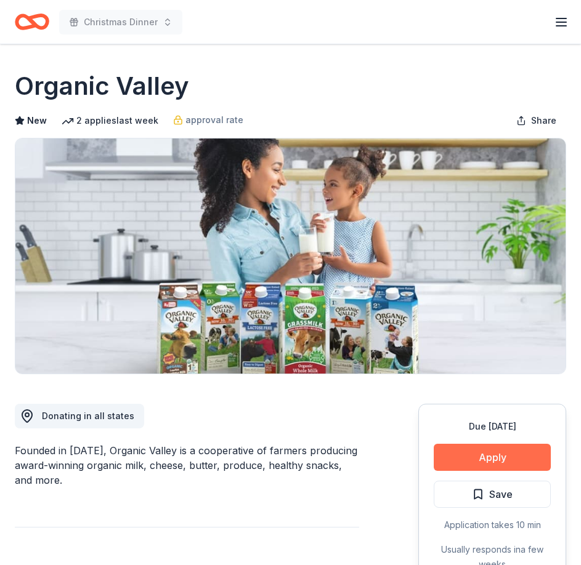
click at [495, 452] on button "Apply" at bounding box center [491, 457] width 117 height 27
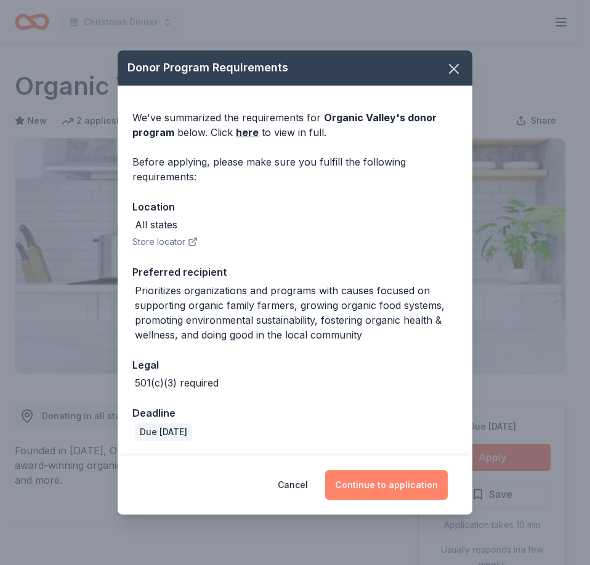
click at [376, 480] on button "Continue to application" at bounding box center [386, 485] width 123 height 30
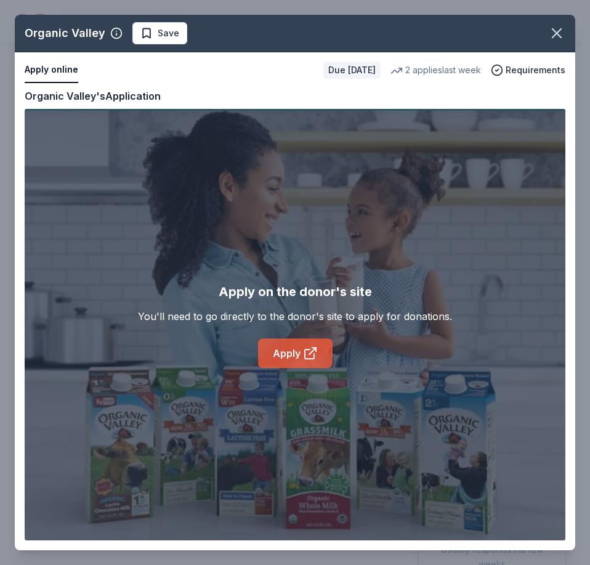
click at [304, 347] on icon at bounding box center [310, 353] width 15 height 15
click at [555, 30] on icon "button" at bounding box center [556, 33] width 17 height 17
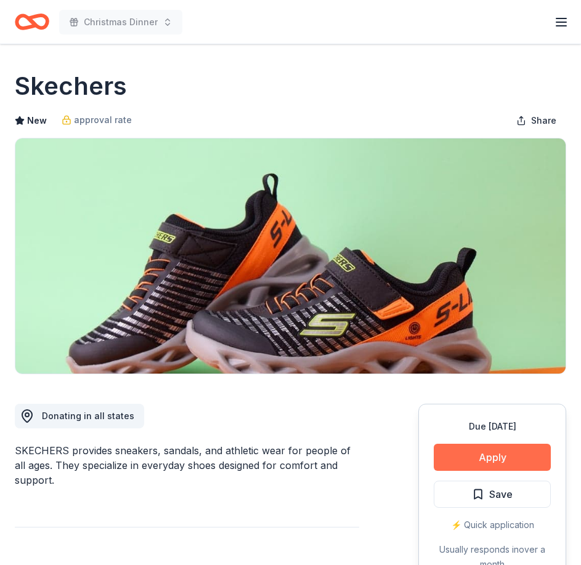
click at [496, 456] on button "Apply" at bounding box center [491, 457] width 117 height 27
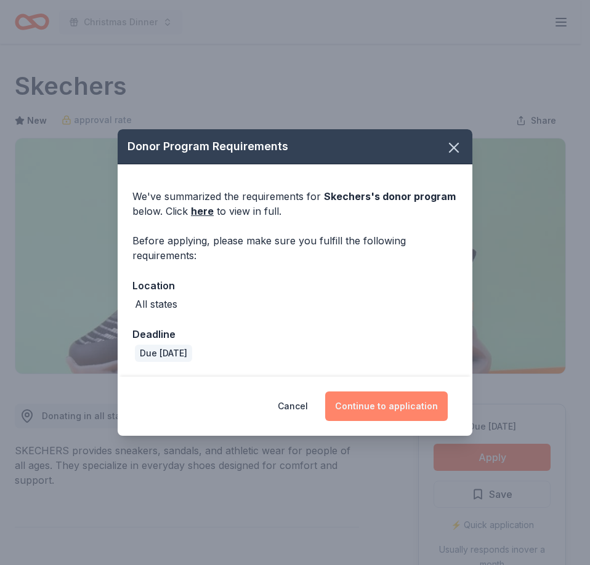
click at [392, 409] on button "Continue to application" at bounding box center [386, 407] width 123 height 30
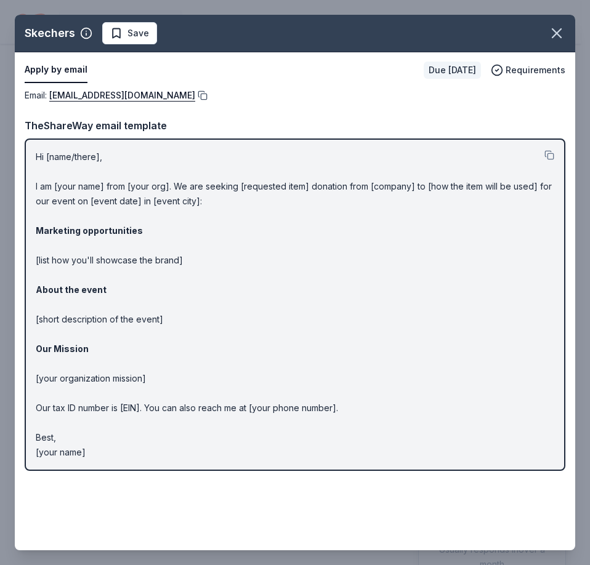
click at [195, 94] on button at bounding box center [201, 96] width 12 height 10
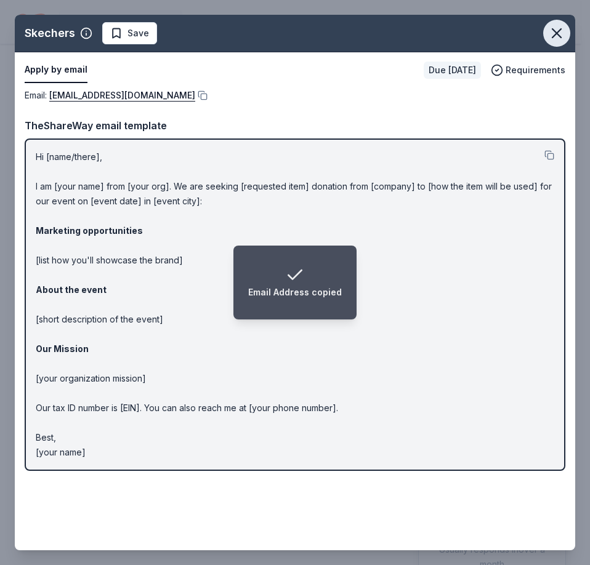
click at [551, 33] on icon "button" at bounding box center [556, 33] width 17 height 17
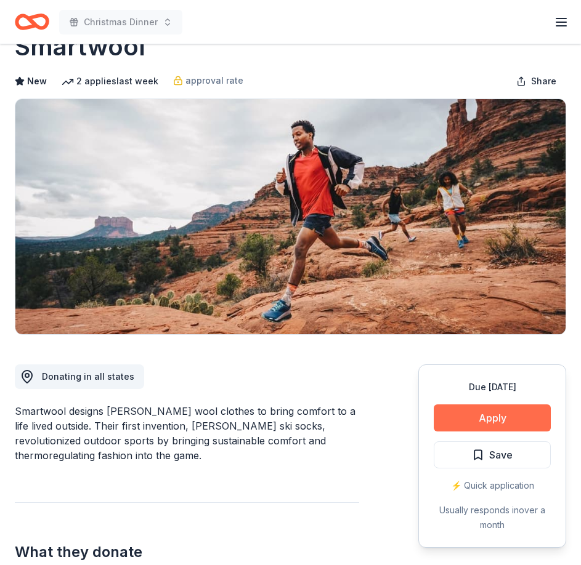
scroll to position [62, 0]
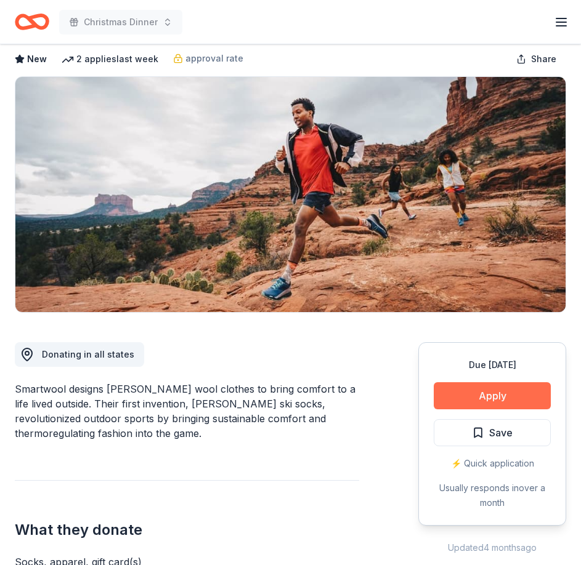
click at [500, 393] on button "Apply" at bounding box center [491, 395] width 117 height 27
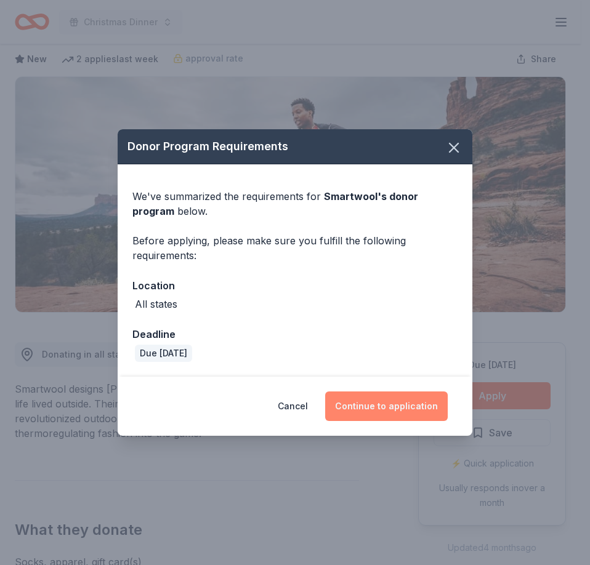
click at [393, 404] on button "Continue to application" at bounding box center [386, 407] width 123 height 30
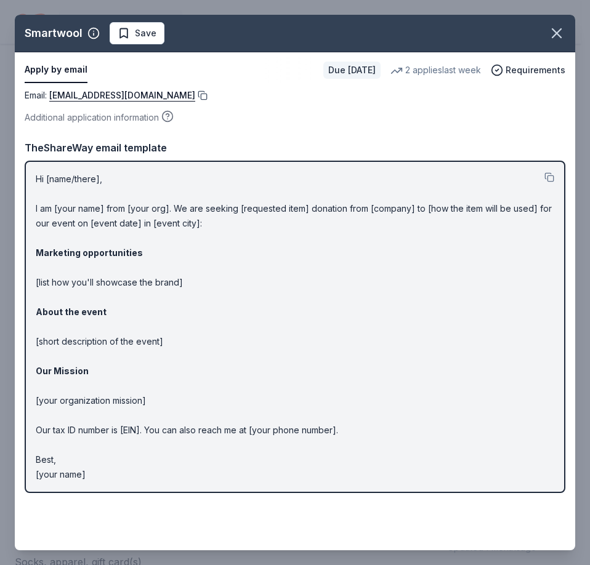
click at [200, 94] on button at bounding box center [201, 96] width 12 height 10
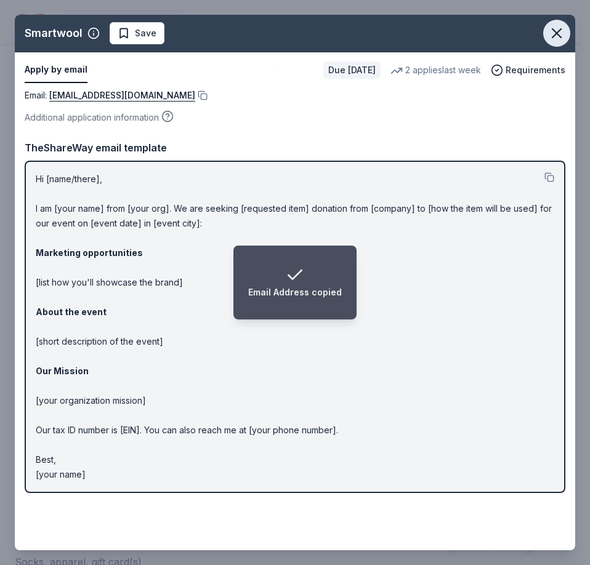
click at [562, 34] on icon "button" at bounding box center [556, 33] width 17 height 17
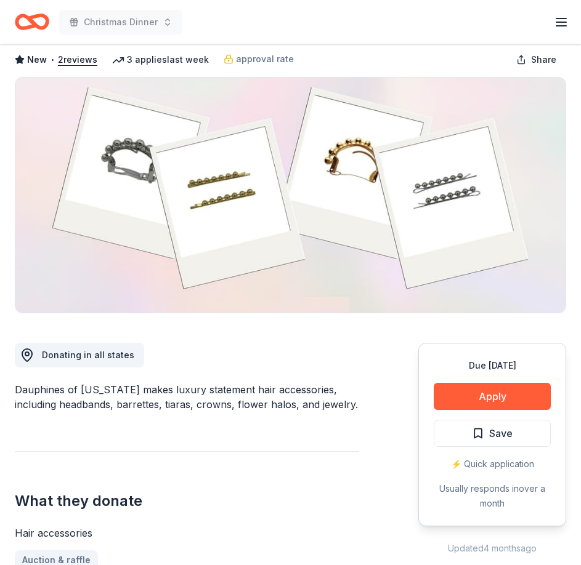
scroll to position [185, 0]
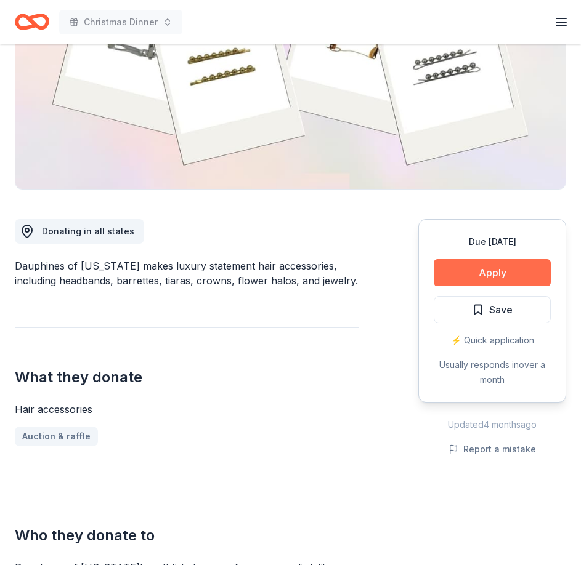
click at [495, 274] on button "Apply" at bounding box center [491, 272] width 117 height 27
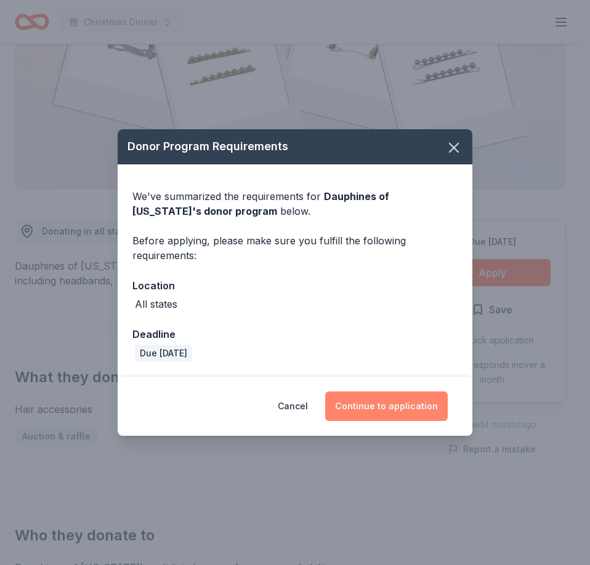
click at [374, 408] on button "Continue to application" at bounding box center [386, 407] width 123 height 30
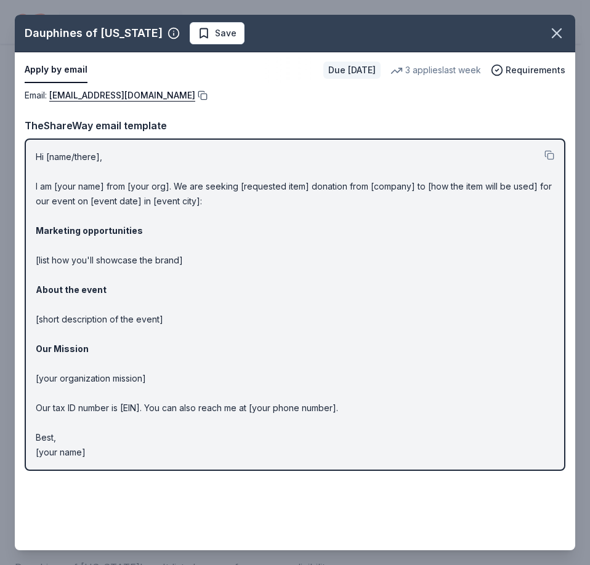
click at [208, 95] on button at bounding box center [201, 96] width 12 height 10
click at [563, 36] on icon "button" at bounding box center [556, 33] width 17 height 17
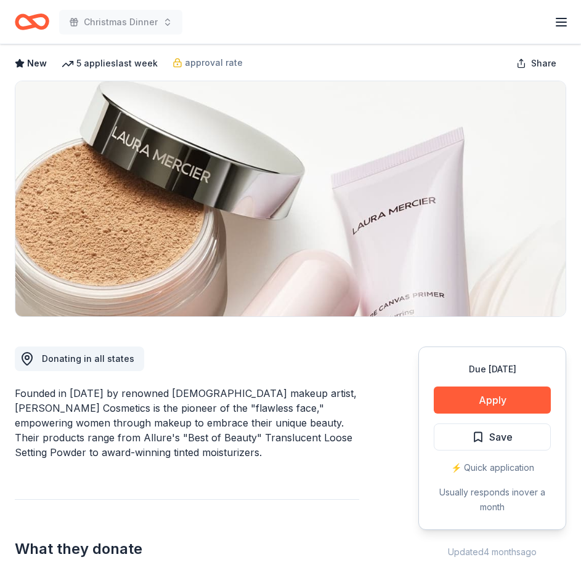
scroll to position [123, 0]
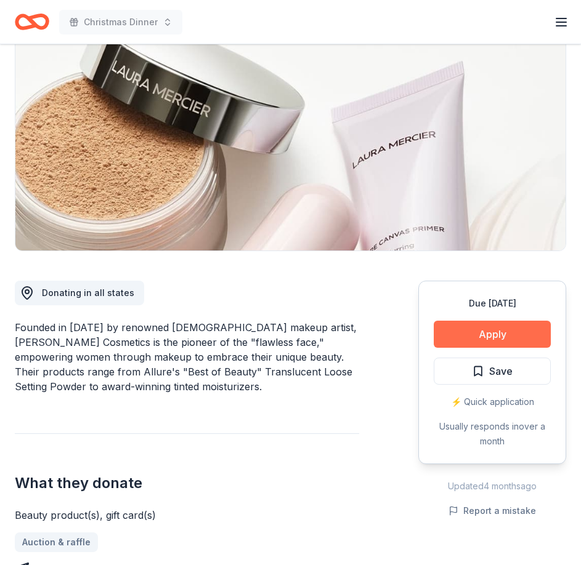
click at [493, 332] on button "Apply" at bounding box center [491, 334] width 117 height 27
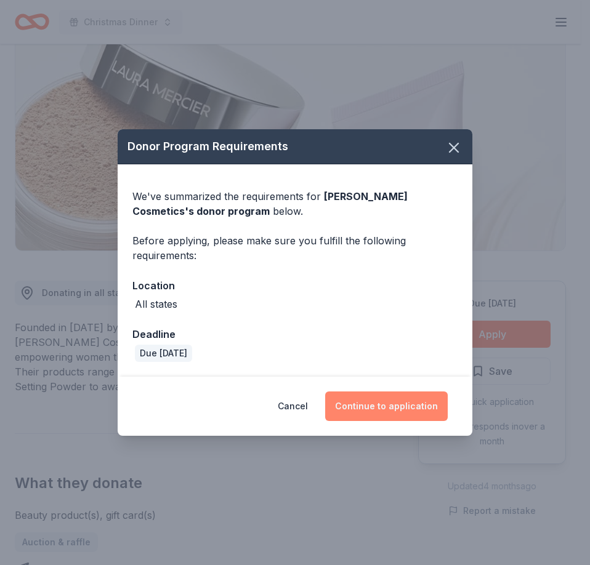
click at [401, 403] on button "Continue to application" at bounding box center [386, 407] width 123 height 30
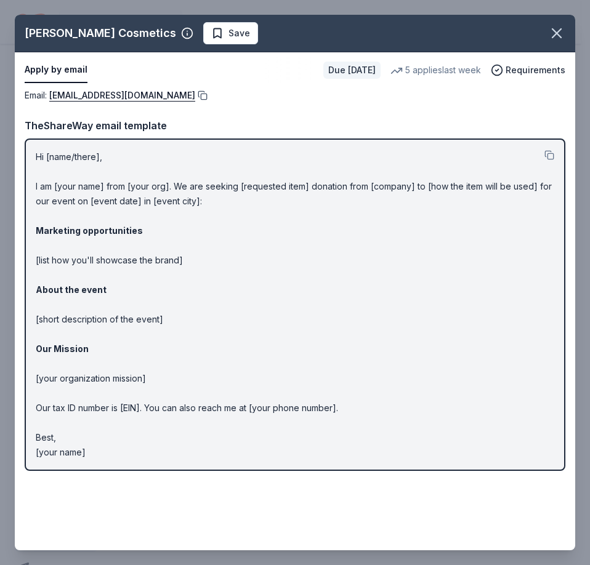
click at [195, 97] on button at bounding box center [201, 96] width 12 height 10
click at [554, 30] on icon "button" at bounding box center [556, 33] width 17 height 17
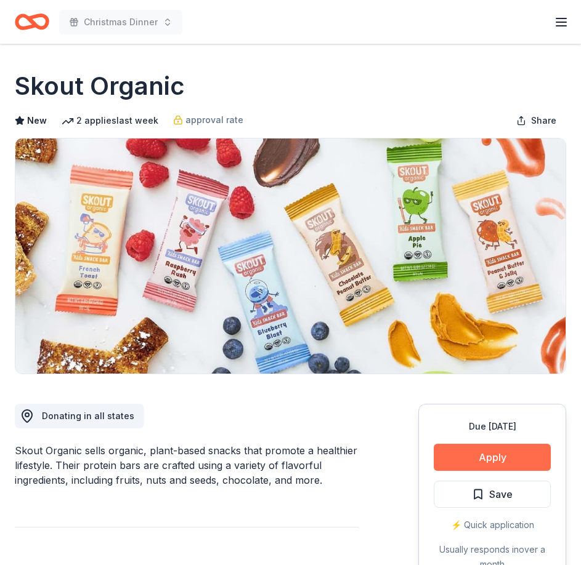
click at [502, 458] on button "Apply" at bounding box center [491, 457] width 117 height 27
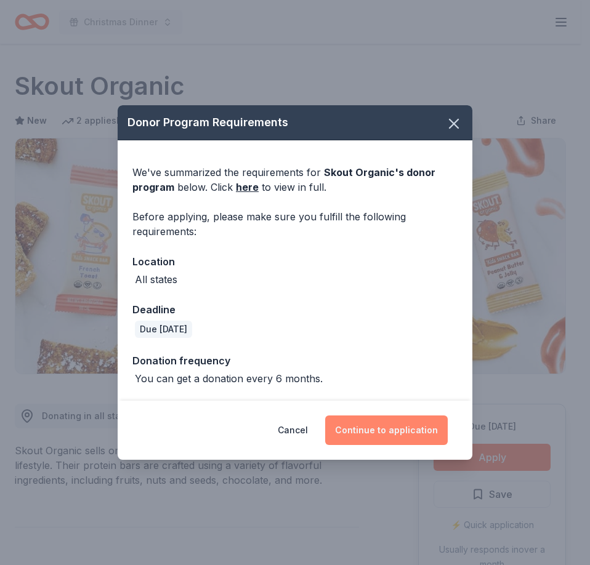
click at [383, 433] on button "Continue to application" at bounding box center [386, 431] width 123 height 30
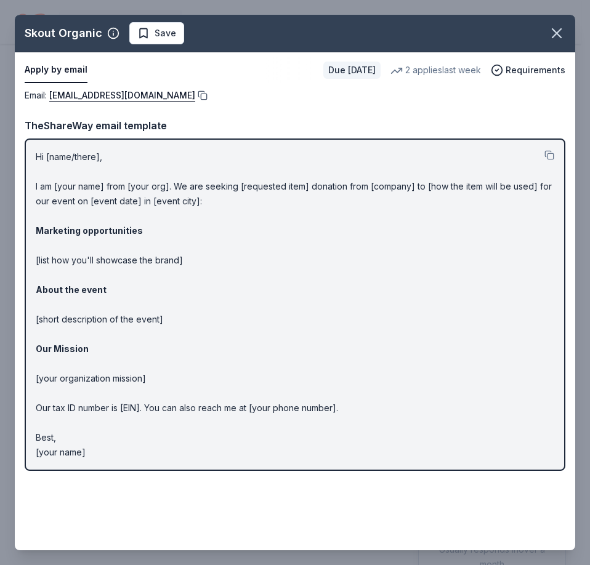
click at [195, 96] on button at bounding box center [201, 96] width 12 height 10
click at [563, 30] on icon "button" at bounding box center [556, 33] width 17 height 17
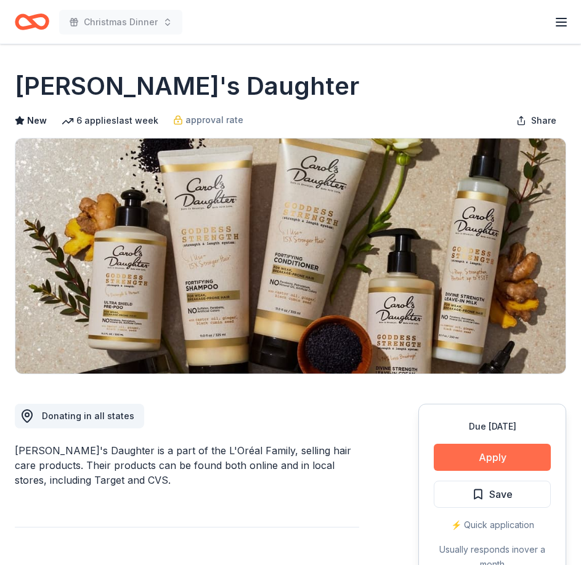
click at [507, 454] on button "Apply" at bounding box center [491, 457] width 117 height 27
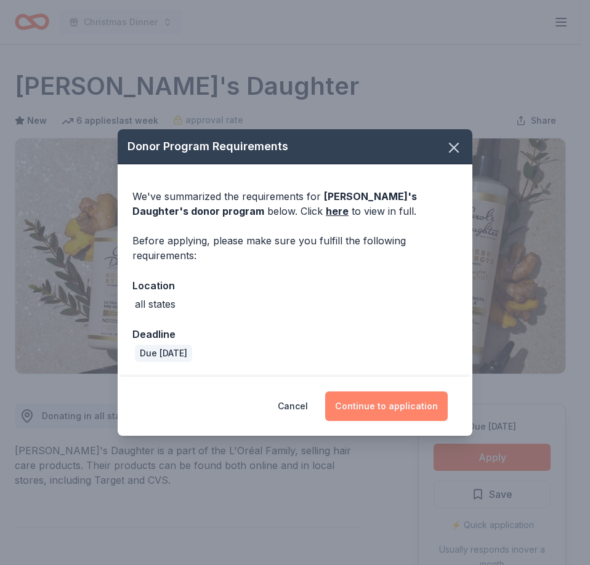
click at [406, 405] on button "Continue to application" at bounding box center [386, 407] width 123 height 30
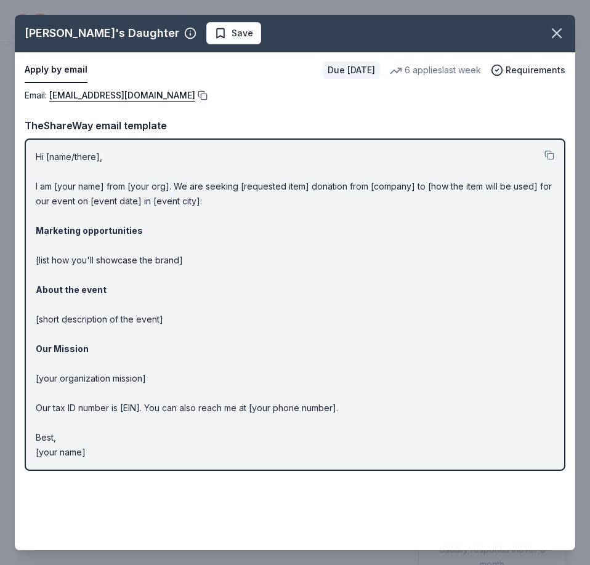
click at [207, 92] on button at bounding box center [201, 96] width 12 height 10
click at [560, 30] on icon "button" at bounding box center [556, 33] width 9 height 9
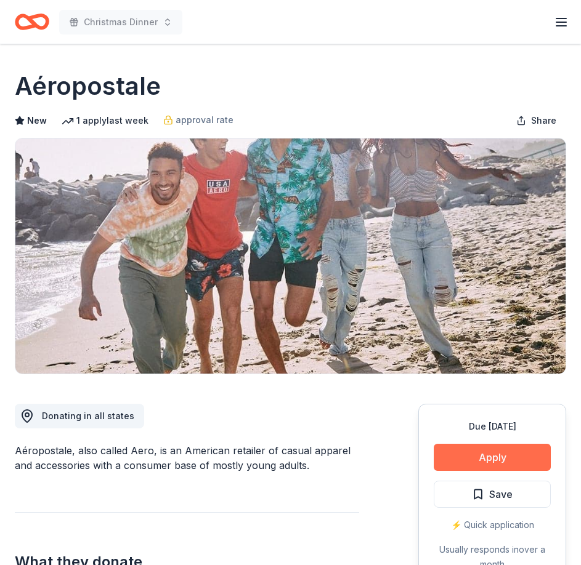
click at [498, 454] on button "Apply" at bounding box center [491, 457] width 117 height 27
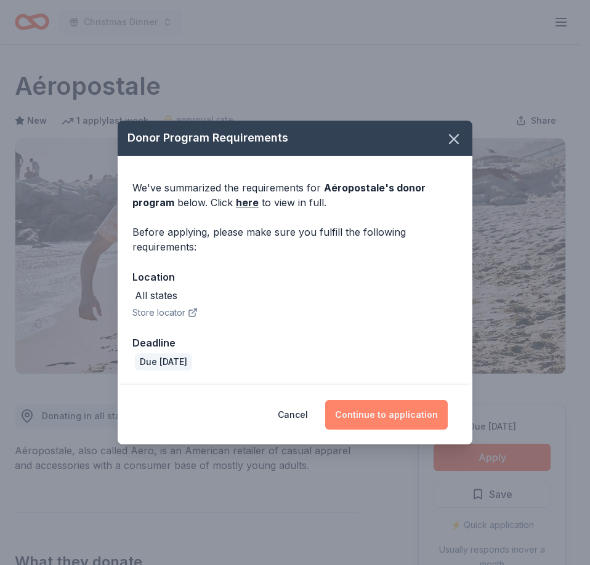
click at [393, 413] on button "Continue to application" at bounding box center [386, 415] width 123 height 30
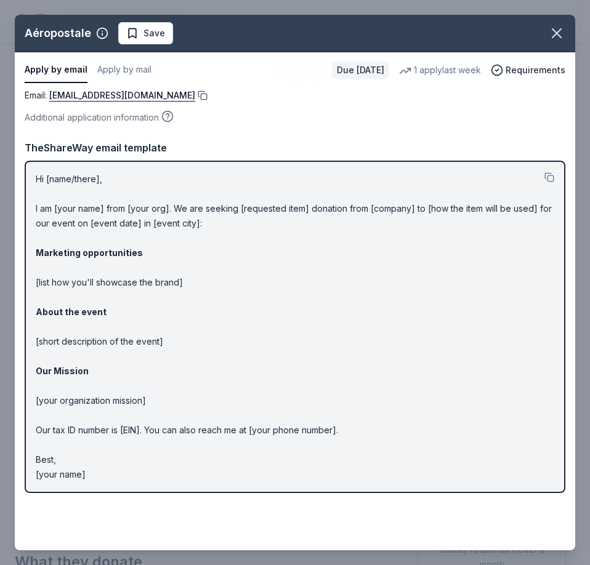
click at [208, 94] on button at bounding box center [201, 96] width 12 height 10
drag, startPoint x: 554, startPoint y: 34, endPoint x: 491, endPoint y: 0, distance: 71.4
click at [554, 34] on icon "button" at bounding box center [556, 33] width 17 height 17
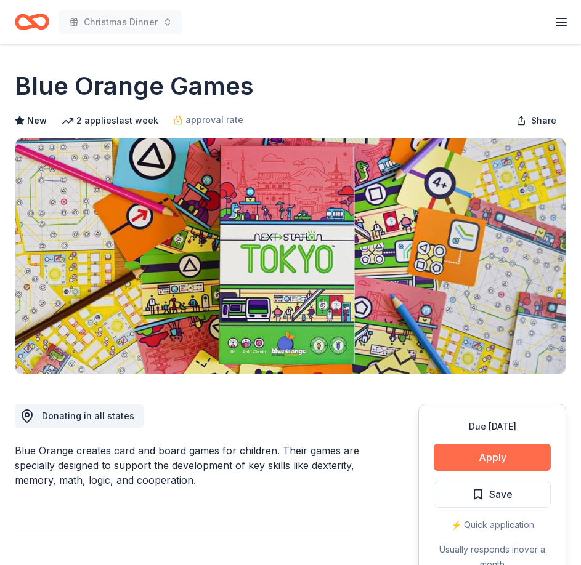
click at [506, 456] on button "Apply" at bounding box center [491, 457] width 117 height 27
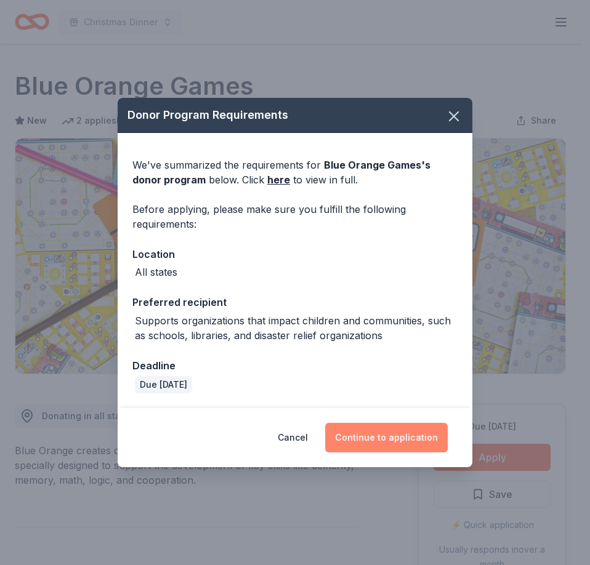
click at [411, 441] on button "Continue to application" at bounding box center [386, 438] width 123 height 30
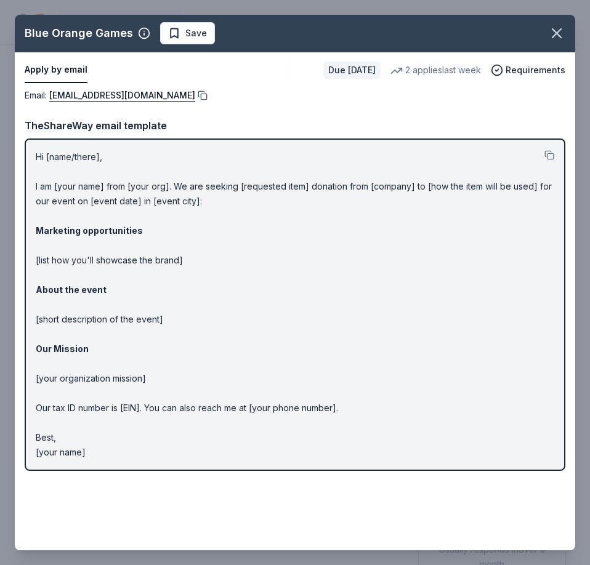
click at [195, 94] on button at bounding box center [201, 96] width 12 height 10
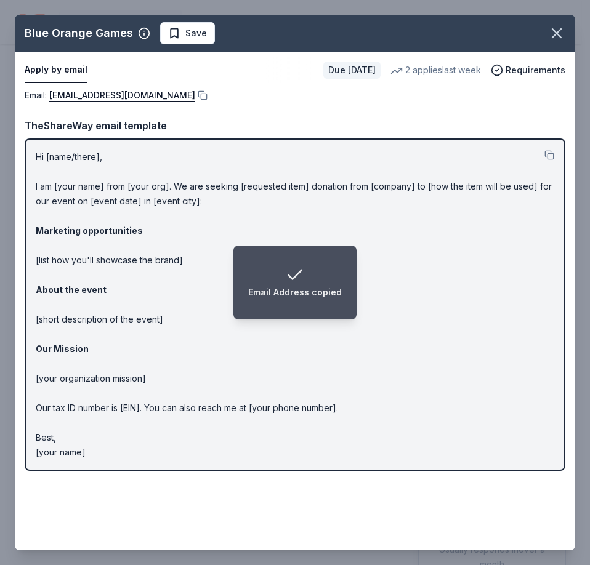
drag, startPoint x: 560, startPoint y: 27, endPoint x: 527, endPoint y: 1, distance: 42.0
click at [560, 27] on icon "button" at bounding box center [556, 33] width 17 height 17
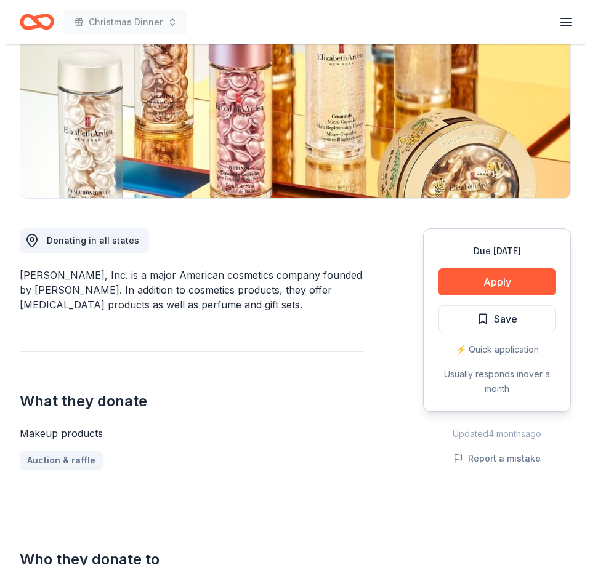
scroll to position [246, 0]
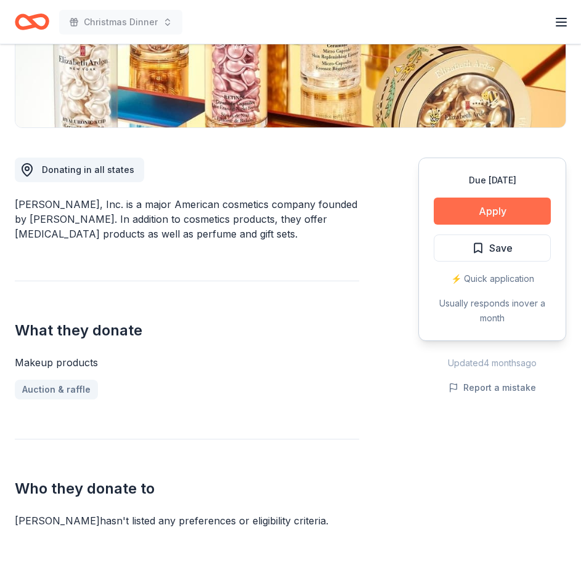
click at [513, 210] on button "Apply" at bounding box center [491, 211] width 117 height 27
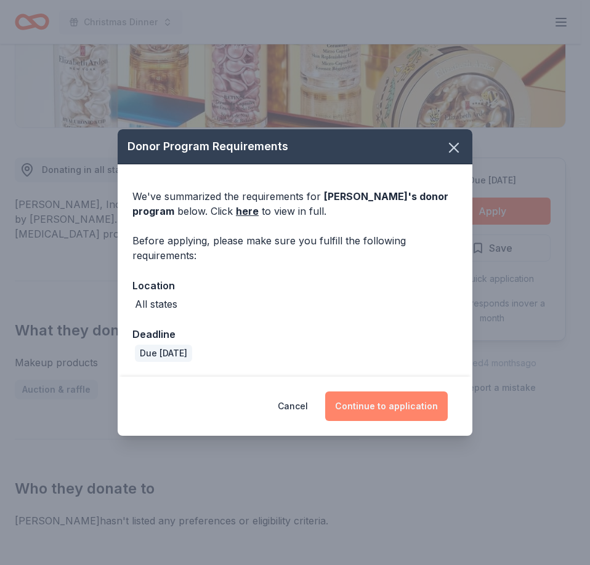
click at [401, 403] on button "Continue to application" at bounding box center [386, 407] width 123 height 30
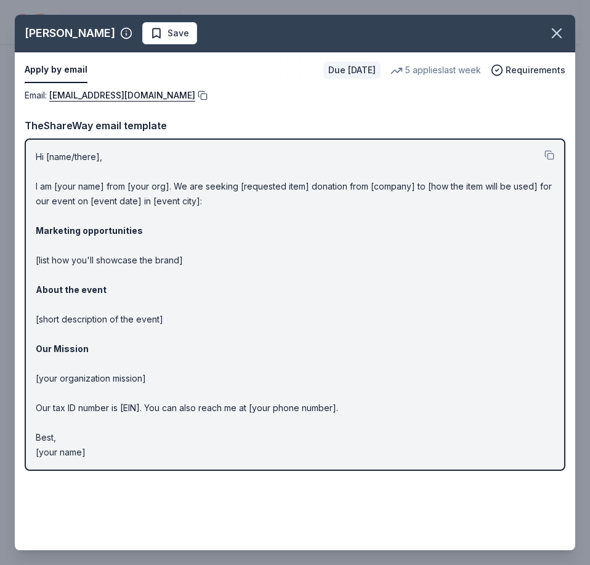
click at [208, 93] on button at bounding box center [201, 96] width 12 height 10
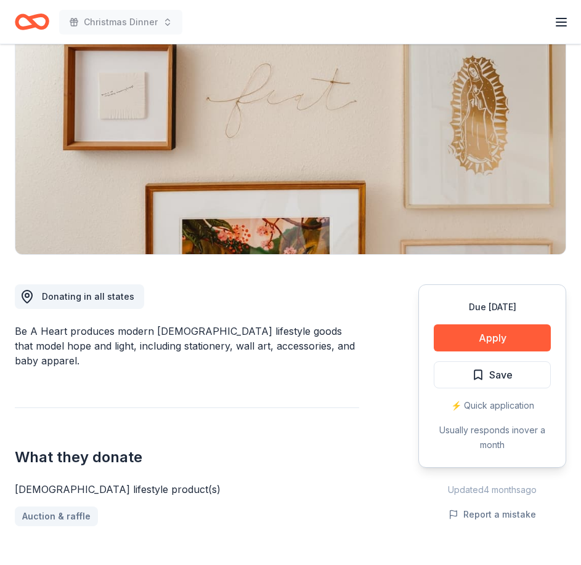
scroll to position [123, 0]
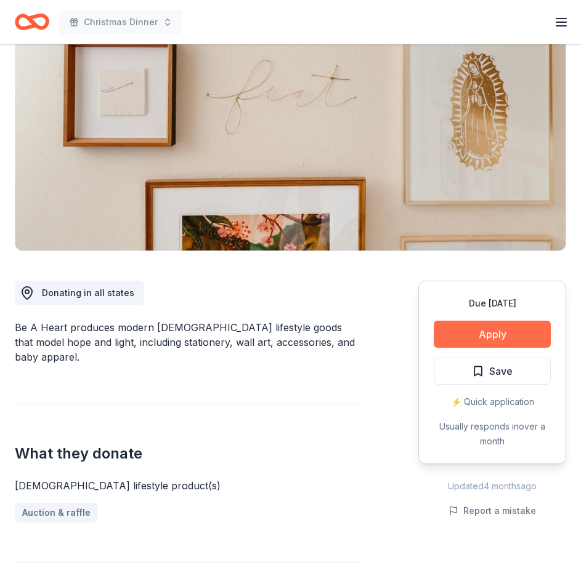
click at [511, 340] on button "Apply" at bounding box center [491, 334] width 117 height 27
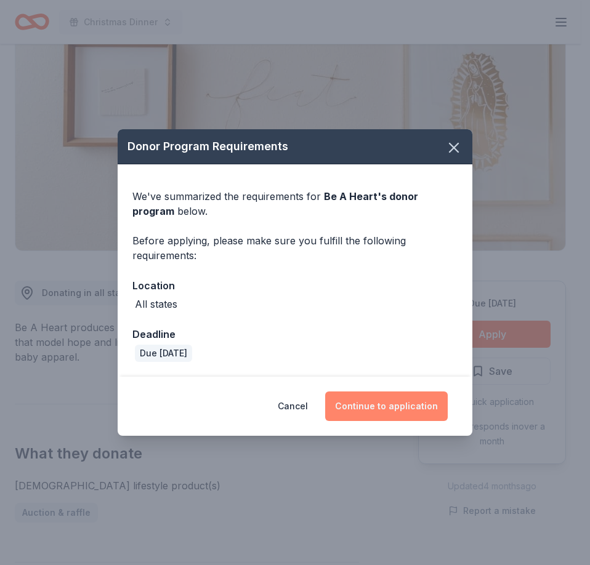
click at [391, 409] on button "Continue to application" at bounding box center [386, 407] width 123 height 30
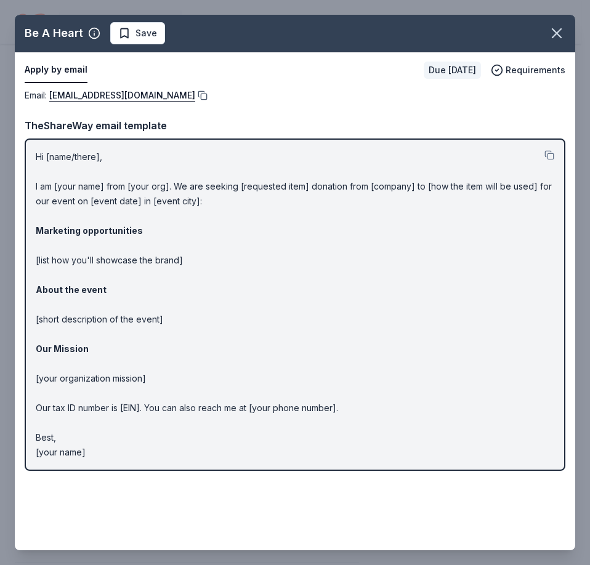
click at [195, 93] on button at bounding box center [201, 96] width 12 height 10
click at [565, 38] on button "button" at bounding box center [556, 33] width 27 height 27
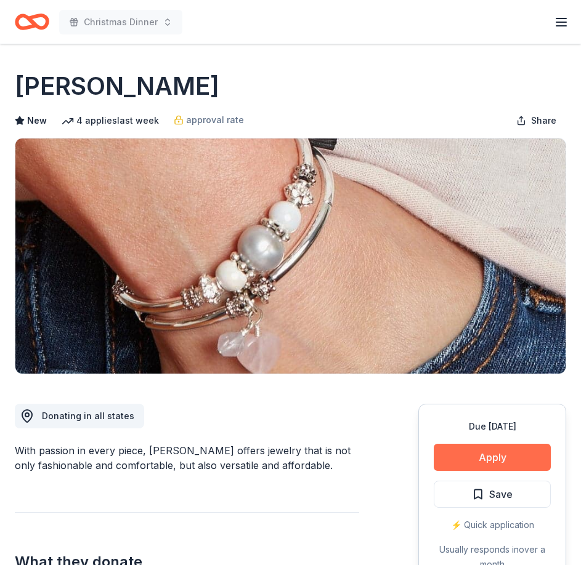
click at [499, 456] on button "Apply" at bounding box center [491, 457] width 117 height 27
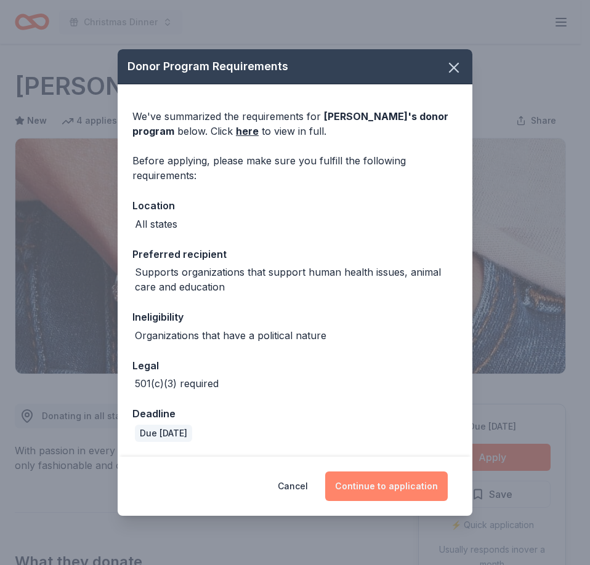
click at [376, 486] on button "Continue to application" at bounding box center [386, 487] width 123 height 30
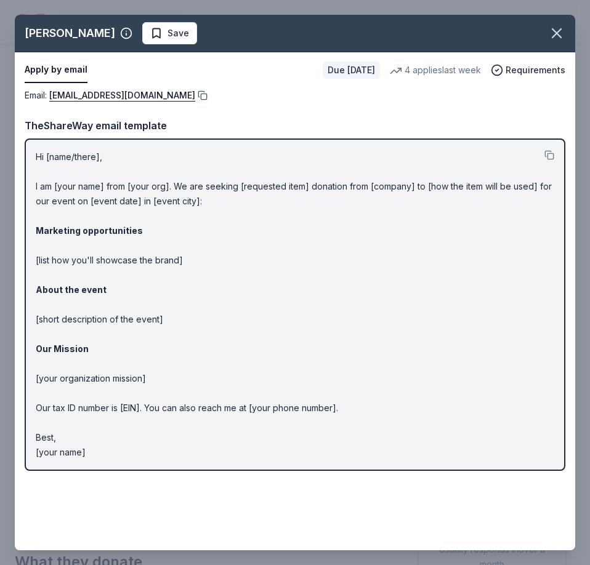
click at [195, 92] on button at bounding box center [201, 96] width 12 height 10
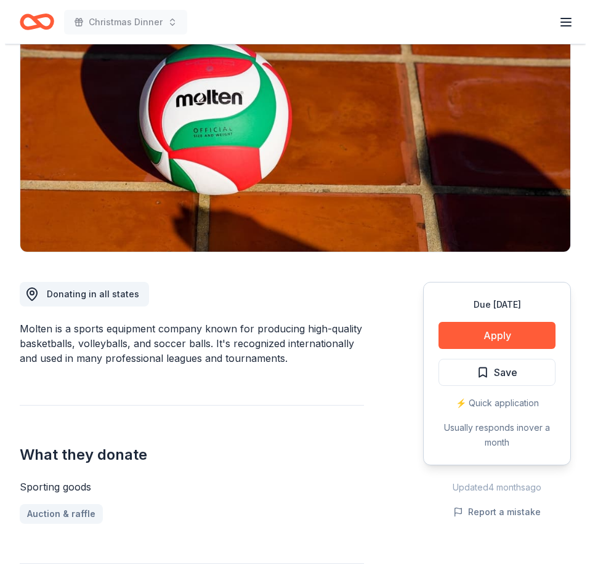
scroll to position [123, 0]
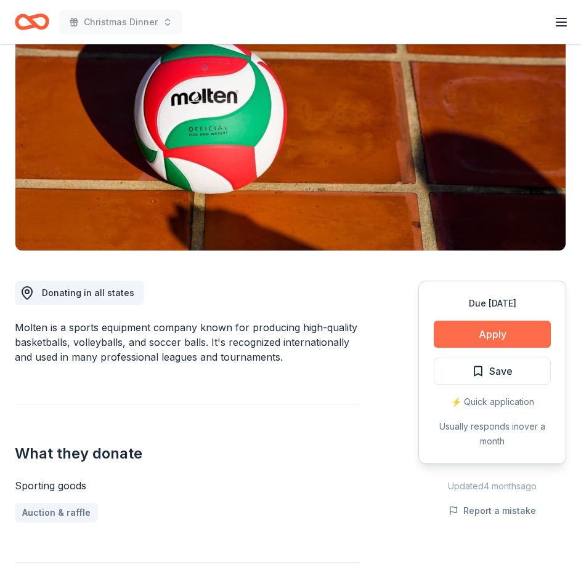
click at [479, 328] on button "Apply" at bounding box center [491, 334] width 117 height 27
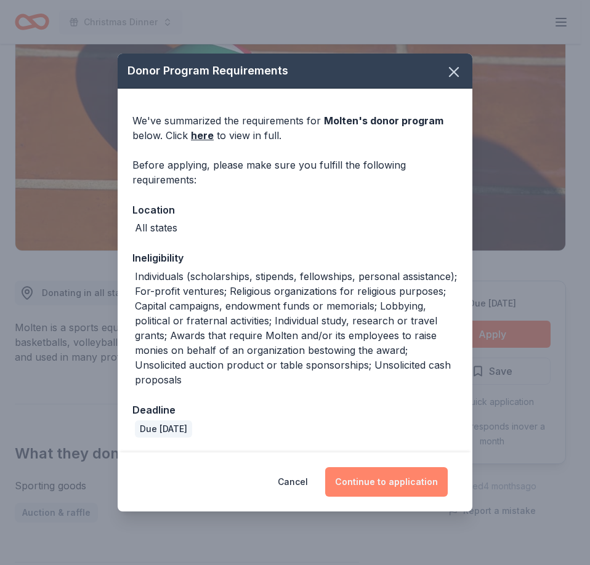
click at [366, 483] on button "Continue to application" at bounding box center [386, 482] width 123 height 30
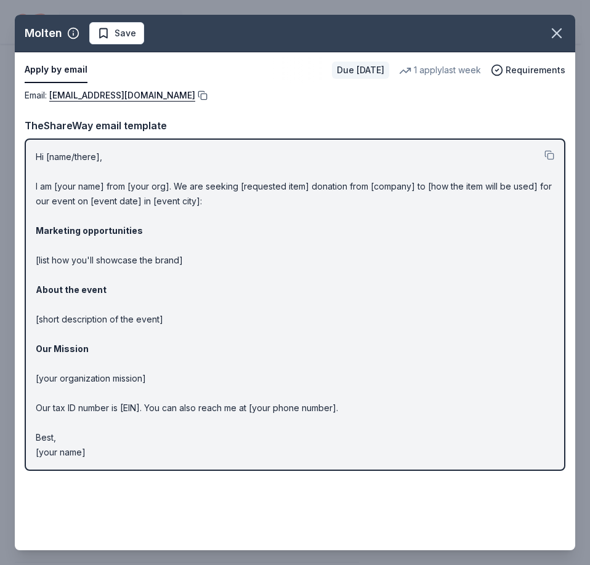
click at [195, 95] on button at bounding box center [201, 96] width 12 height 10
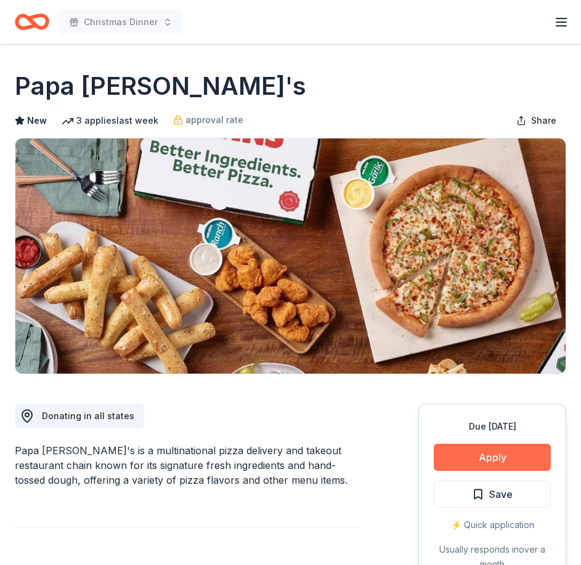
click at [496, 459] on button "Apply" at bounding box center [491, 457] width 117 height 27
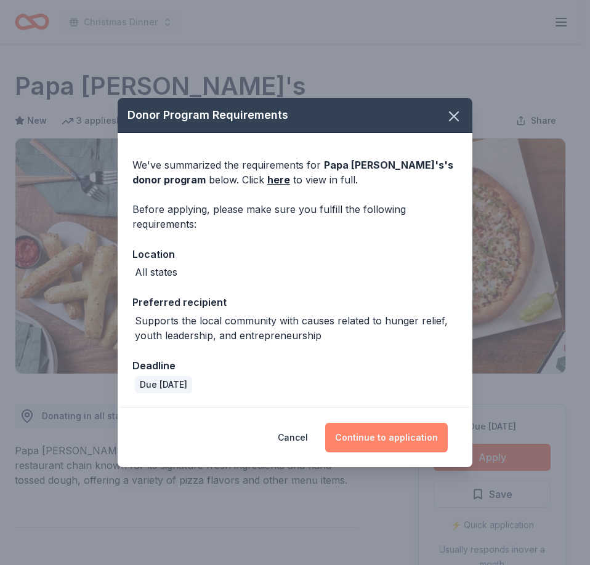
click at [403, 438] on button "Continue to application" at bounding box center [386, 438] width 123 height 30
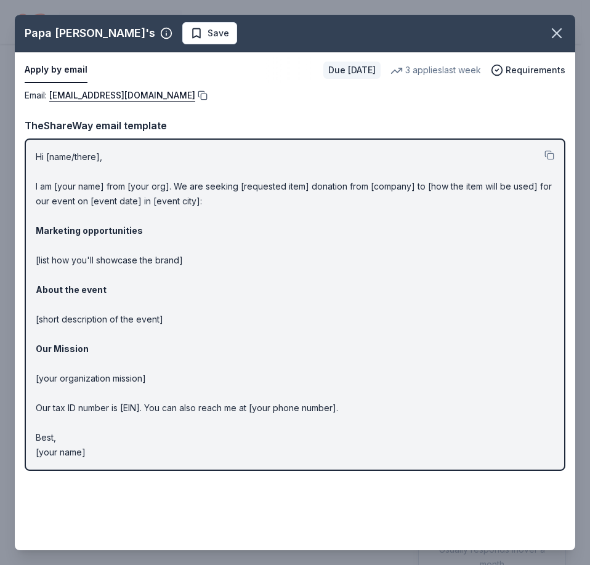
click at [195, 95] on button at bounding box center [201, 96] width 12 height 10
click at [150, 502] on div "Papa John's Save Apply by email Due in 17 days 3 applies last week Requirements…" at bounding box center [295, 283] width 560 height 536
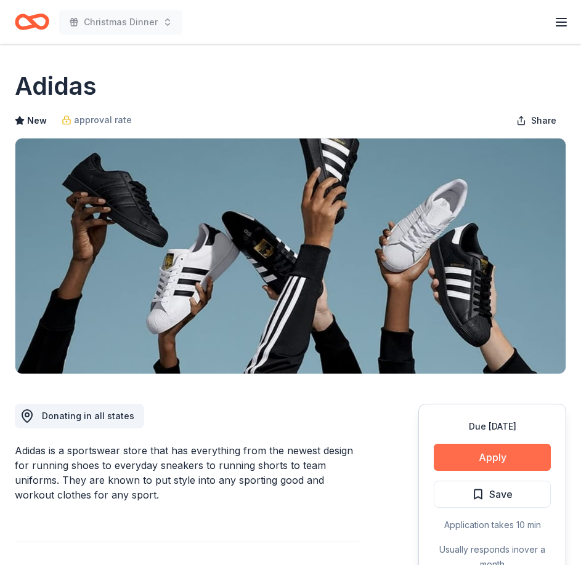
click at [504, 456] on button "Apply" at bounding box center [491, 457] width 117 height 27
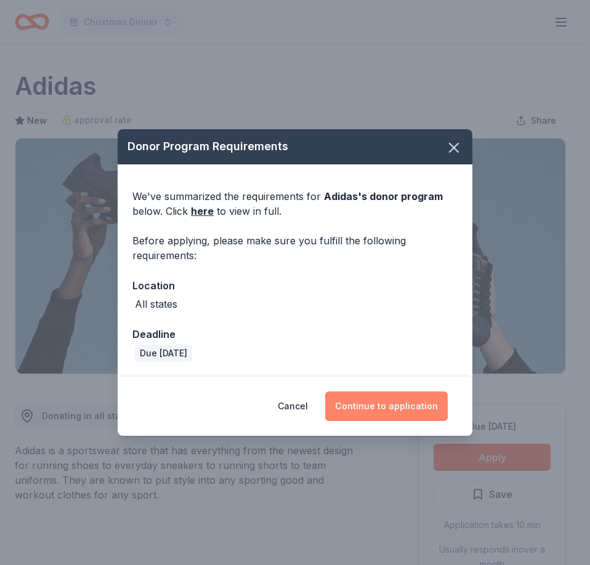
click at [390, 405] on button "Continue to application" at bounding box center [386, 407] width 123 height 30
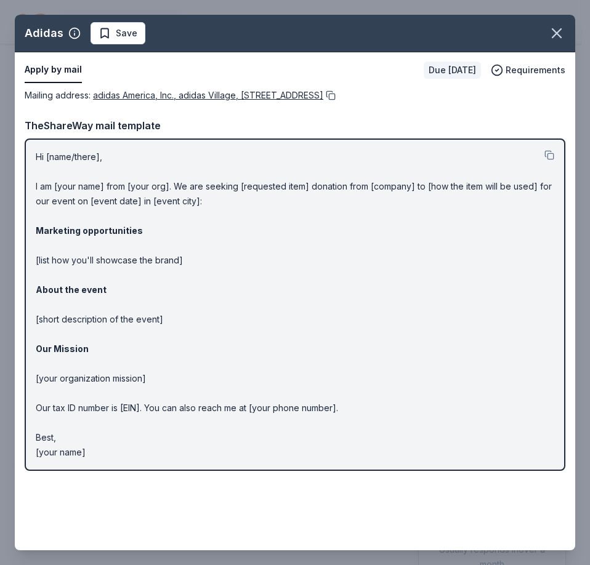
click at [336, 95] on button at bounding box center [329, 96] width 12 height 10
click at [458, 124] on div "TheShareWay mail template" at bounding box center [295, 126] width 541 height 16
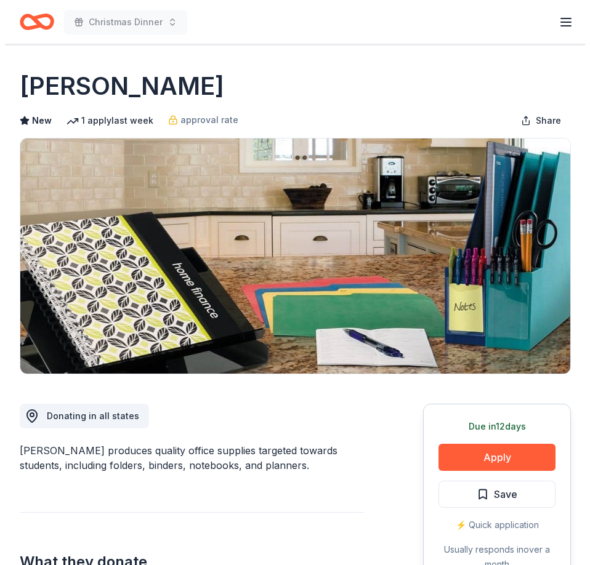
scroll to position [185, 0]
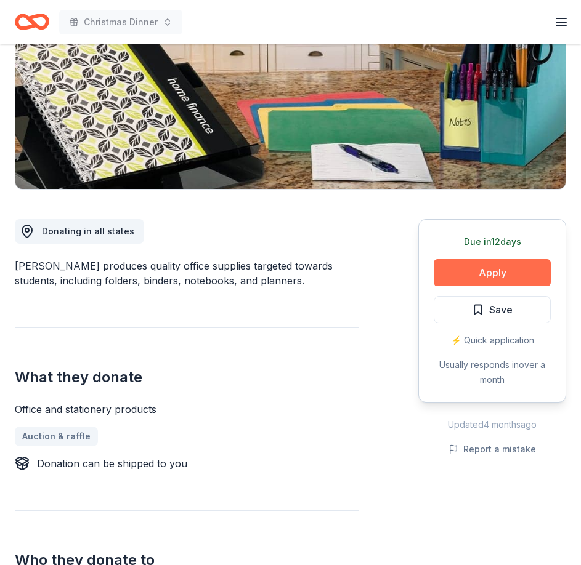
click at [477, 278] on button "Apply" at bounding box center [491, 272] width 117 height 27
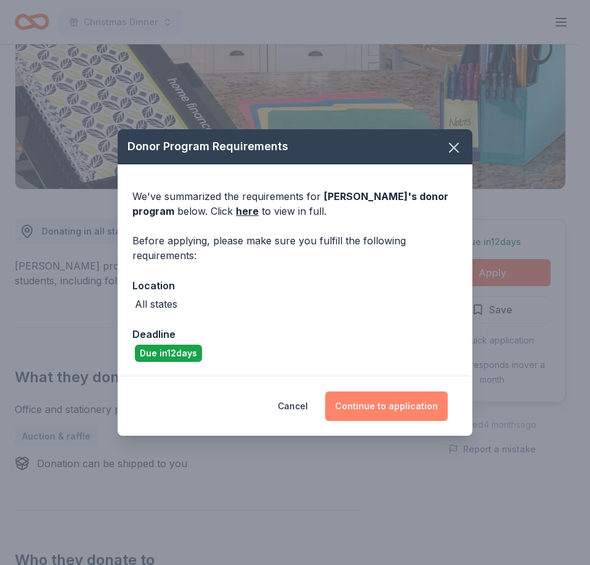
click at [404, 403] on button "Continue to application" at bounding box center [386, 407] width 123 height 30
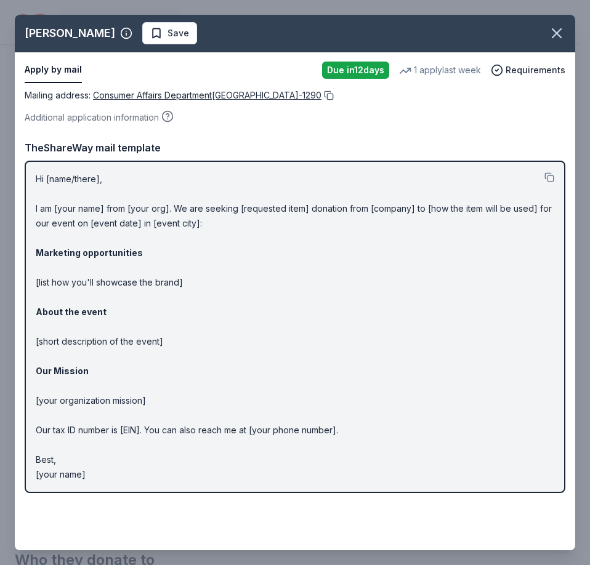
click at [334, 94] on button at bounding box center [327, 96] width 12 height 10
drag, startPoint x: 397, startPoint y: 95, endPoint x: 306, endPoint y: 135, distance: 99.5
click at [334, 95] on button at bounding box center [327, 96] width 12 height 10
drag, startPoint x: 400, startPoint y: 95, endPoint x: 519, endPoint y: 151, distance: 131.9
click at [334, 95] on button at bounding box center [327, 96] width 12 height 10
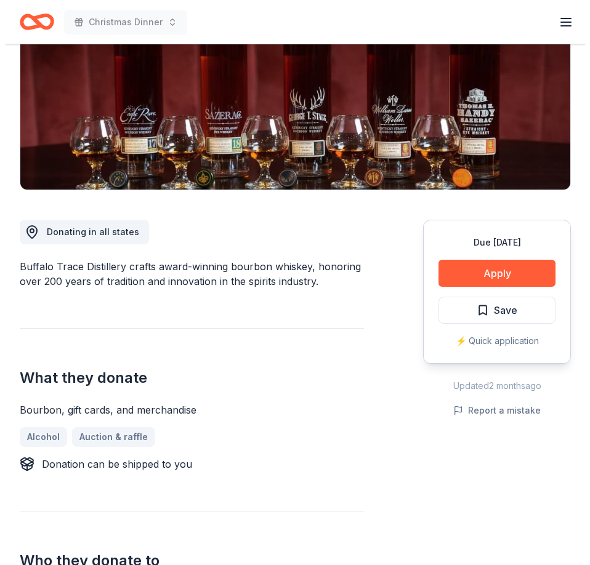
scroll to position [185, 0]
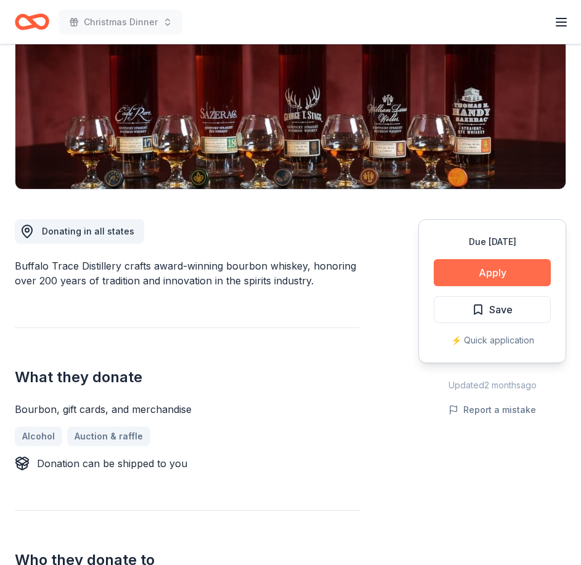
click at [465, 279] on button "Apply" at bounding box center [491, 272] width 117 height 27
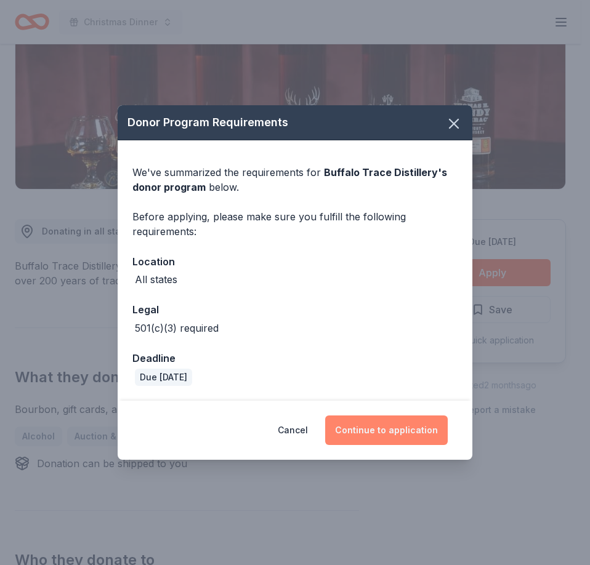
drag, startPoint x: 394, startPoint y: 430, endPoint x: 389, endPoint y: 425, distance: 6.5
click at [394, 430] on button "Continue to application" at bounding box center [386, 431] width 123 height 30
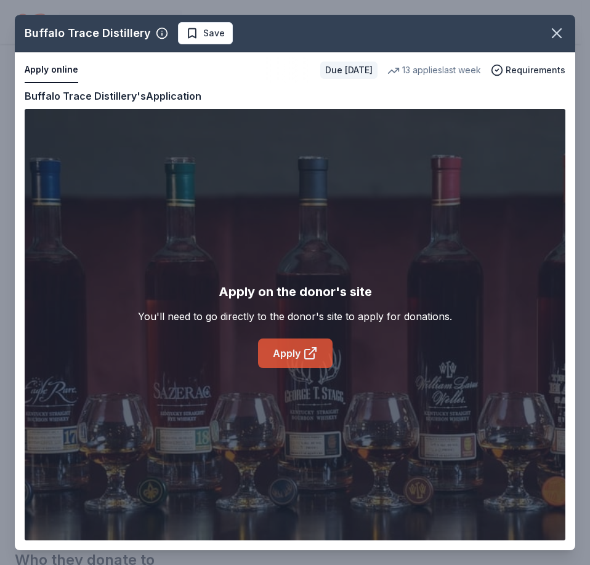
click at [307, 347] on icon at bounding box center [310, 353] width 15 height 15
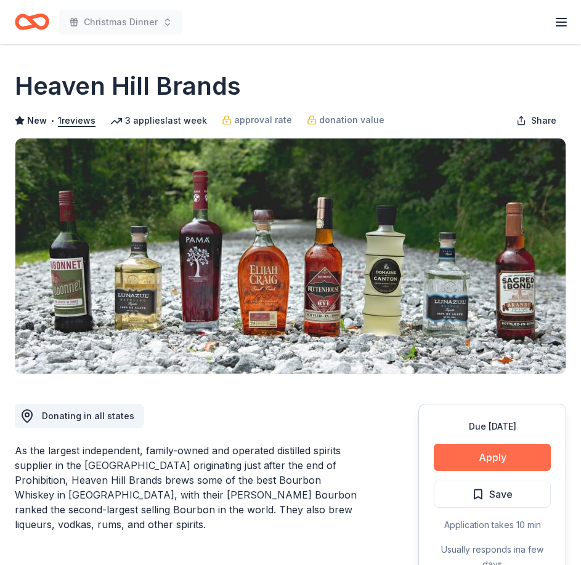
click at [493, 452] on button "Apply" at bounding box center [491, 457] width 117 height 27
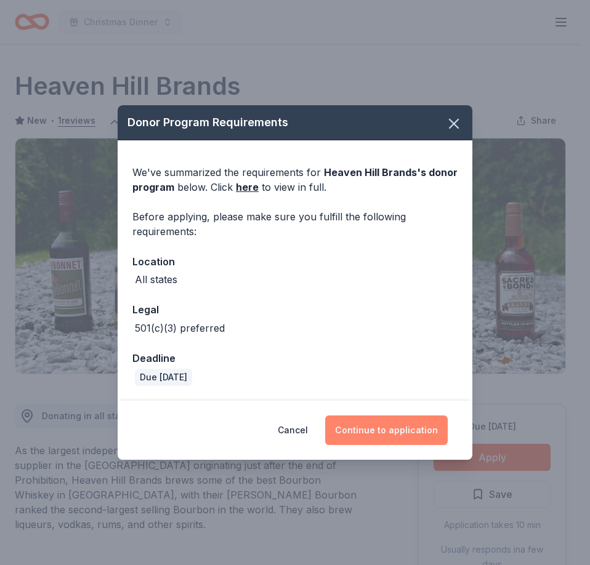
click at [397, 427] on button "Continue to application" at bounding box center [386, 431] width 123 height 30
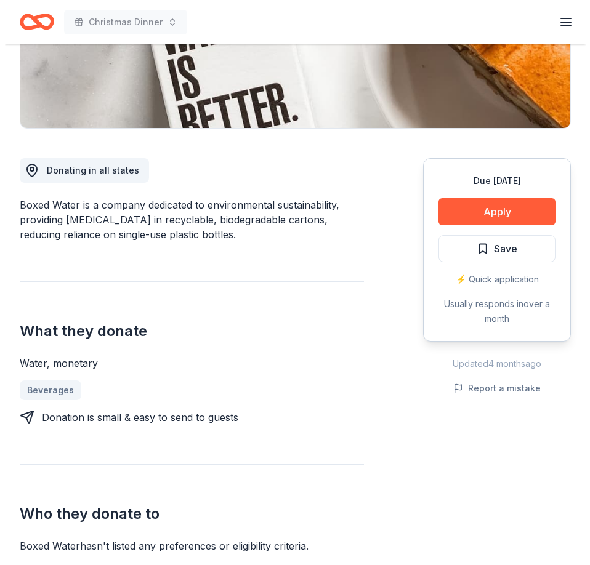
scroll to position [246, 0]
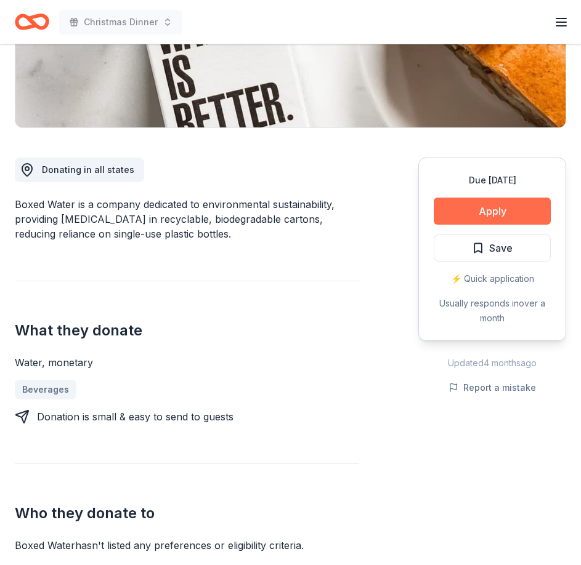
click at [507, 211] on button "Apply" at bounding box center [491, 211] width 117 height 27
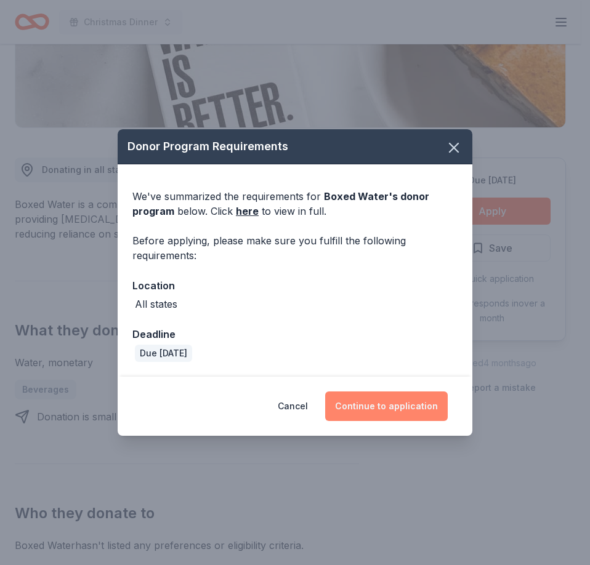
drag, startPoint x: 400, startPoint y: 405, endPoint x: 390, endPoint y: 403, distance: 10.5
click at [398, 405] on button "Continue to application" at bounding box center [386, 407] width 123 height 30
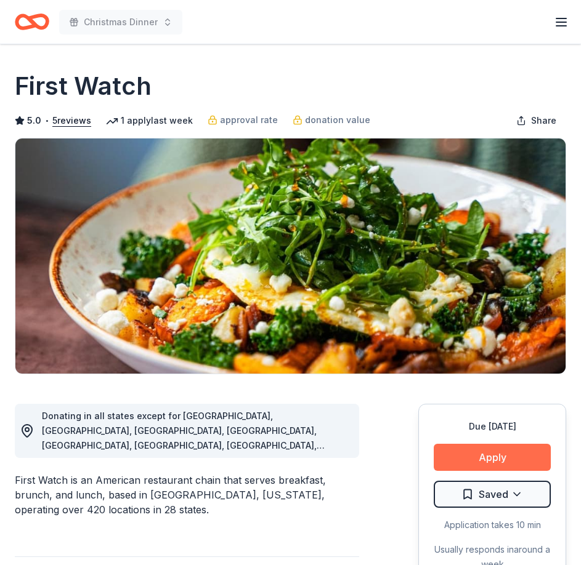
click at [509, 455] on button "Apply" at bounding box center [491, 457] width 117 height 27
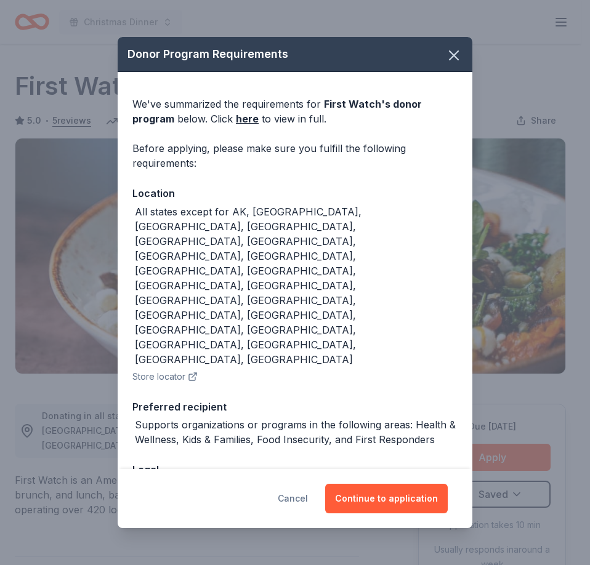
click at [304, 484] on button "Cancel" at bounding box center [293, 499] width 30 height 30
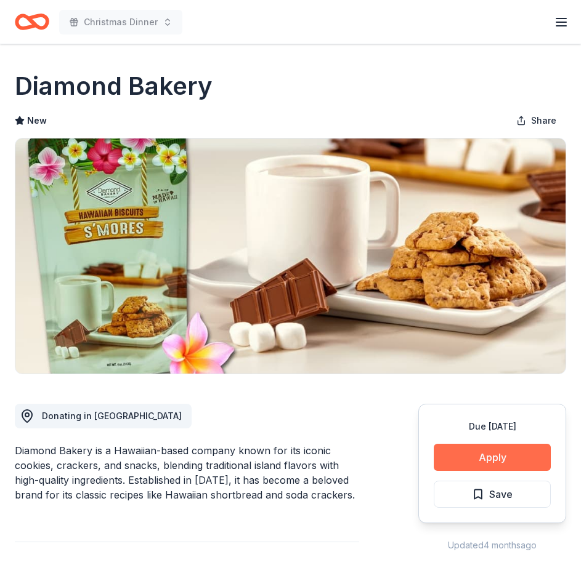
click at [489, 457] on button "Apply" at bounding box center [491, 457] width 117 height 27
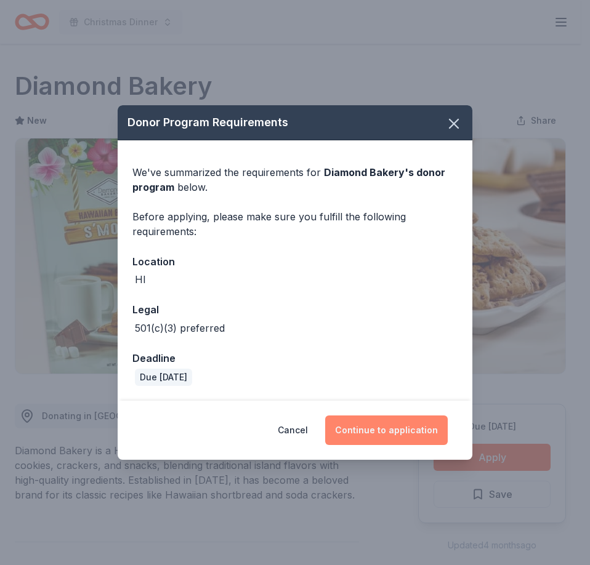
click at [415, 434] on button "Continue to application" at bounding box center [386, 431] width 123 height 30
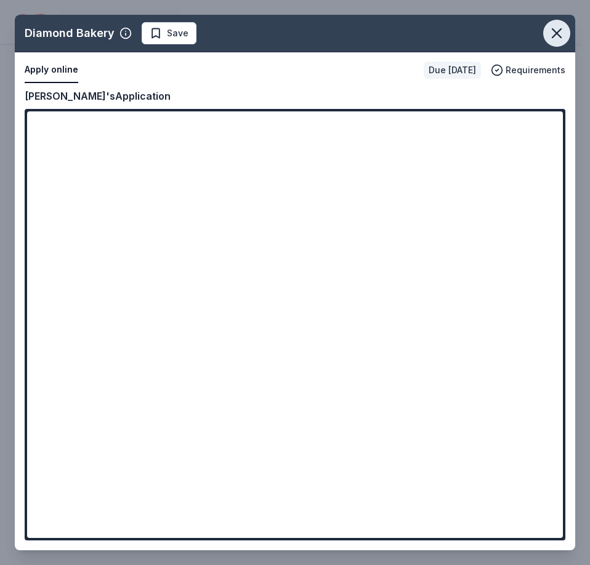
click at [553, 36] on icon "button" at bounding box center [556, 33] width 9 height 9
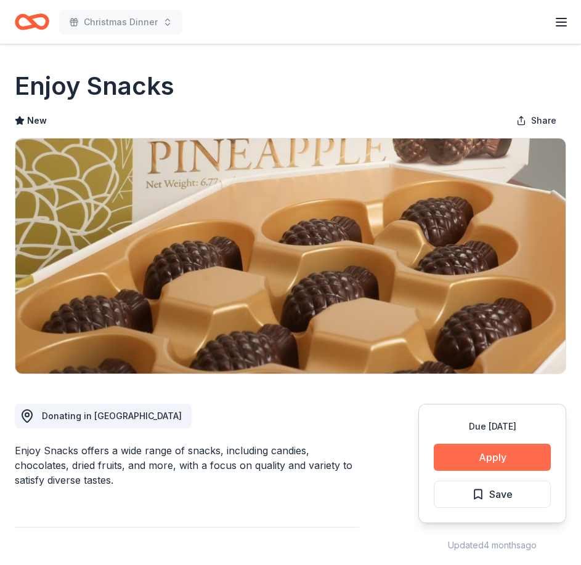
click at [509, 461] on button "Apply" at bounding box center [491, 457] width 117 height 27
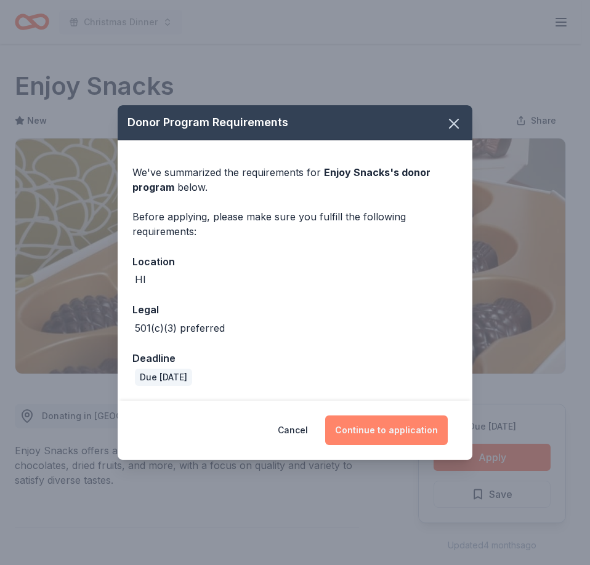
click at [382, 427] on button "Continue to application" at bounding box center [386, 431] width 123 height 30
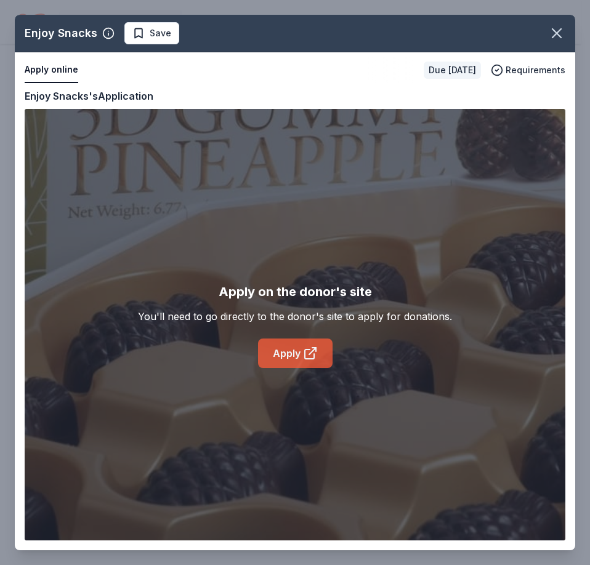
click at [291, 350] on link "Apply" at bounding box center [295, 354] width 75 height 30
